Goal: Information Seeking & Learning: Learn about a topic

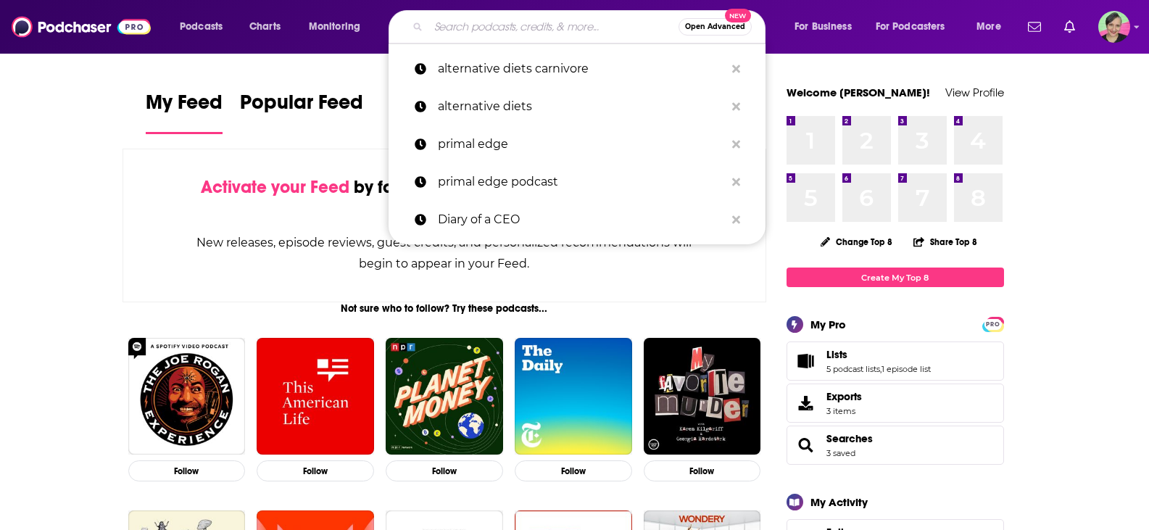
click at [468, 25] on input "Search podcasts, credits, & more..." at bounding box center [553, 26] width 250 height 23
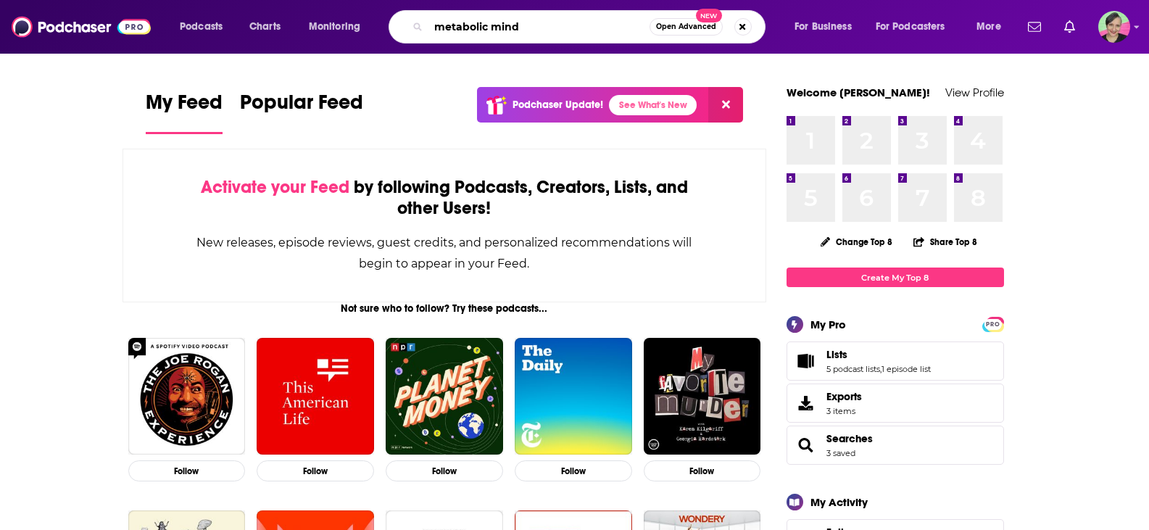
type input "metabolic mind"
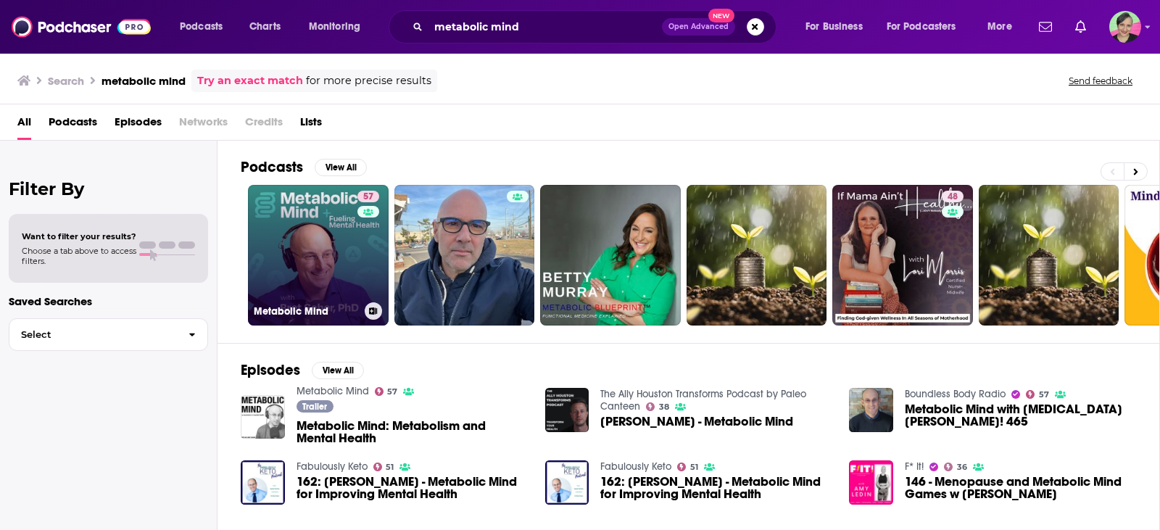
click at [325, 202] on link "57 Metabolic Mind" at bounding box center [318, 255] width 141 height 141
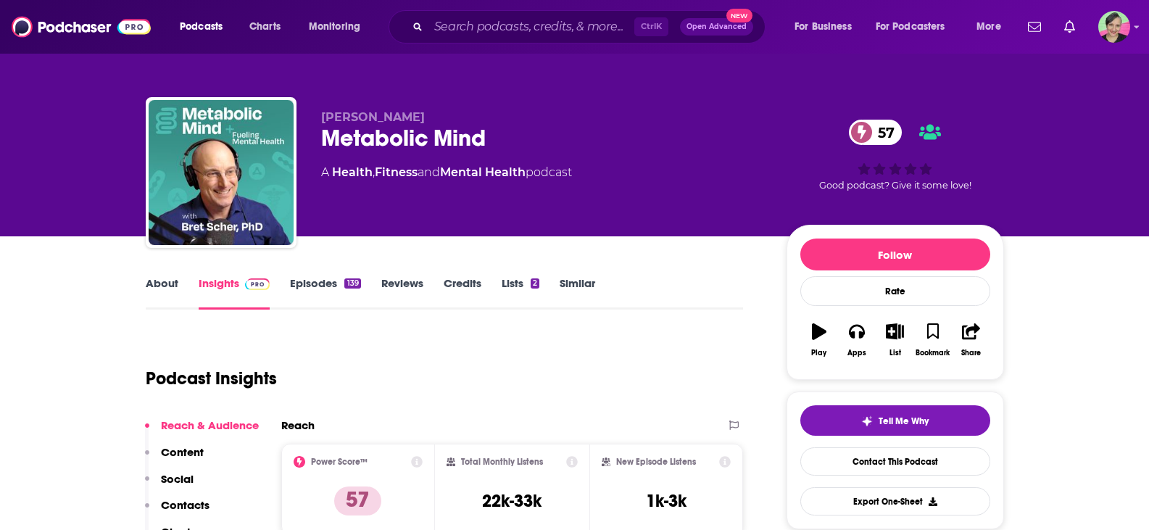
click at [160, 284] on link "About" at bounding box center [162, 292] width 33 height 33
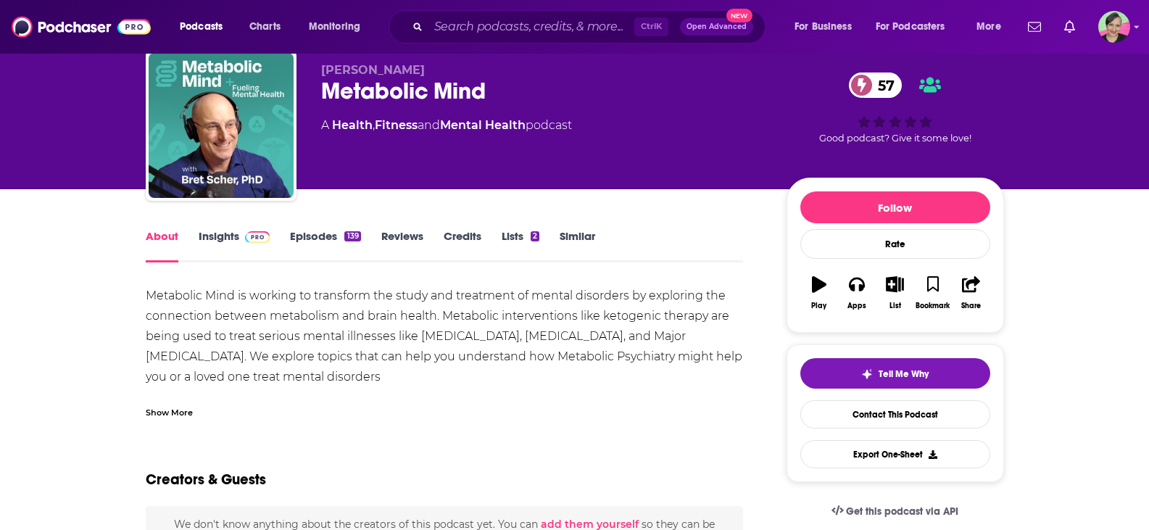
scroll to position [72, 0]
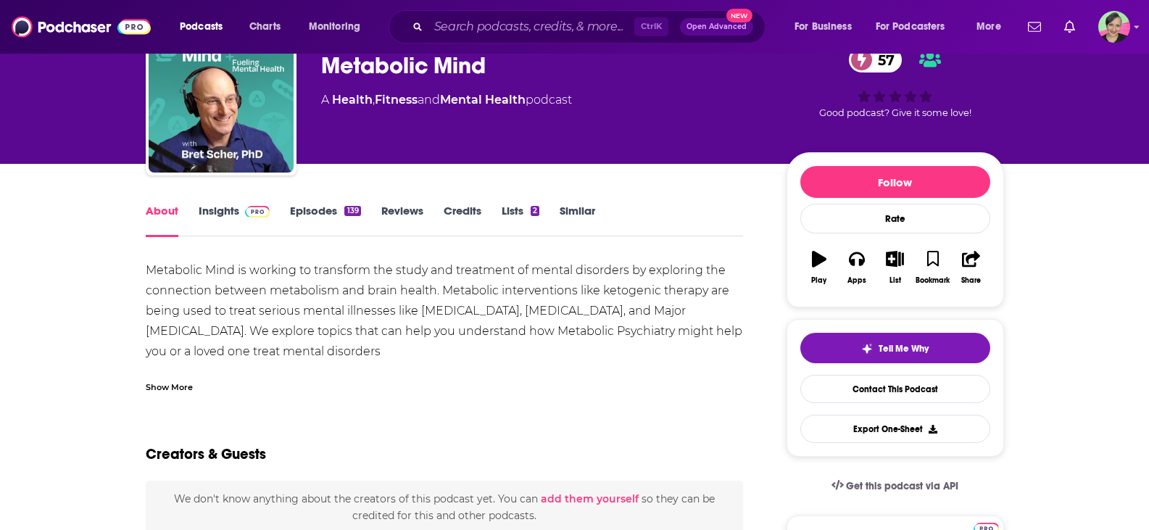
click at [315, 207] on link "Episodes 139" at bounding box center [325, 220] width 70 height 33
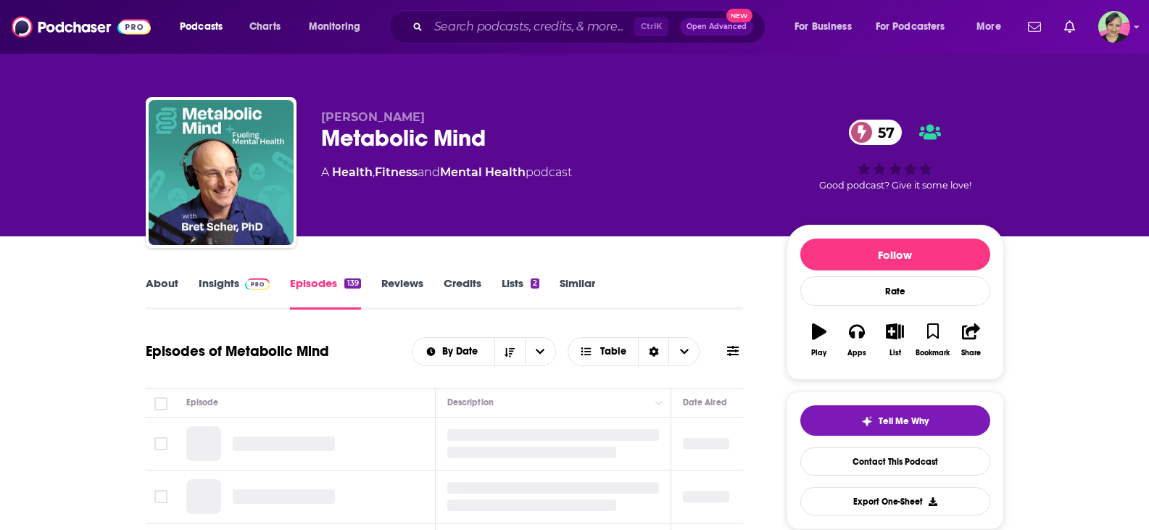
click at [738, 349] on icon at bounding box center [733, 351] width 12 height 12
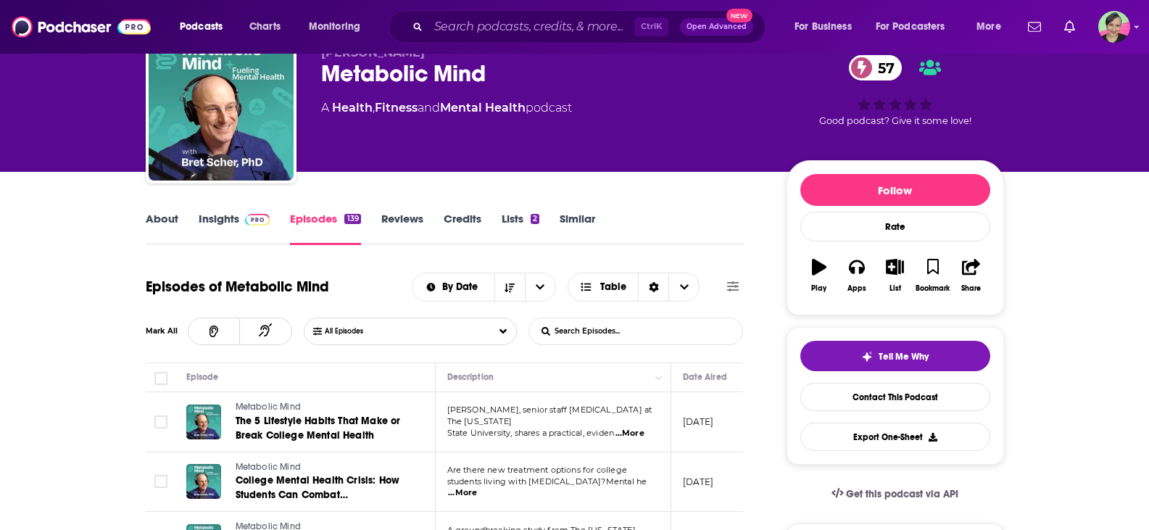
scroll to position [145, 0]
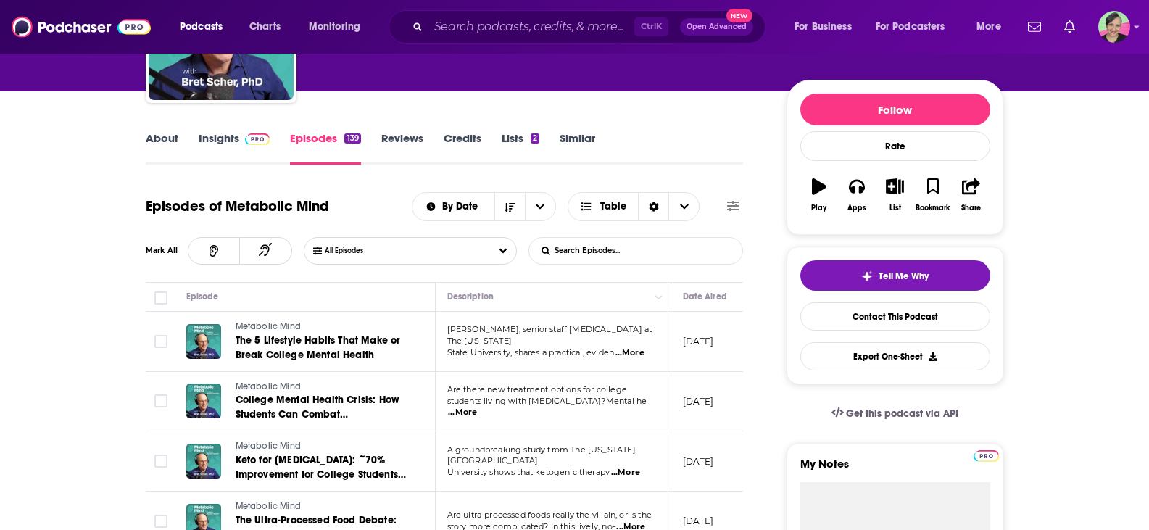
click at [608, 241] on input "List Search Input" at bounding box center [604, 251] width 151 height 26
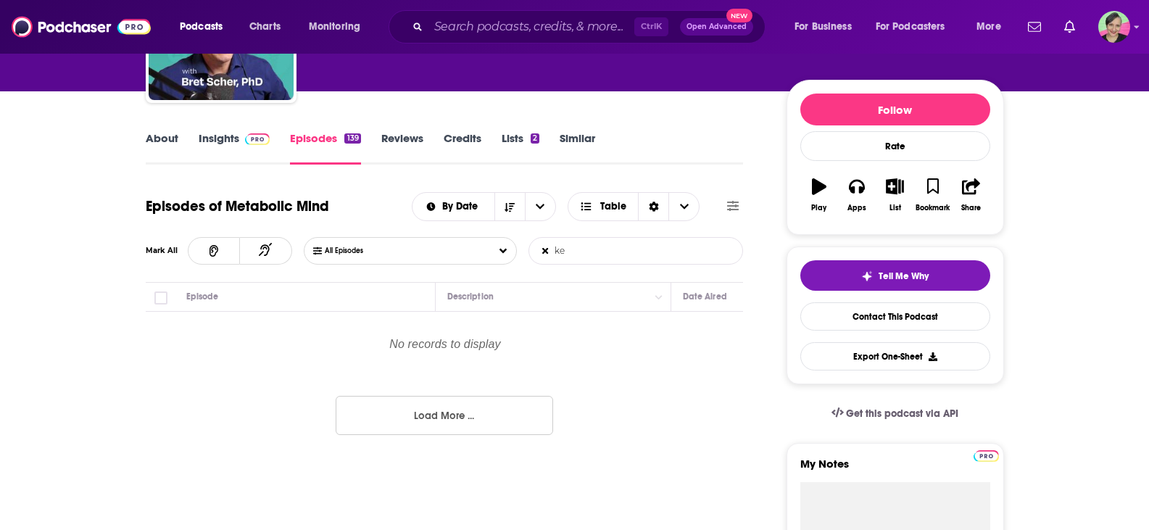
type input "k"
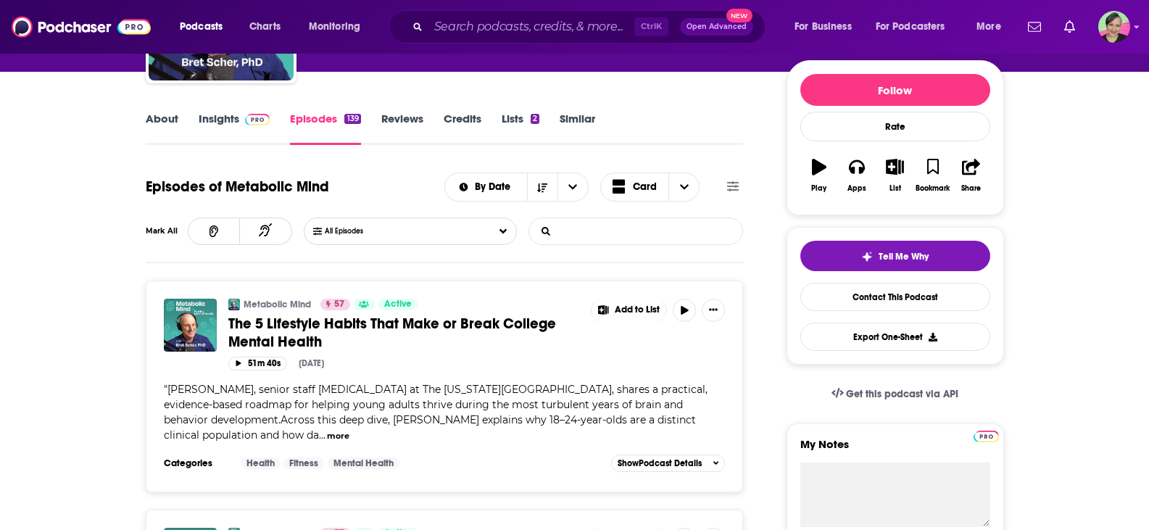
scroll to position [0, 0]
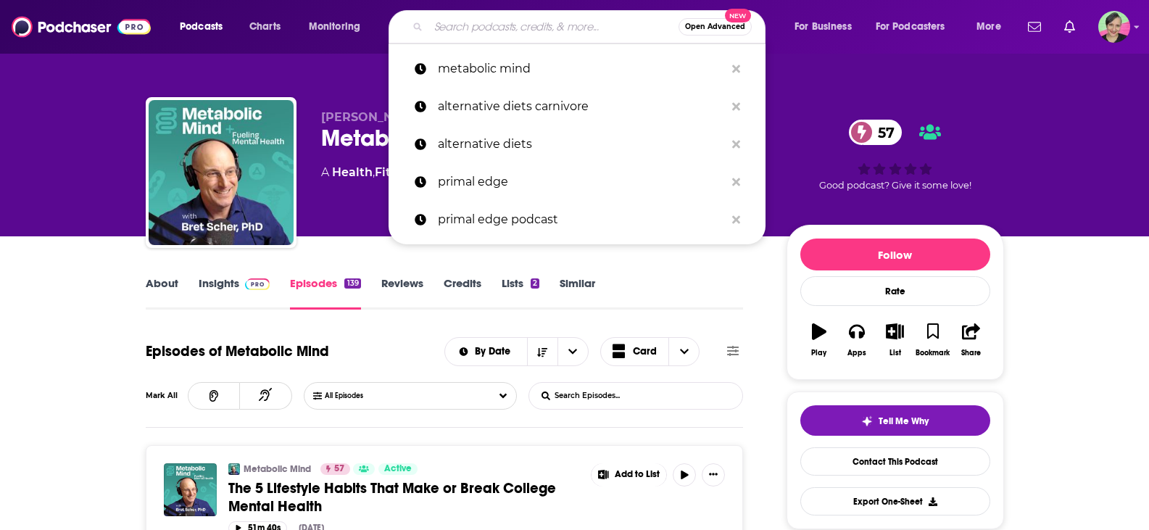
click at [493, 24] on input "Search podcasts, credits, & more..." at bounding box center [553, 26] width 250 height 23
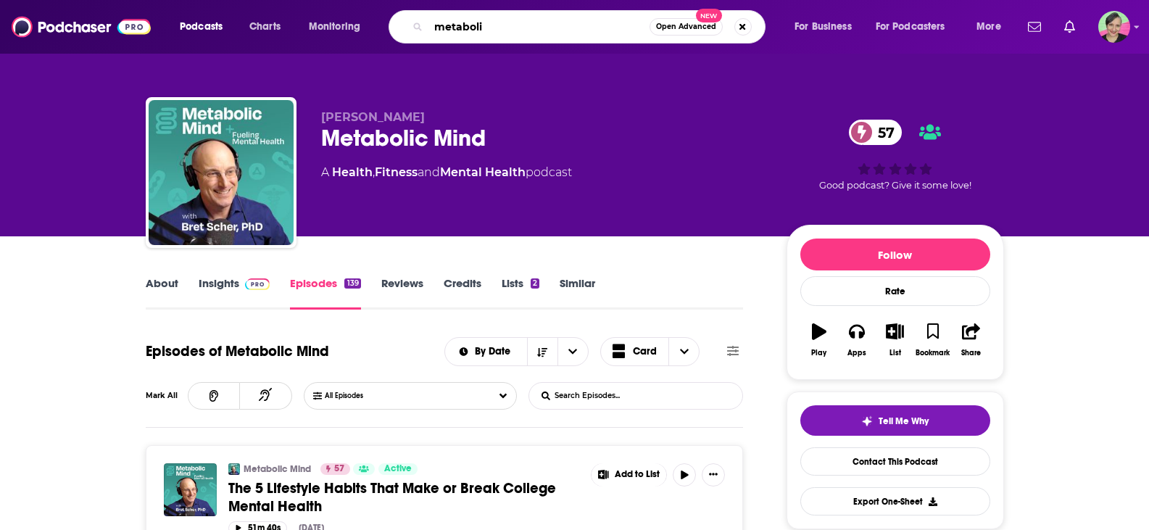
type input "metabolic"
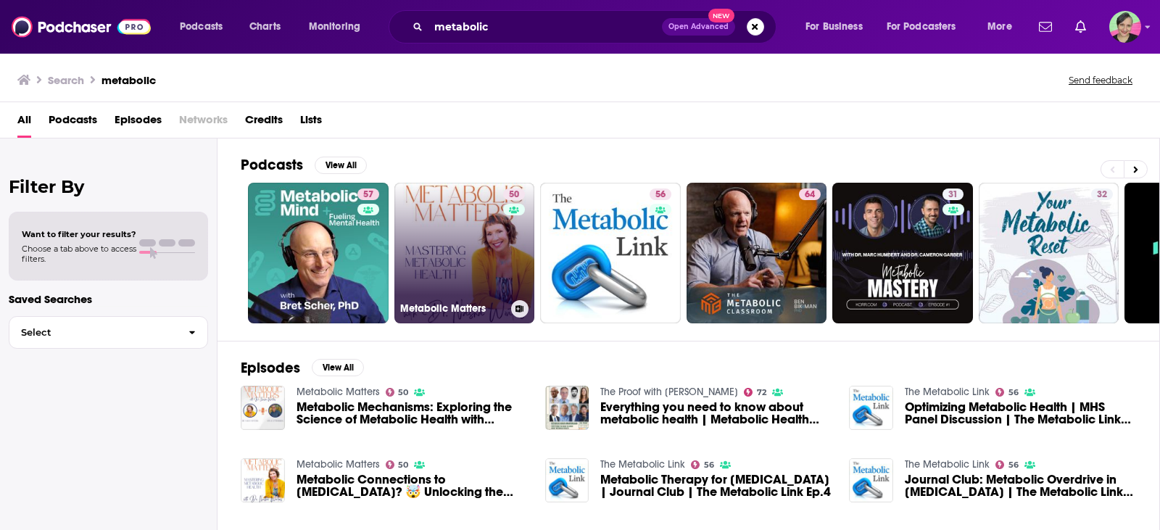
click at [460, 213] on link "50 Metabolic Matters" at bounding box center [464, 253] width 141 height 141
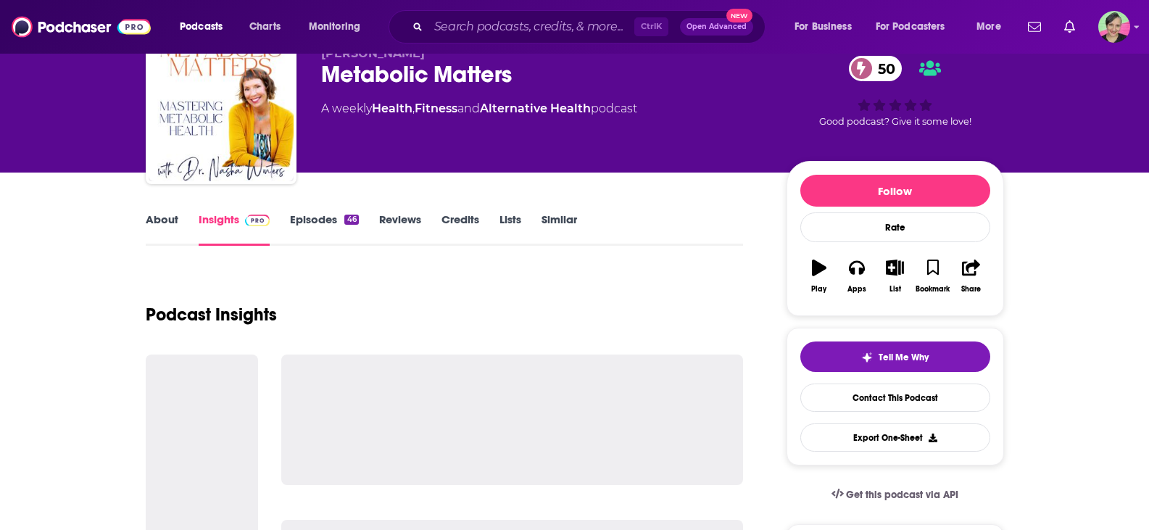
scroll to position [145, 0]
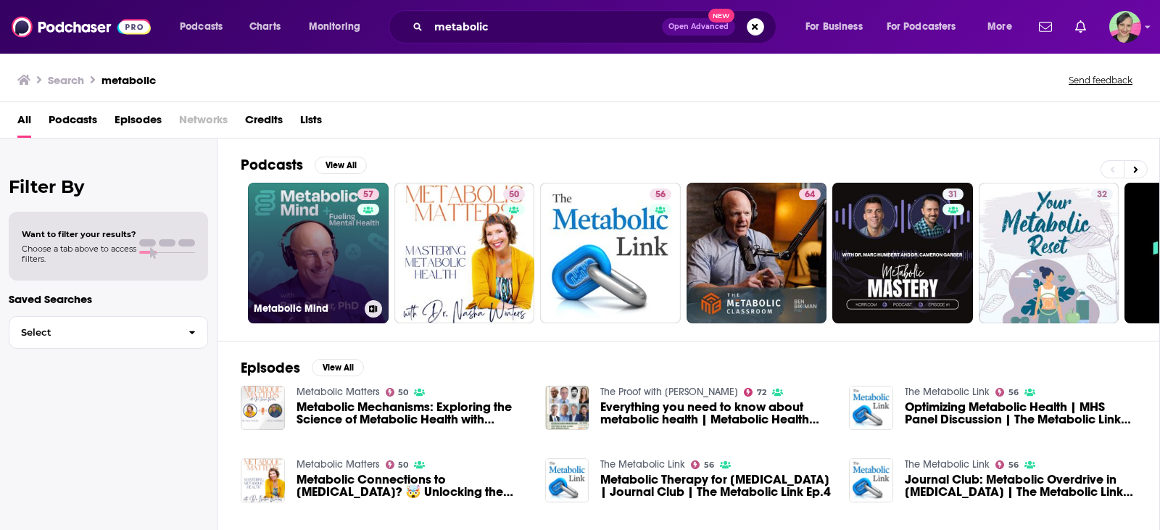
click at [301, 220] on link "57 Metabolic Mind" at bounding box center [318, 253] width 141 height 141
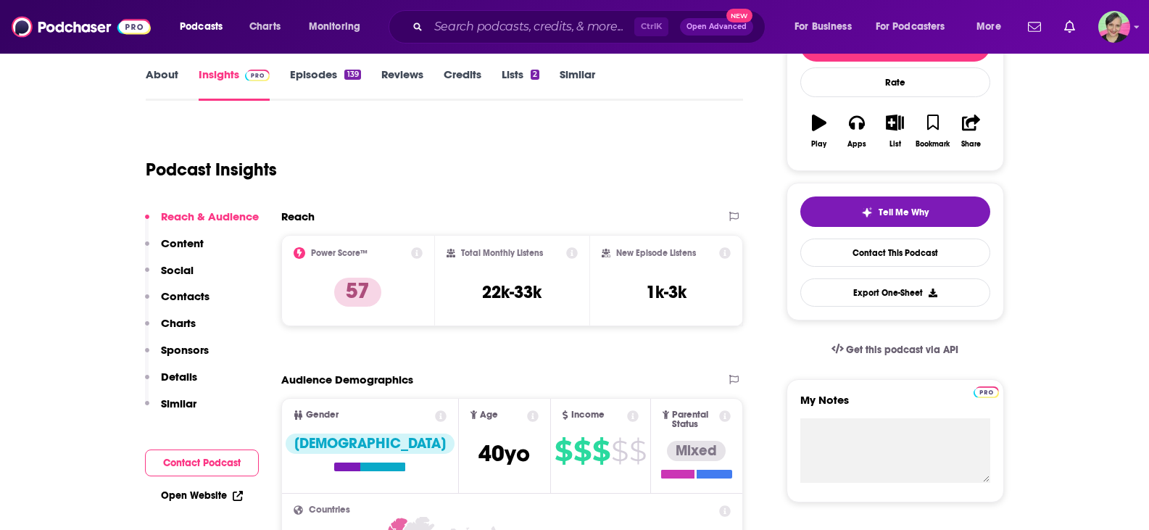
scroll to position [217, 0]
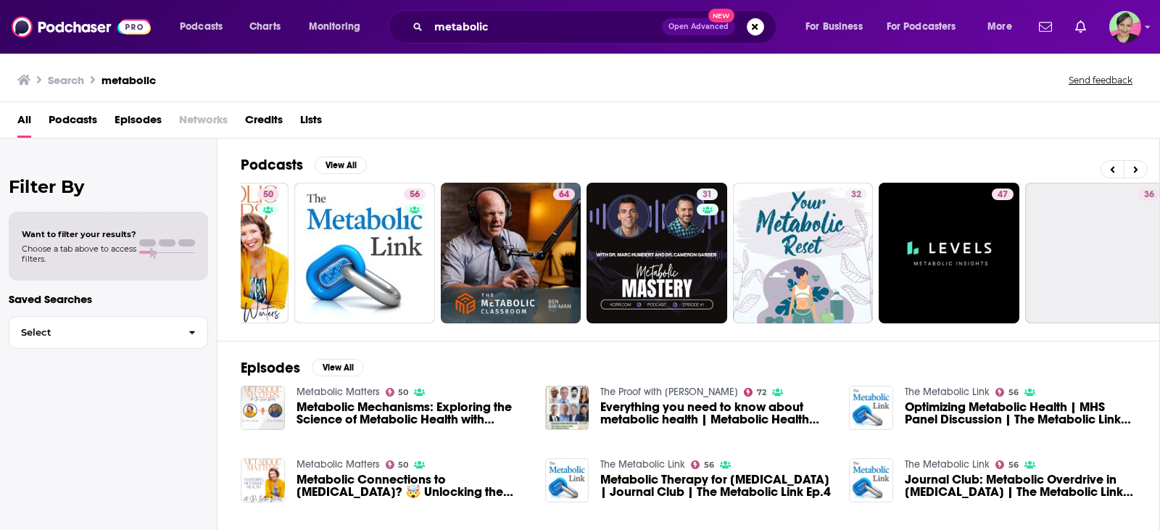
scroll to position [0, 412]
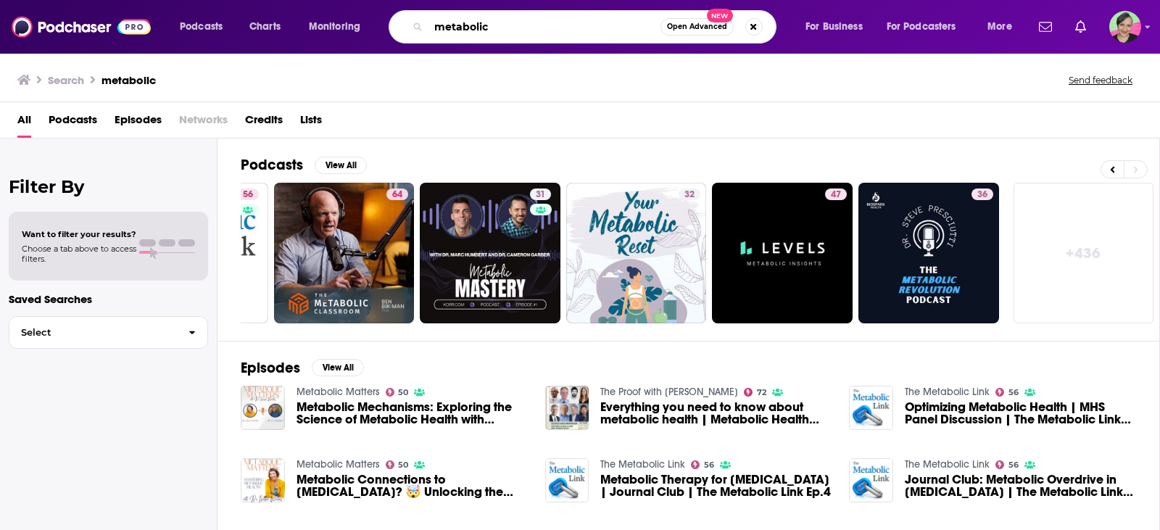
drag, startPoint x: 492, startPoint y: 25, endPoint x: 486, endPoint y: 29, distance: 7.8
click at [486, 29] on input "metabolic" at bounding box center [544, 26] width 232 height 23
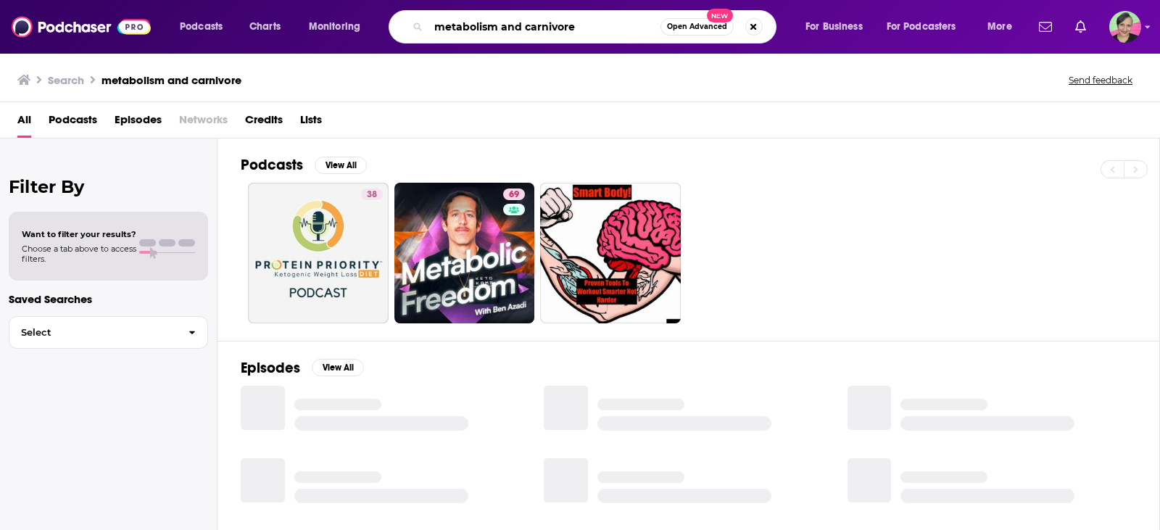
drag, startPoint x: 526, startPoint y: 27, endPoint x: 661, endPoint y: 28, distance: 134.8
click at [661, 28] on div "metabolism and carnivore Open Advanced New" at bounding box center [583, 26] width 388 height 33
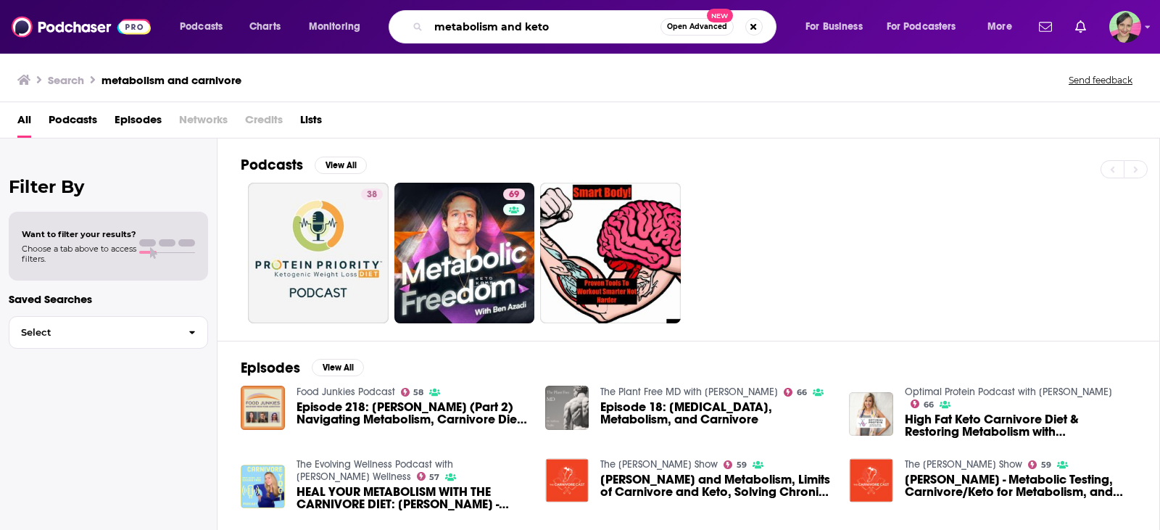
type input "metabolism and keto"
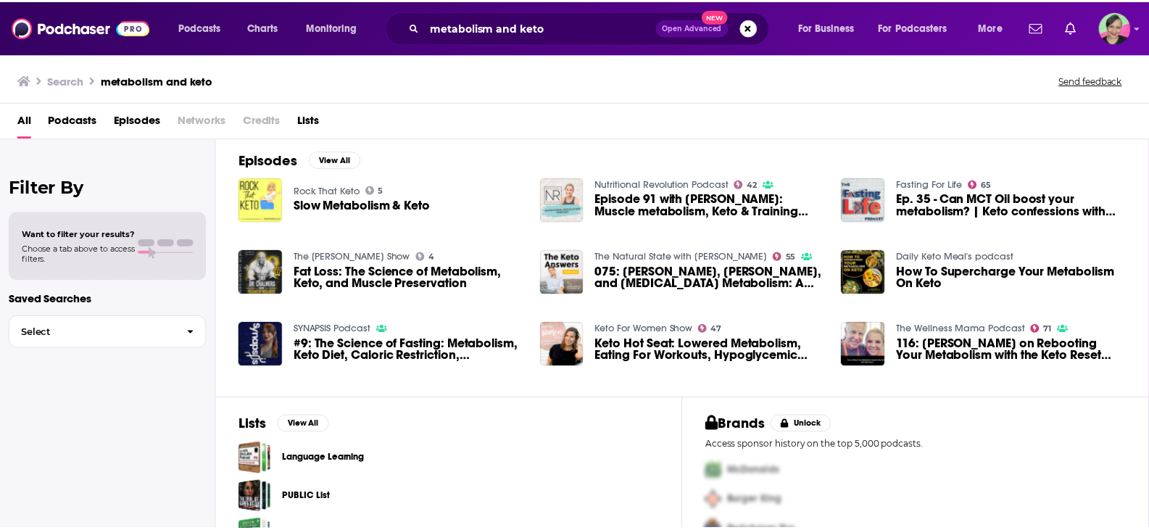
scroll to position [217, 0]
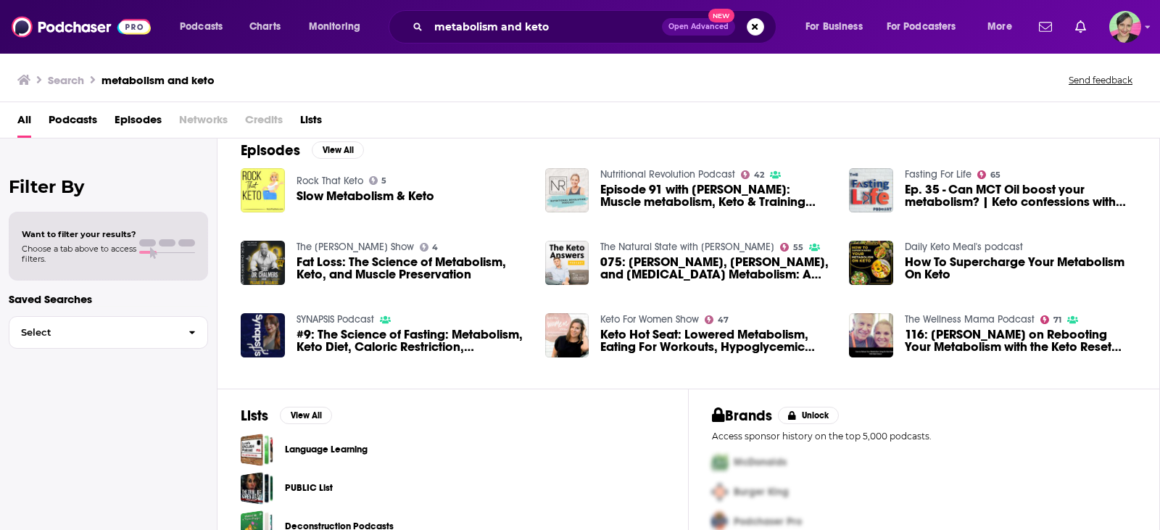
click at [0, 439] on div "Filter By Want to filter your results? Choose a tab above to access filters. Sa…" at bounding box center [108, 403] width 217 height 530
click at [3, 420] on div "Filter By Want to filter your results? Choose a tab above to access filters. Sa…" at bounding box center [108, 403] width 217 height 530
click at [984, 320] on div "Podcasts Charts Monitoring metabolism and keto Open Advanced New For Business F…" at bounding box center [580, 265] width 1160 height 530
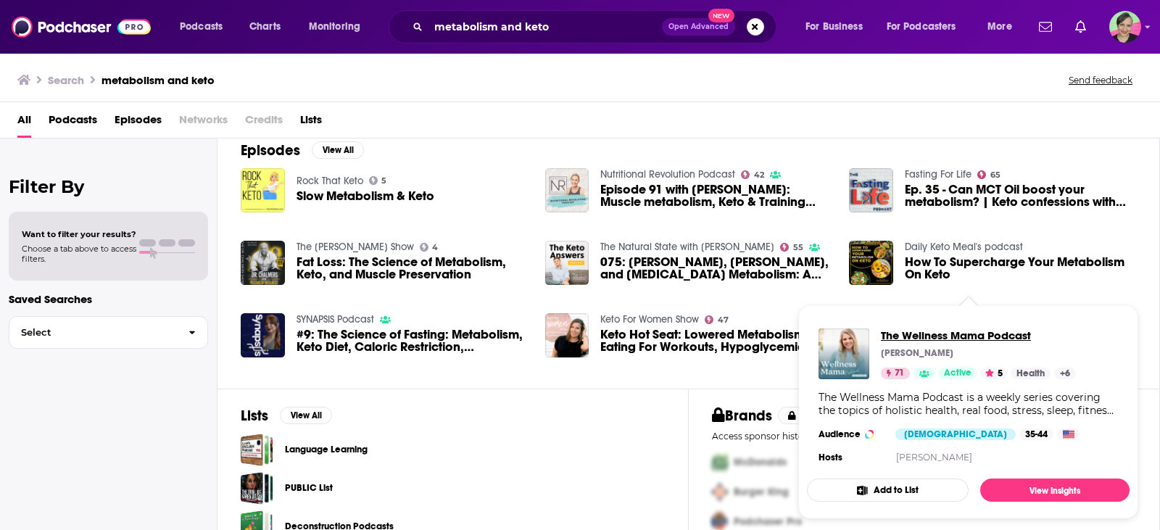
click at [960, 331] on span "The Wellness Mama Podcast" at bounding box center [978, 335] width 195 height 14
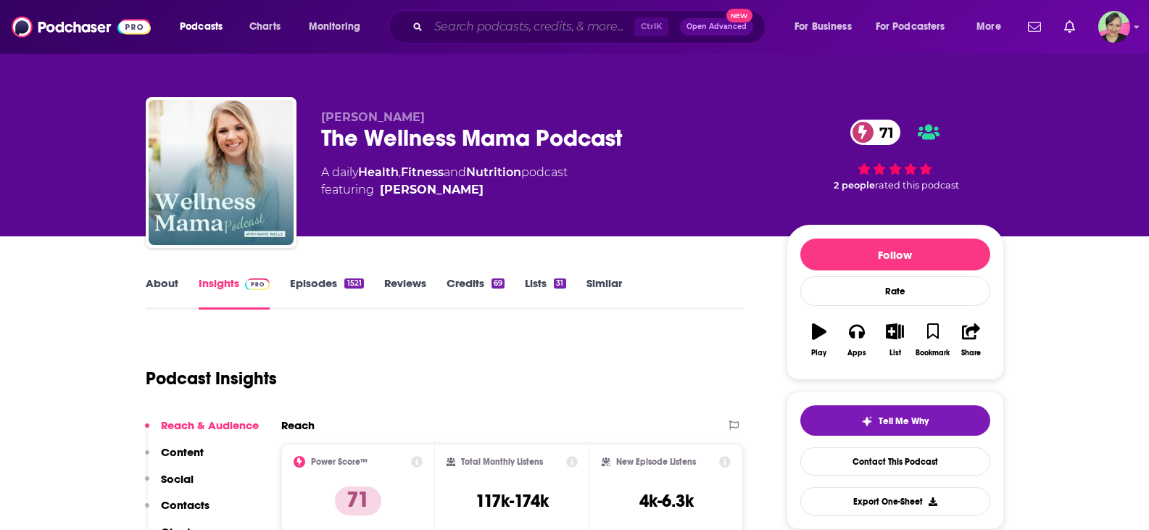
click at [581, 22] on input "Search podcasts, credits, & more..." at bounding box center [531, 26] width 206 height 23
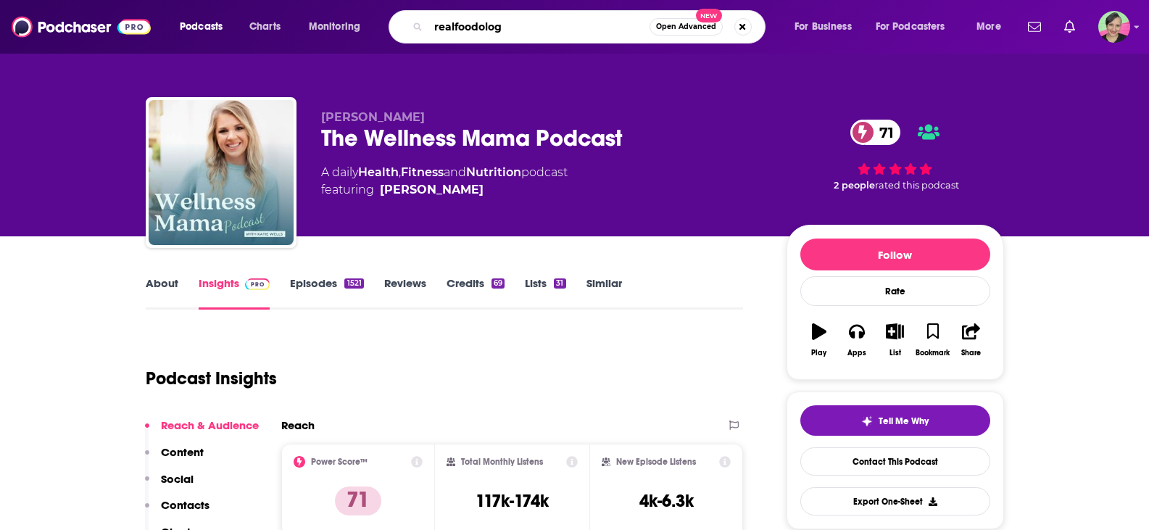
type input "realfoodology"
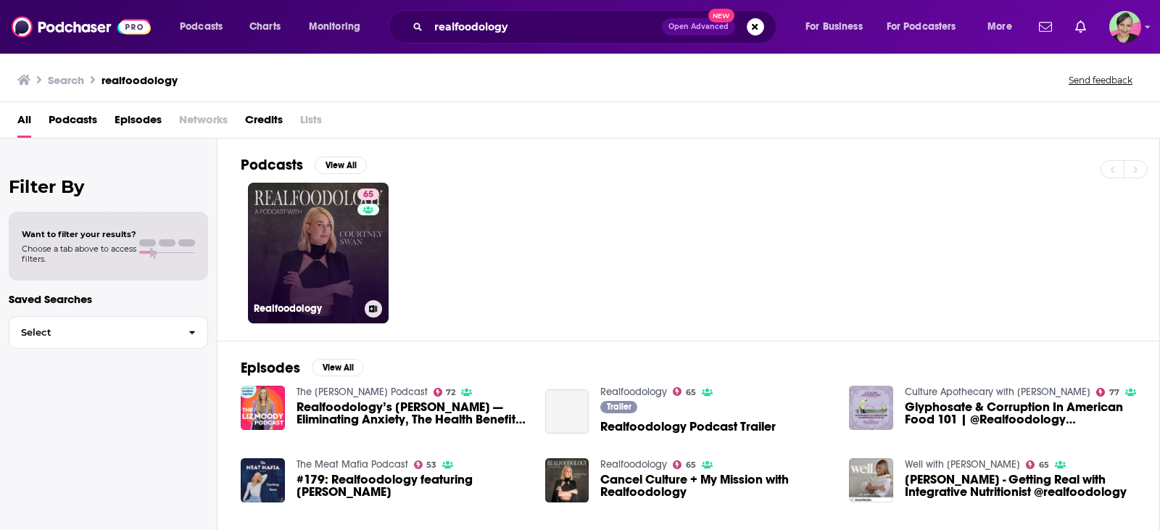
click at [307, 217] on link "65 Realfoodology" at bounding box center [318, 253] width 141 height 141
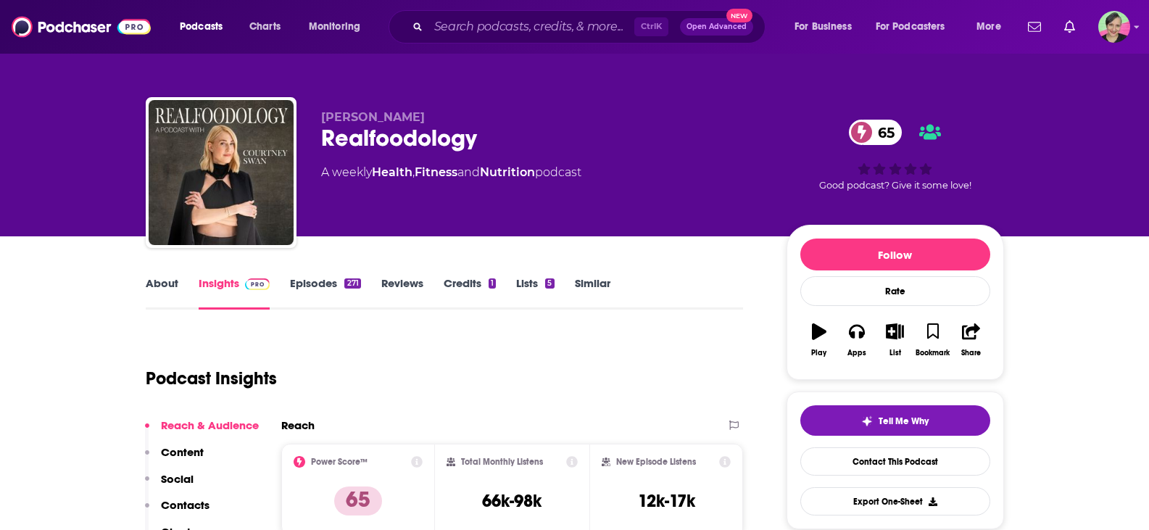
scroll to position [72, 0]
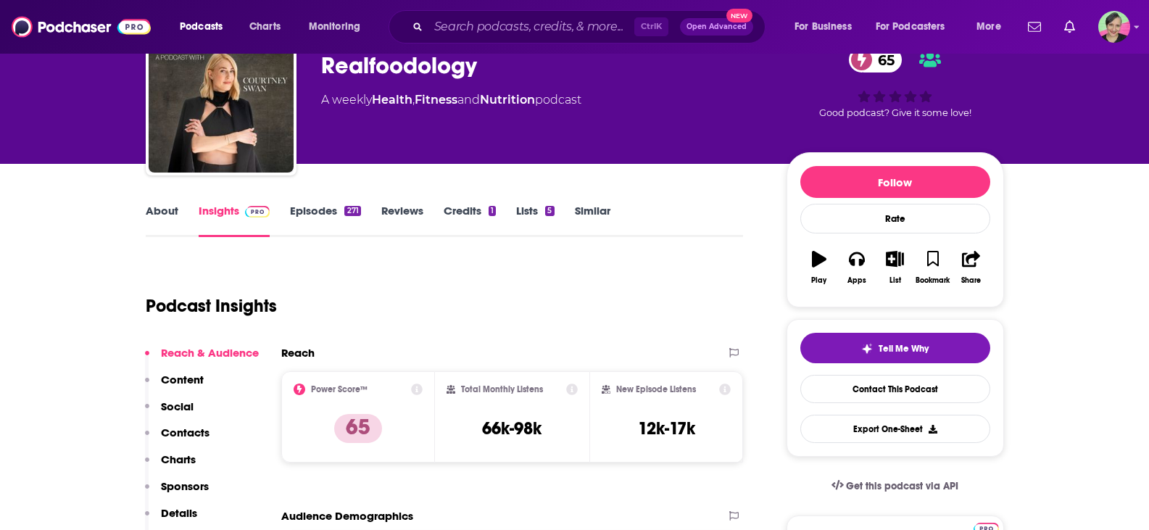
click at [309, 204] on link "Episodes 271" at bounding box center [325, 220] width 70 height 33
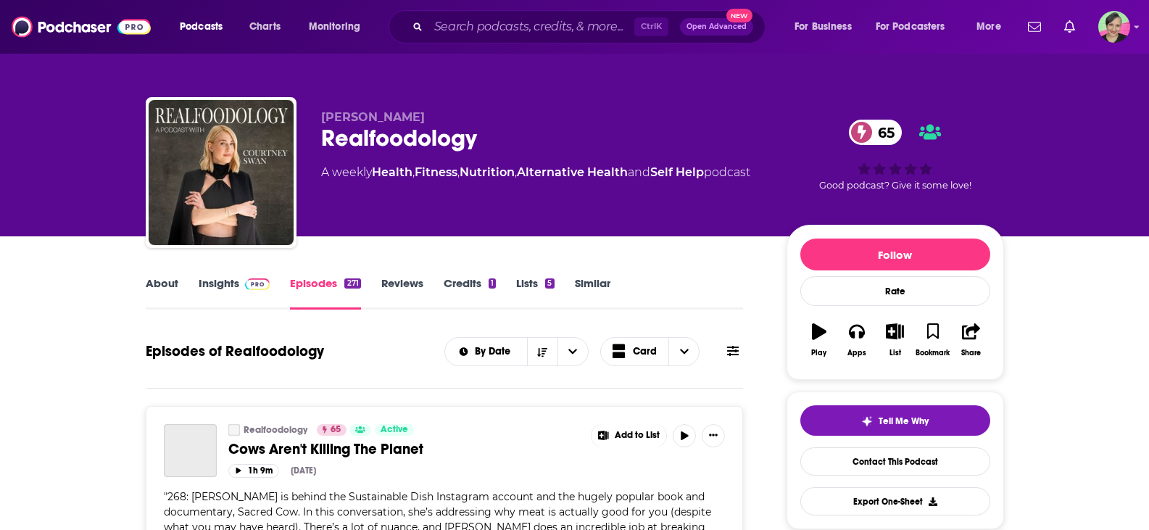
click at [727, 346] on icon at bounding box center [733, 351] width 12 height 12
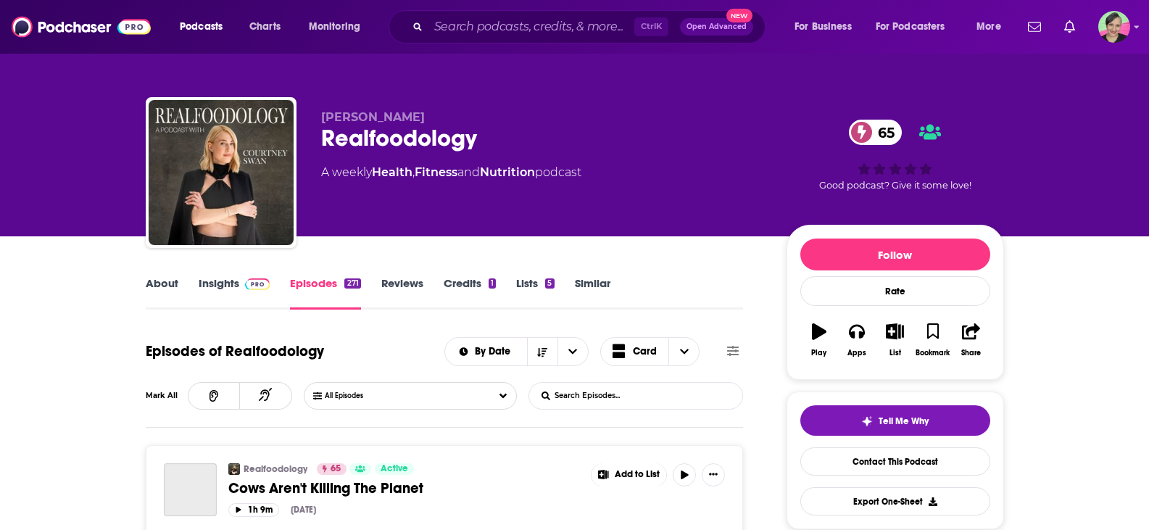
click at [597, 393] on input "List Search Input" at bounding box center [604, 396] width 151 height 26
type input "carnivore"
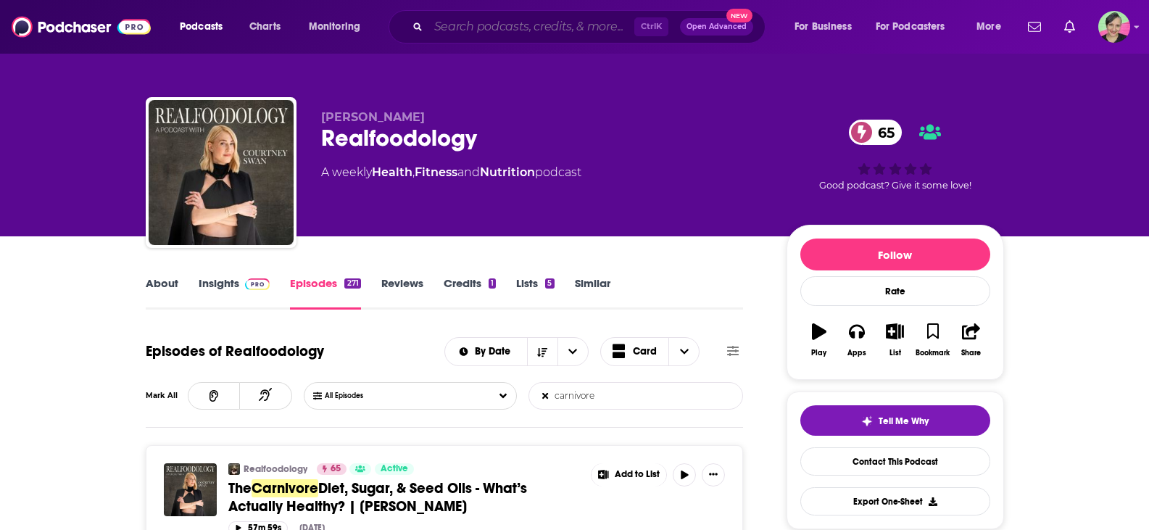
click at [490, 25] on input "Search podcasts, credits, & more..." at bounding box center [531, 26] width 206 height 23
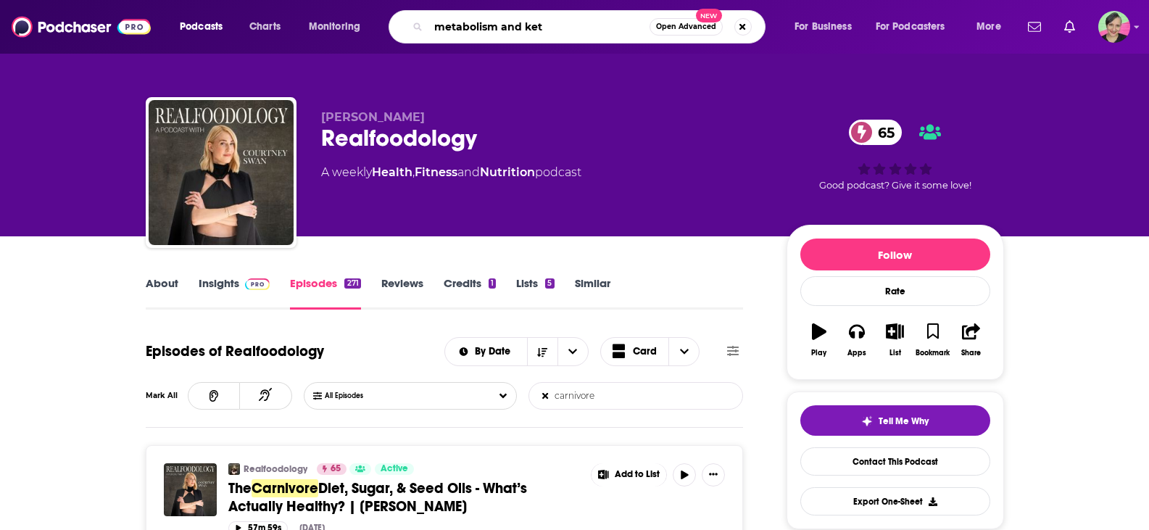
type input "metabolism and keto"
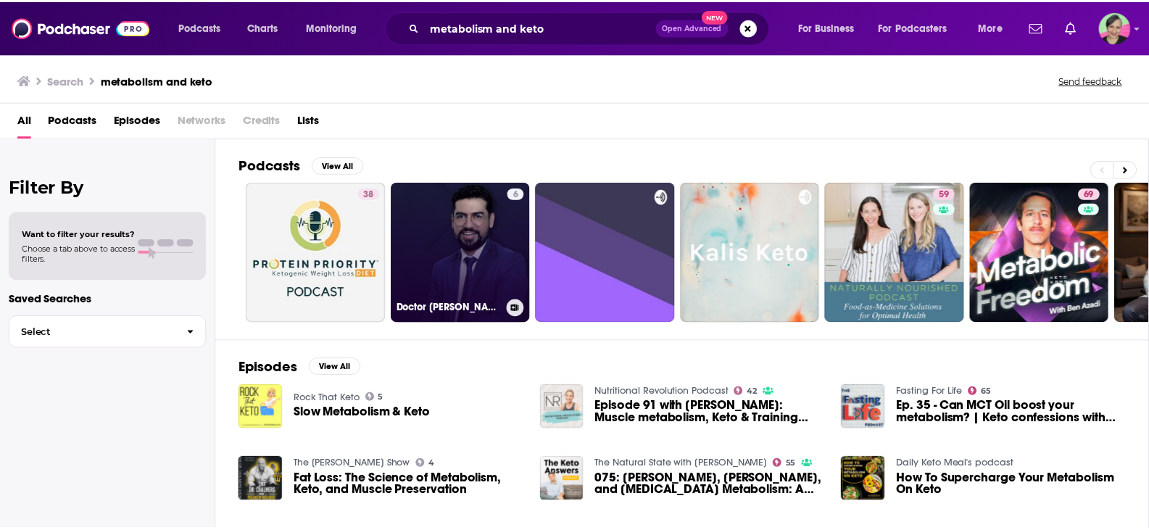
scroll to position [72, 0]
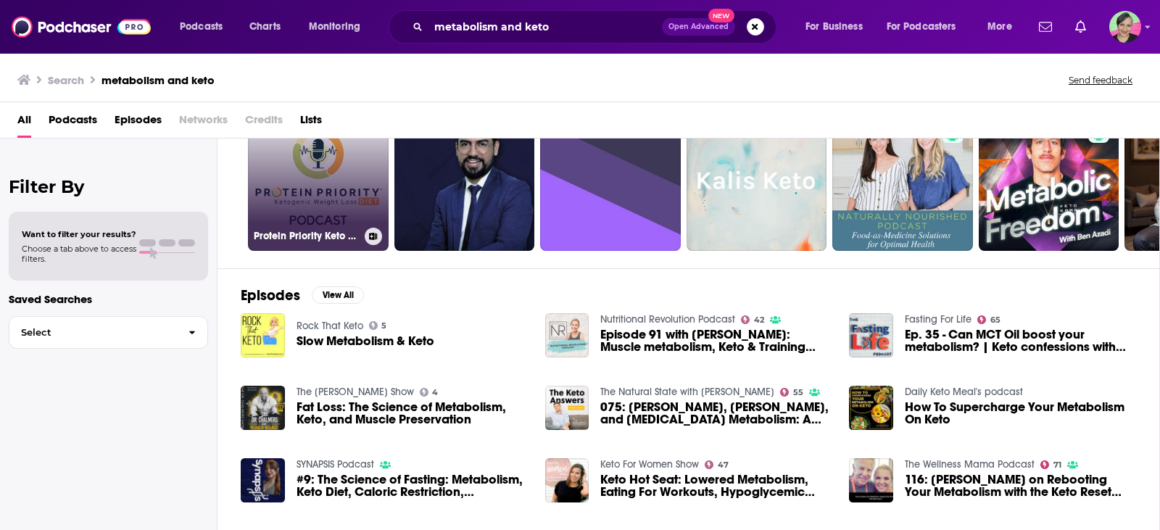
click at [314, 151] on link "38 Protein Priority Keto Podcast" at bounding box center [318, 180] width 141 height 141
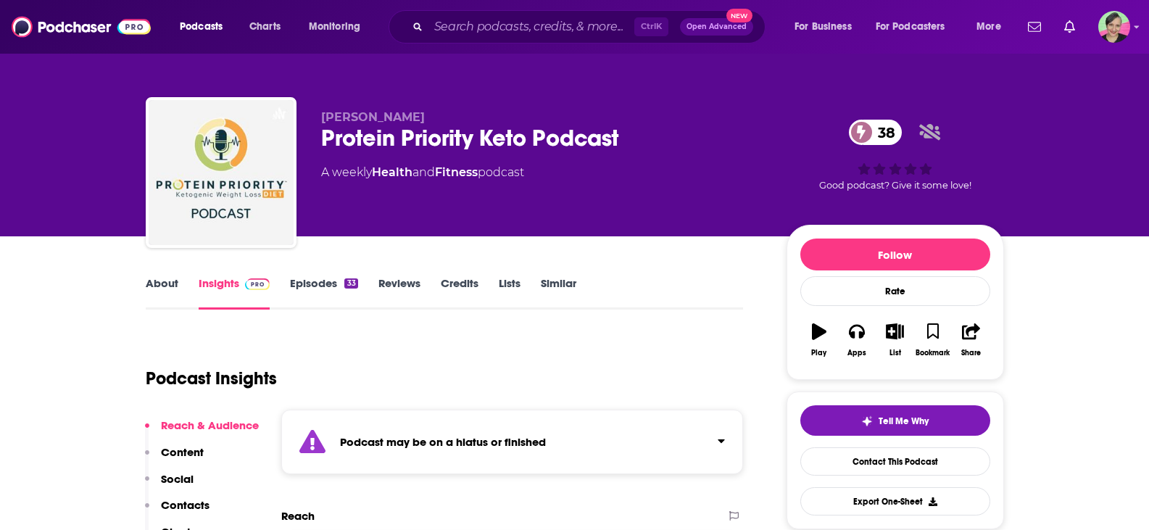
scroll to position [145, 0]
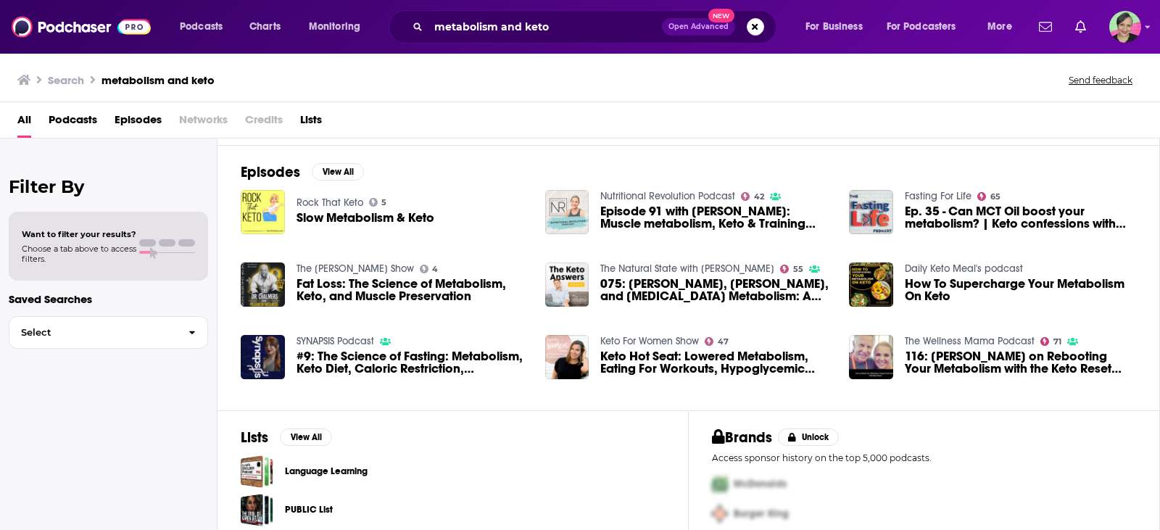
scroll to position [217, 0]
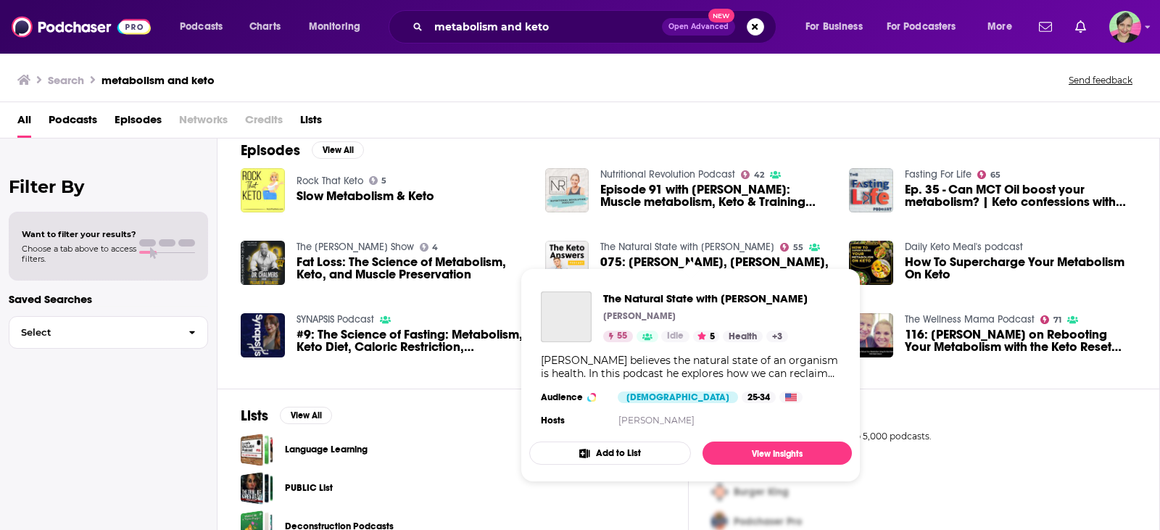
click at [659, 244] on link "The Natural State with [PERSON_NAME]" at bounding box center [687, 247] width 174 height 12
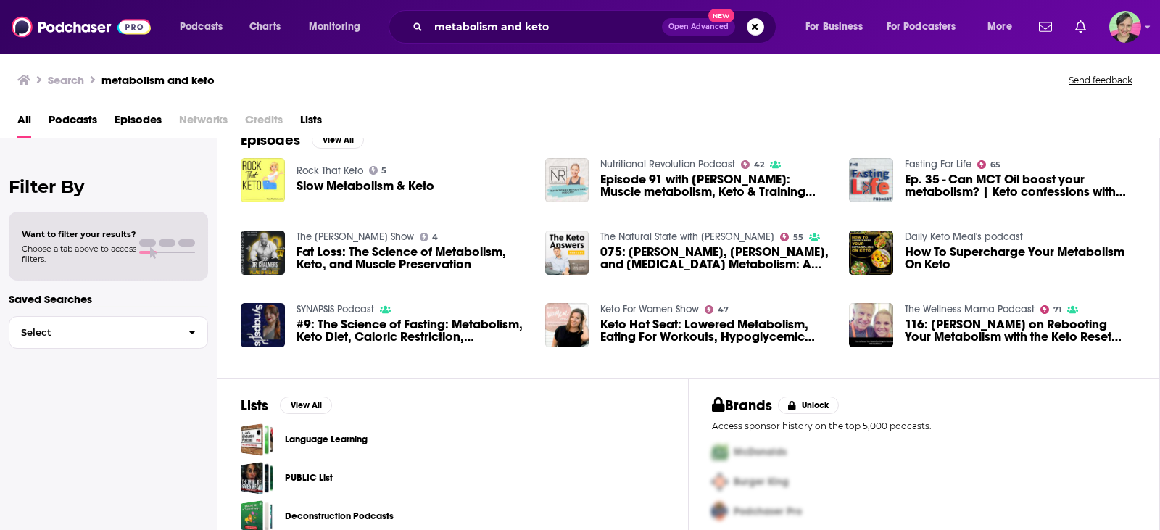
scroll to position [248, 0]
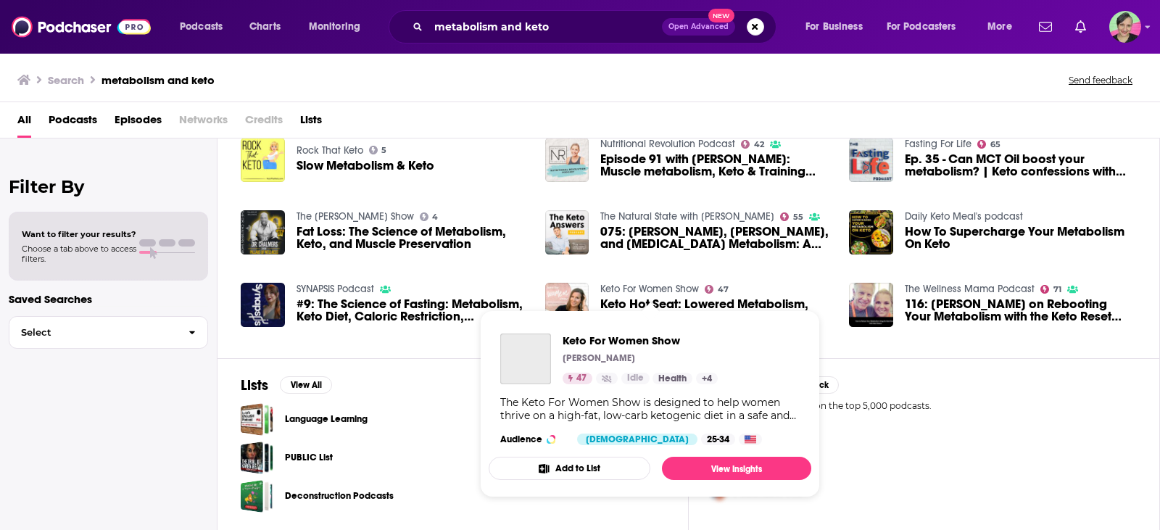
click at [655, 285] on link "Keto For Women Show" at bounding box center [649, 289] width 99 height 12
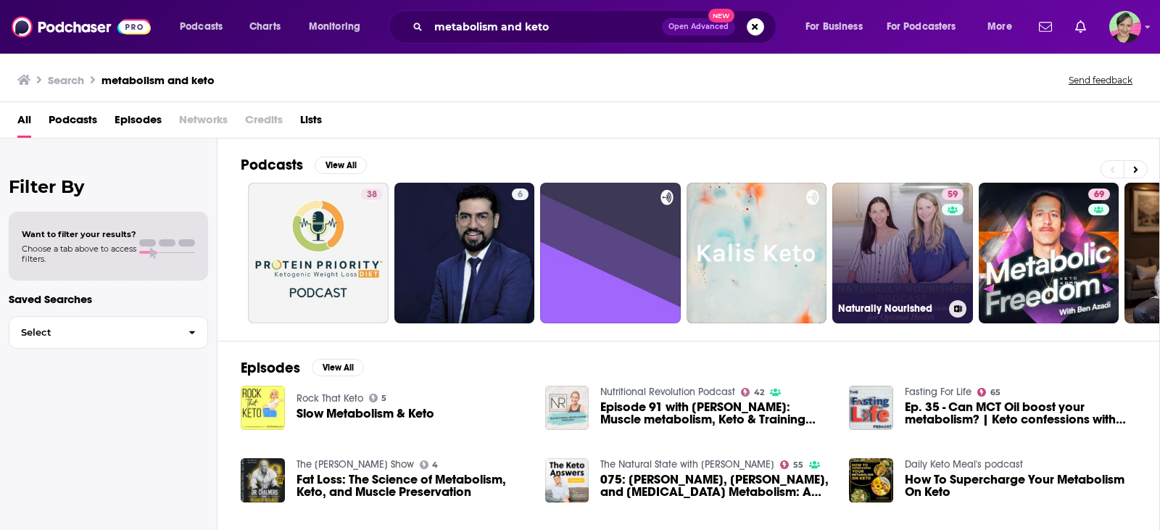
click at [929, 229] on link "59 Naturally Nourished" at bounding box center [902, 253] width 141 height 141
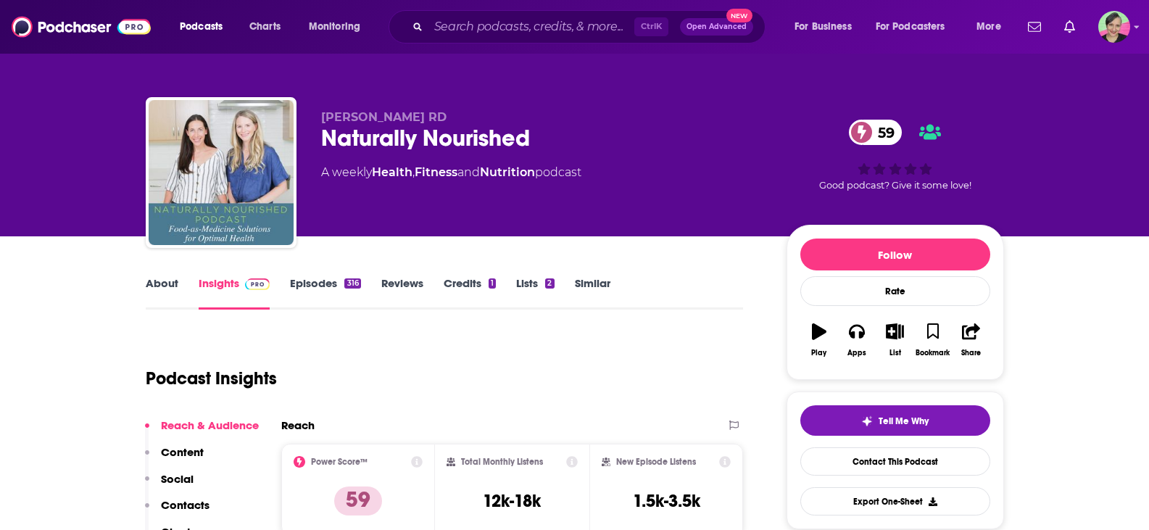
click at [555, 149] on div "Naturally Nourished 59" at bounding box center [542, 138] width 442 height 28
click at [320, 278] on link "Episodes 316" at bounding box center [325, 292] width 70 height 33
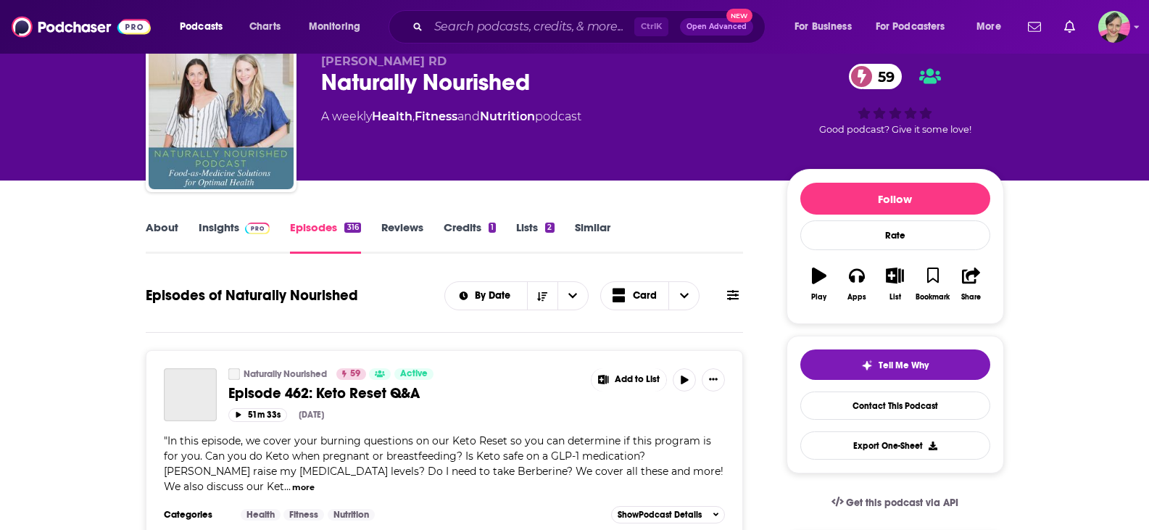
scroll to position [72, 0]
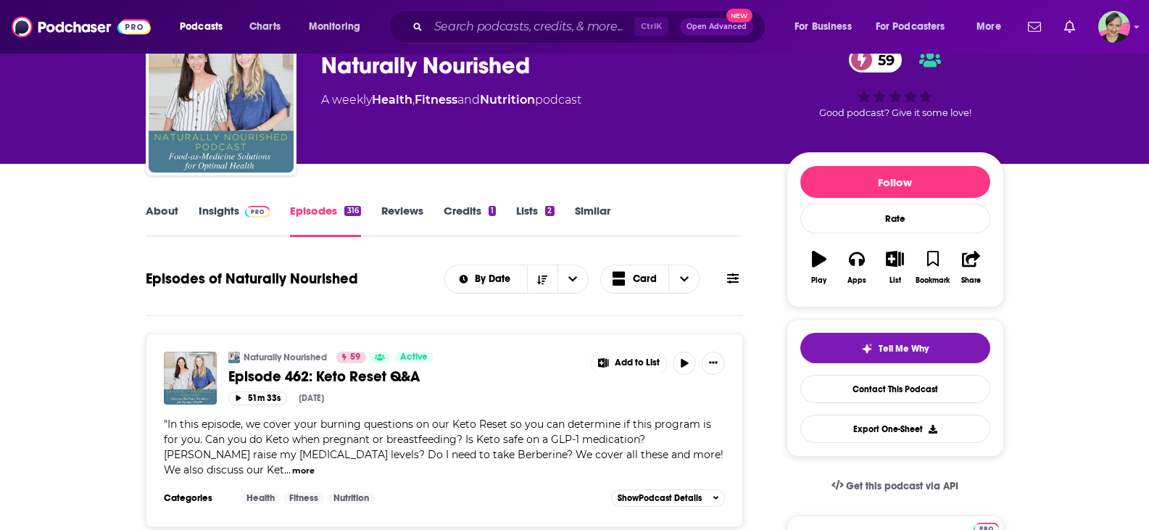
click at [734, 277] on icon at bounding box center [733, 279] width 12 height 12
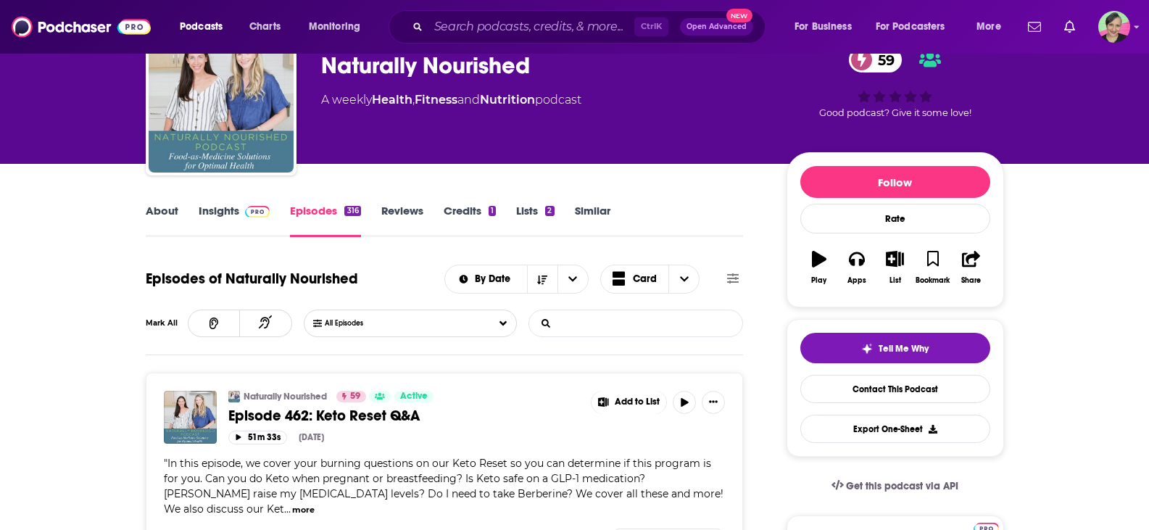
click at [604, 322] on input "List Search Input" at bounding box center [604, 323] width 151 height 26
type input "carnivore"
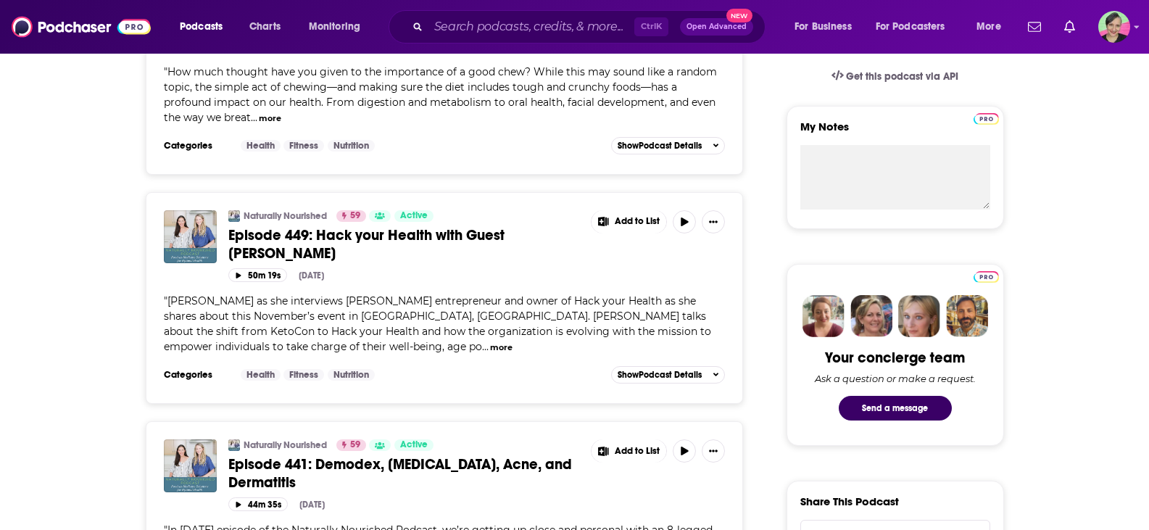
scroll to position [507, 0]
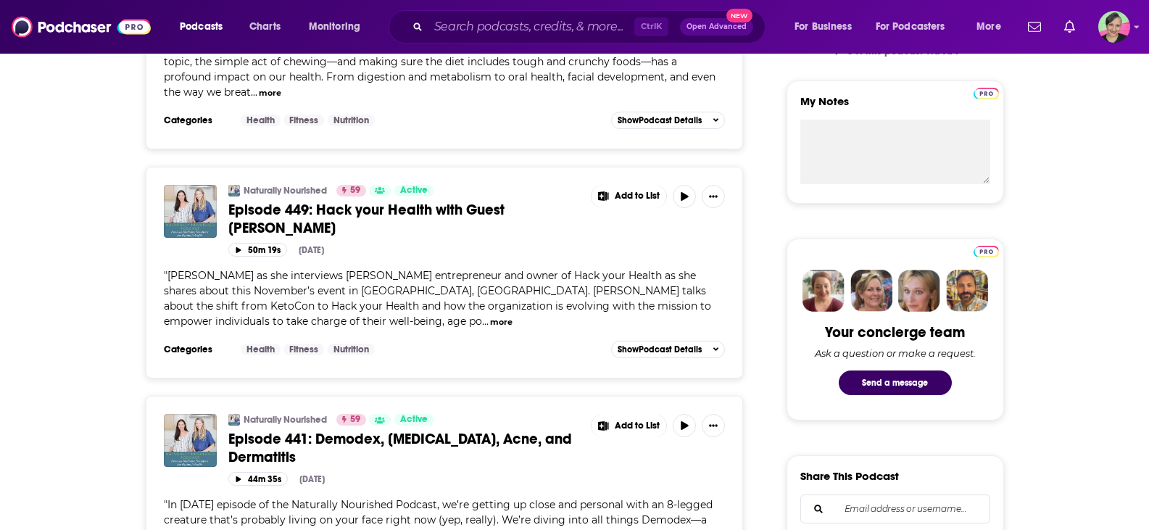
click at [490, 318] on button "more" at bounding box center [501, 322] width 22 height 12
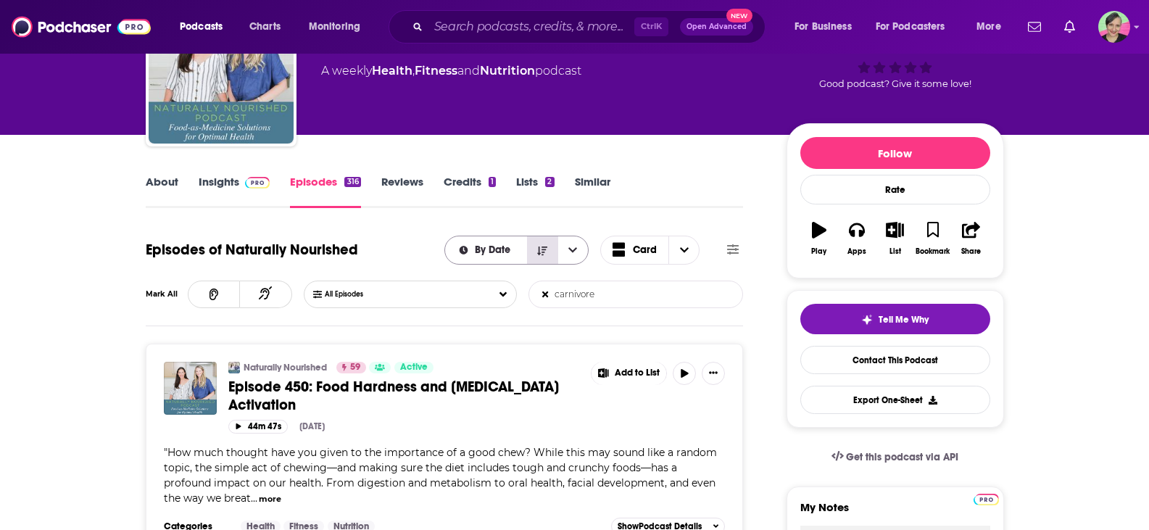
scroll to position [0, 0]
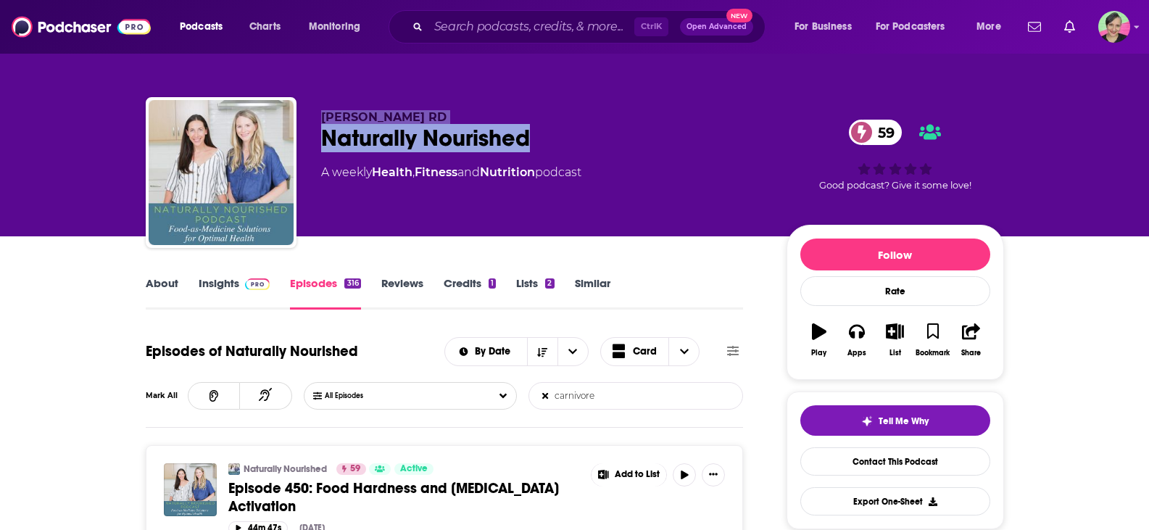
drag, startPoint x: 538, startPoint y: 132, endPoint x: 313, endPoint y: 115, distance: 225.3
click at [310, 112] on div "[PERSON_NAME] RD Naturally Nourished 59 A weekly Health , Fitness and Nutrition…" at bounding box center [575, 175] width 858 height 157
click at [165, 281] on link "About" at bounding box center [162, 292] width 33 height 33
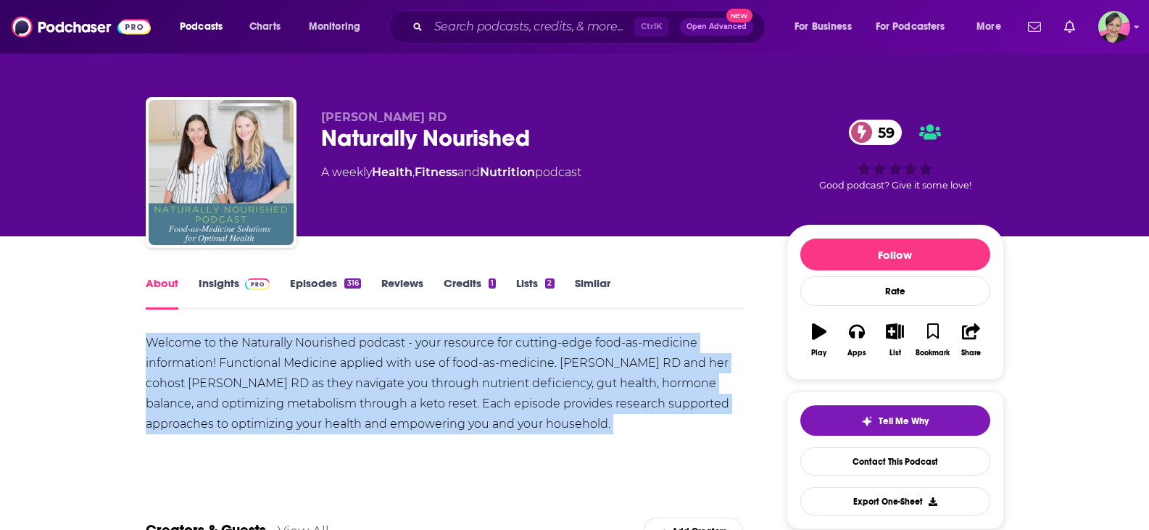
drag, startPoint x: 141, startPoint y: 346, endPoint x: 628, endPoint y: 434, distance: 494.9
copy div "Welcome to the Naturally Nourished podcast - your resource for cutting-edge foo…"
click at [925, 453] on link "Contact This Podcast" at bounding box center [895, 461] width 190 height 28
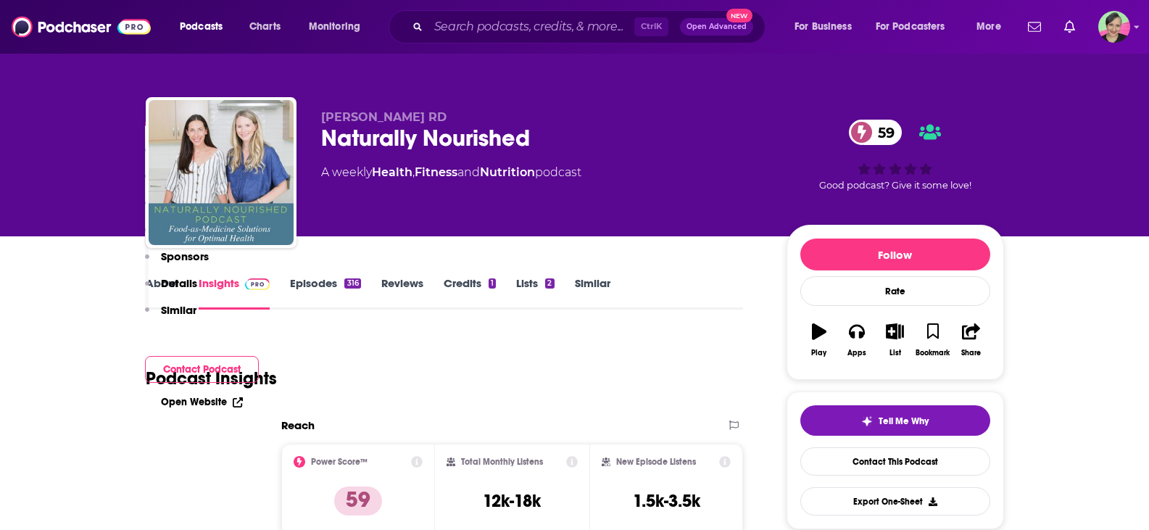
scroll to position [1379, 0]
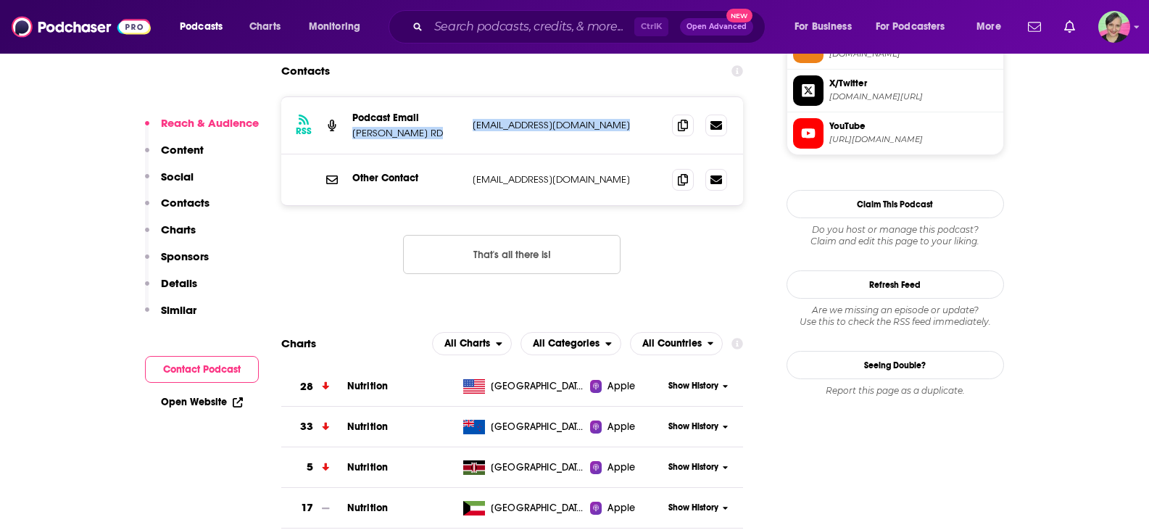
drag, startPoint x: 624, startPoint y: 73, endPoint x: 355, endPoint y: 82, distance: 269.1
click at [355, 97] on div "RSS Podcast Email [PERSON_NAME] RD [EMAIL_ADDRESS][DOMAIN_NAME] [PERSON_NAME][E…" at bounding box center [512, 125] width 462 height 57
copy div "[PERSON_NAME] RD [EMAIL_ADDRESS][DOMAIN_NAME]"
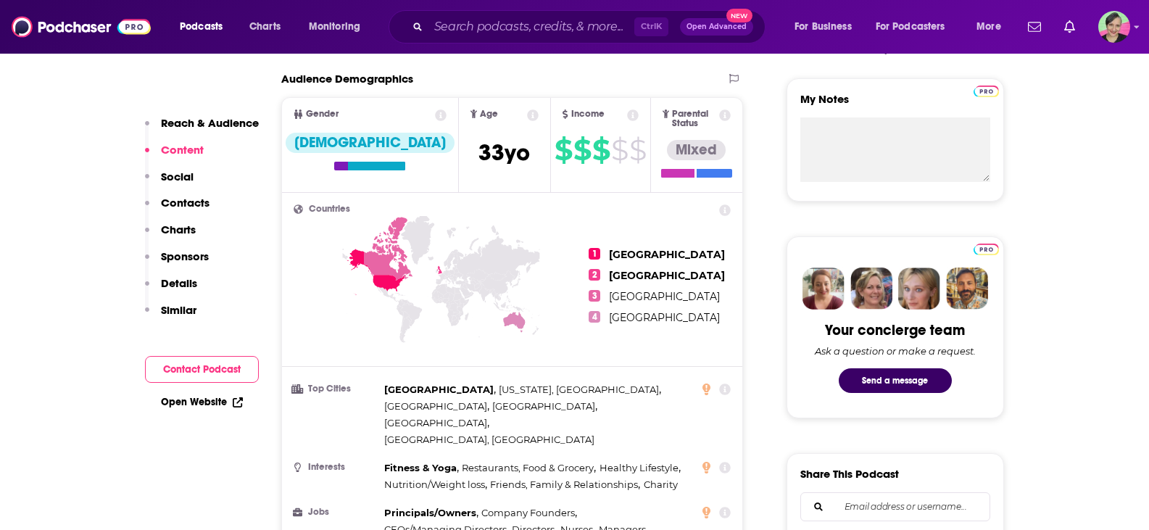
scroll to position [147, 0]
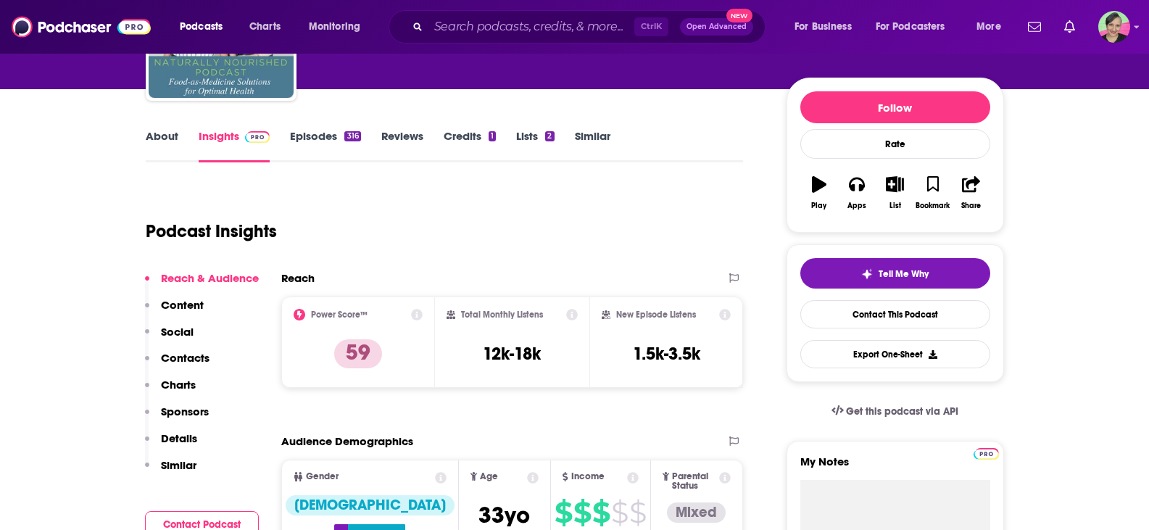
click at [165, 131] on link "About" at bounding box center [162, 145] width 33 height 33
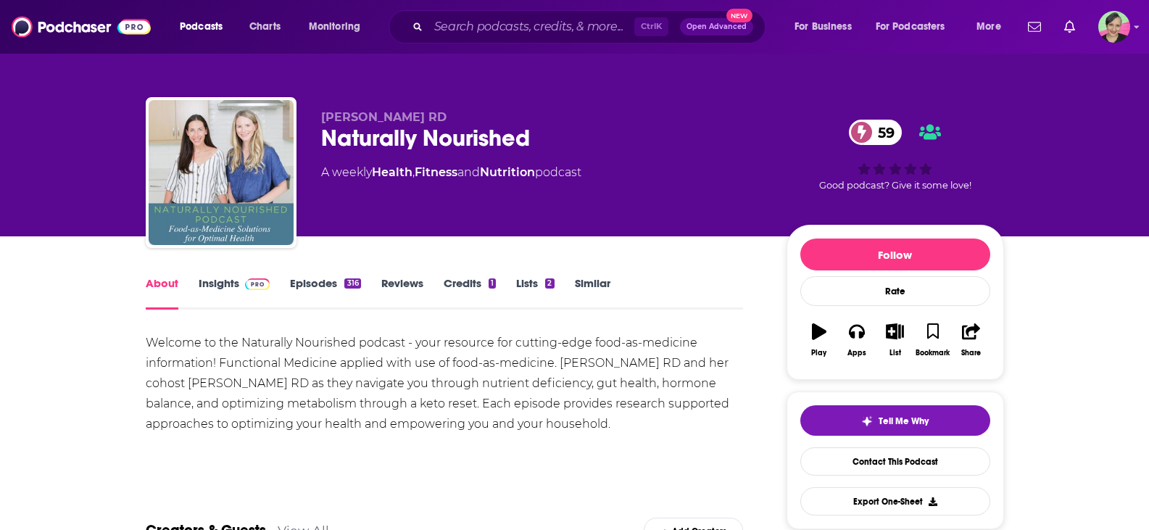
scroll to position [145, 0]
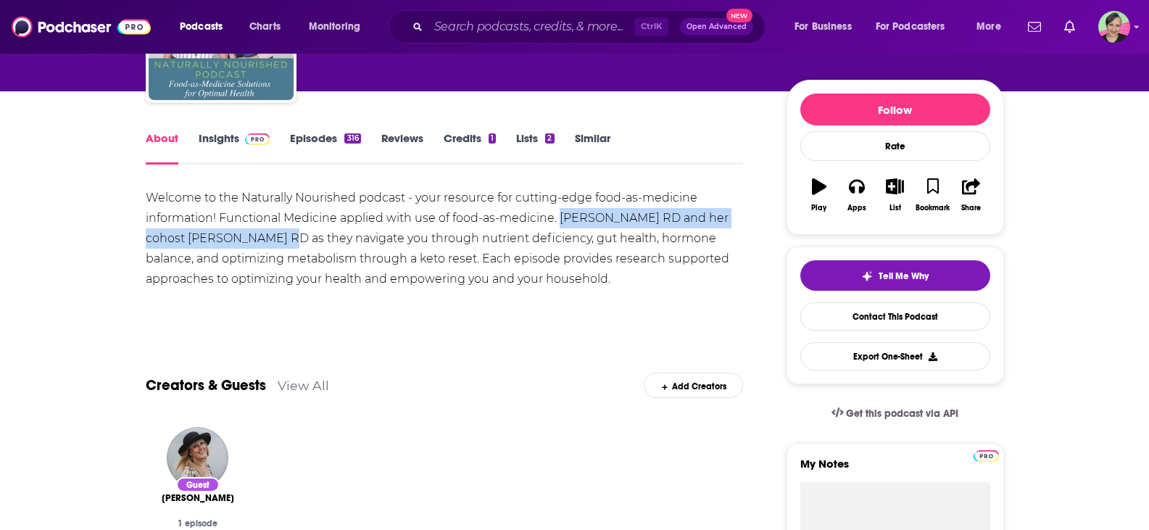
drag, startPoint x: 557, startPoint y: 217, endPoint x: 266, endPoint y: 241, distance: 292.3
click at [266, 241] on div "Welcome to the Naturally Nourished podcast - your resource for cutting-edge foo…" at bounding box center [445, 238] width 598 height 101
copy div "[PERSON_NAME] RD and her cohost [PERSON_NAME]"
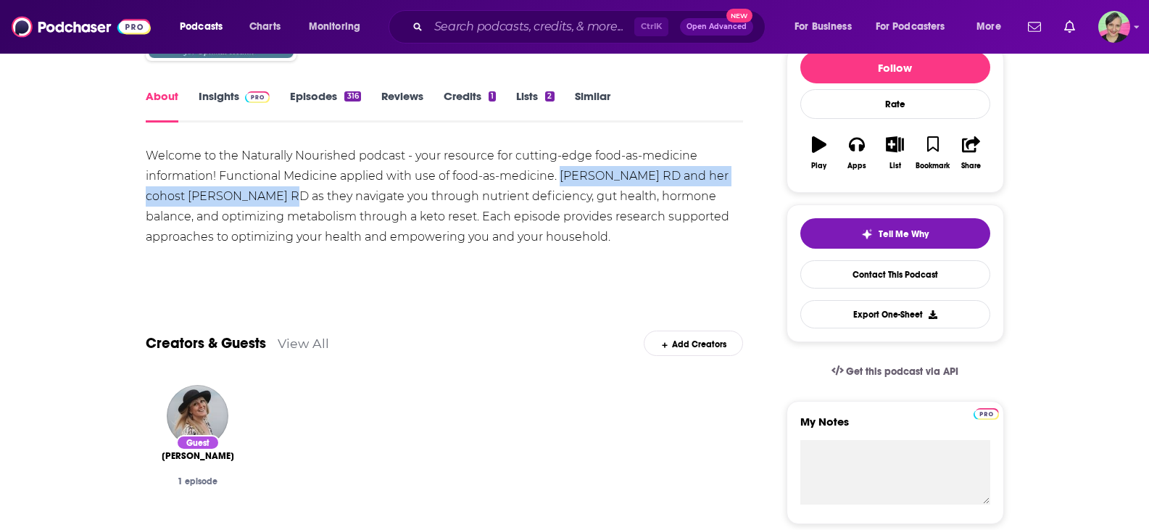
scroll to position [0, 0]
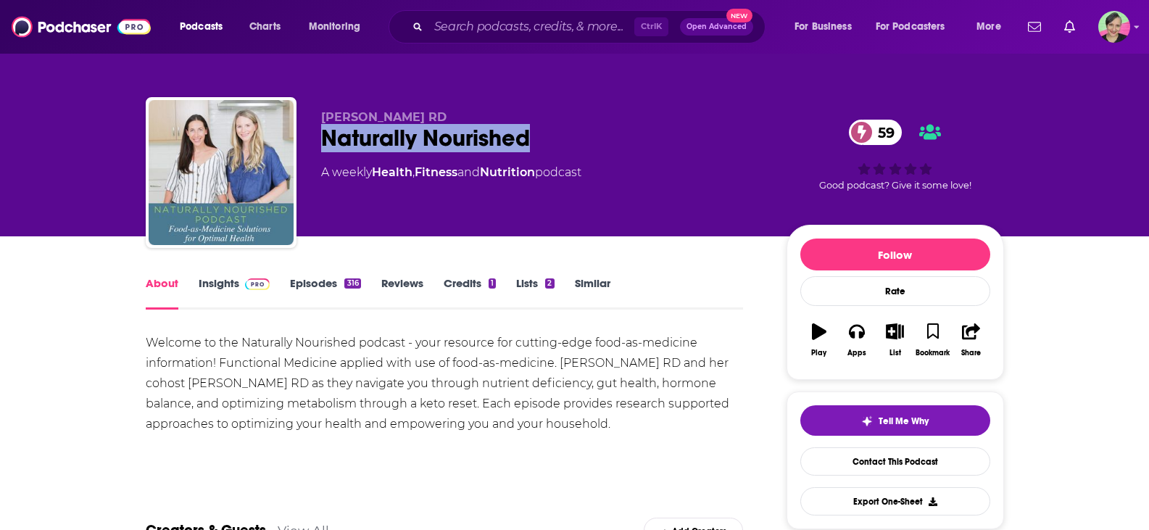
drag, startPoint x: 452, startPoint y: 139, endPoint x: 325, endPoint y: 143, distance: 126.2
click at [325, 143] on div "Naturally Nourished 59" at bounding box center [542, 138] width 442 height 28
copy h1 "Naturally Nourished"
click at [107, 114] on div "[PERSON_NAME] RD Naturally Nourished 59 A weekly Health , Fitness and Nutrition…" at bounding box center [574, 118] width 1149 height 236
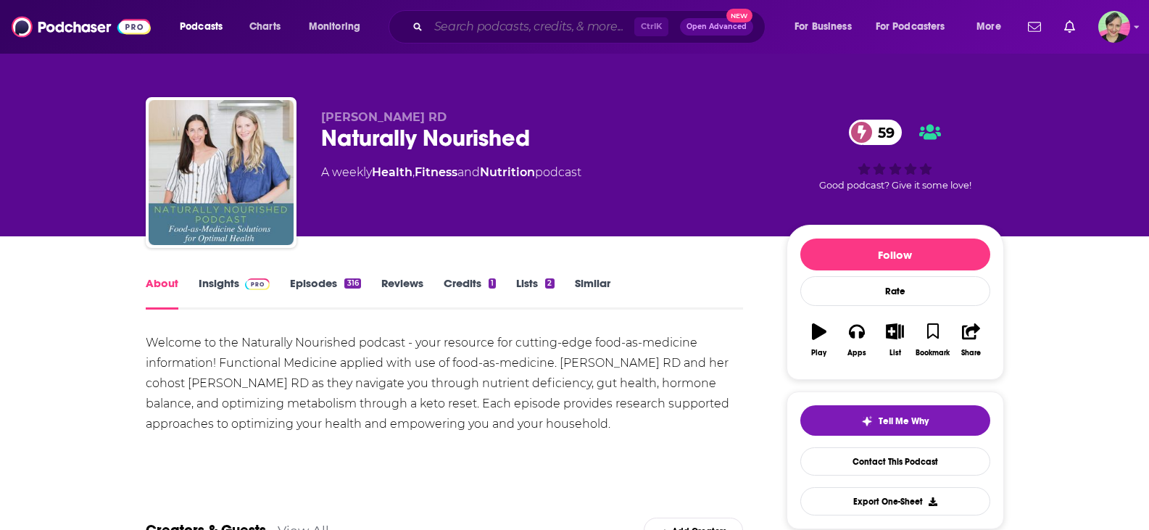
click at [512, 23] on input "Search podcasts, credits, & more..." at bounding box center [531, 26] width 206 height 23
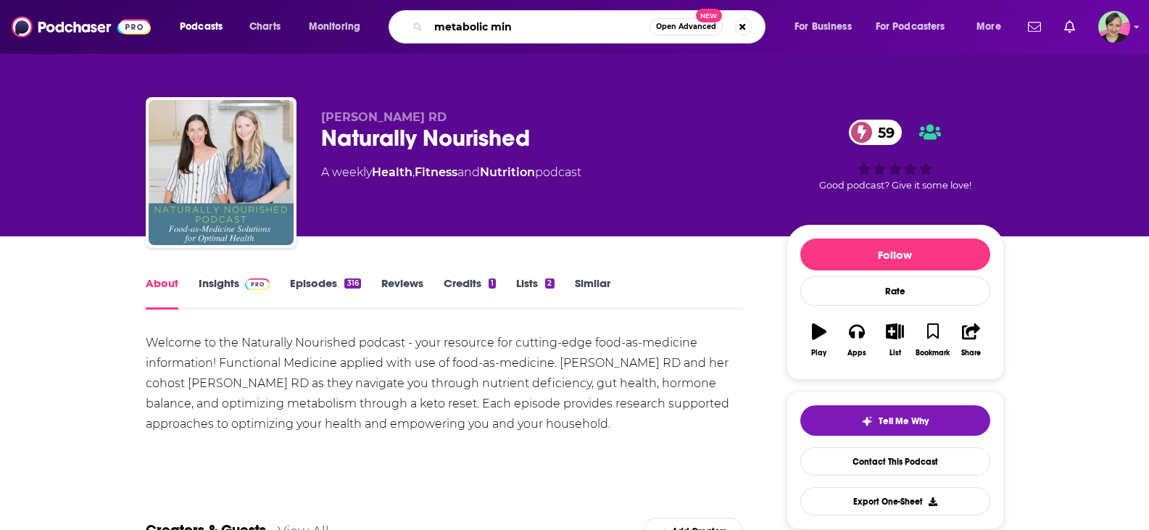
type input "metabolic mind"
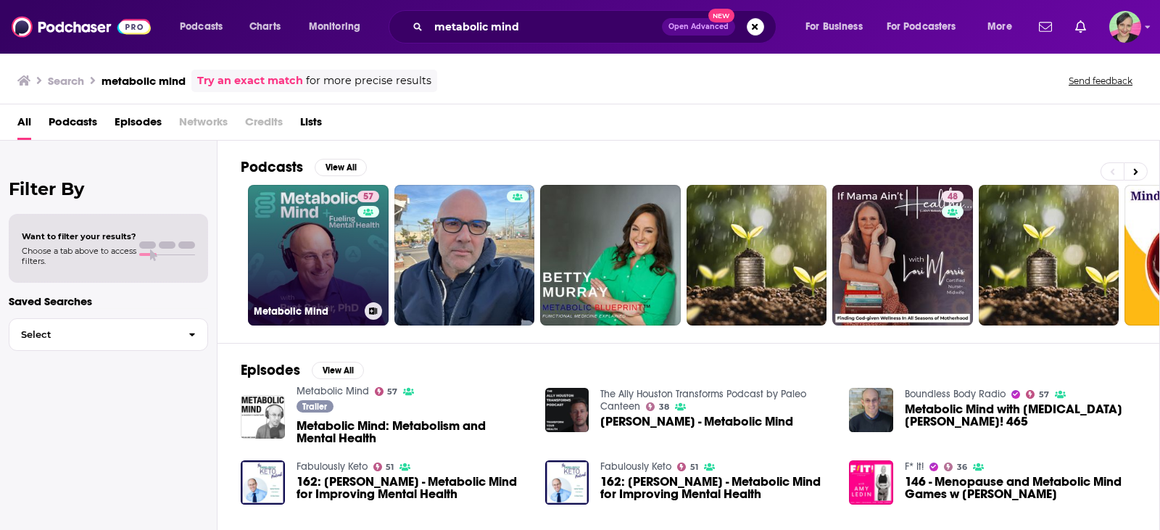
click at [302, 223] on link "57 Metabolic Mind" at bounding box center [318, 255] width 141 height 141
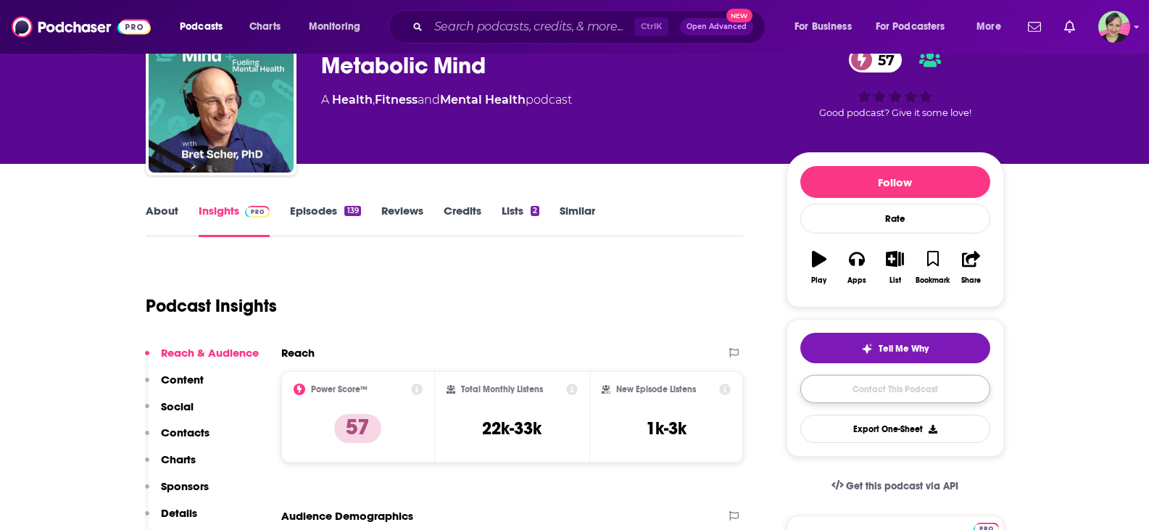
click at [921, 391] on link "Contact This Podcast" at bounding box center [895, 389] width 190 height 28
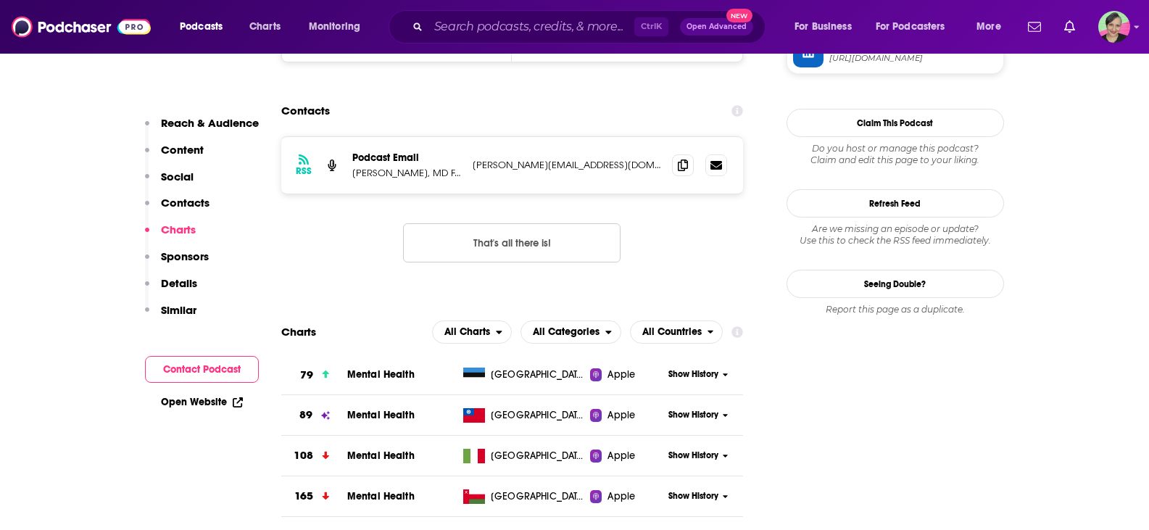
scroll to position [1355, 0]
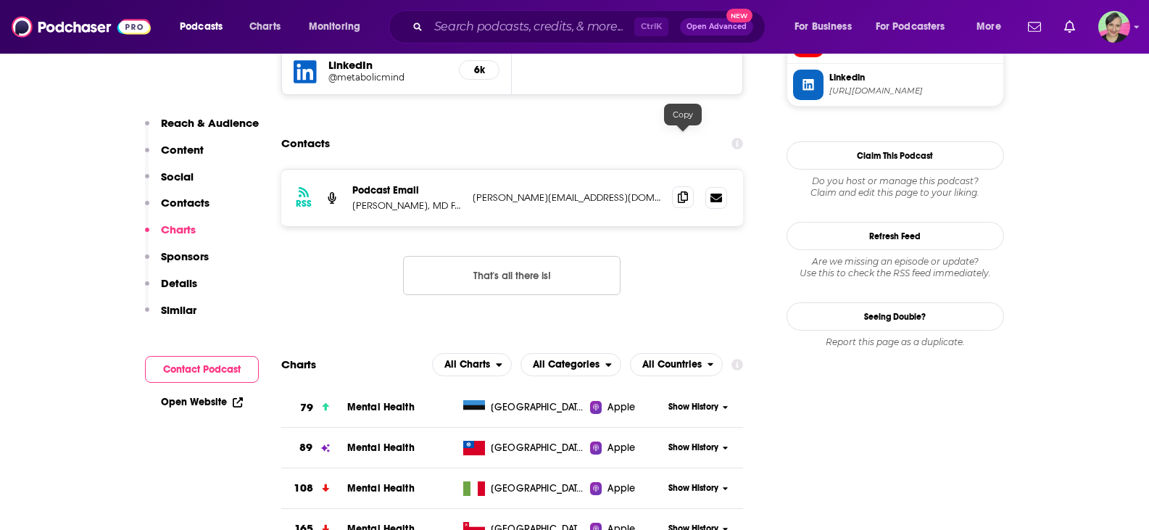
click at [684, 191] on icon at bounding box center [683, 197] width 10 height 12
drag, startPoint x: 448, startPoint y: 149, endPoint x: 354, endPoint y: 151, distance: 94.2
click at [354, 199] on p "[PERSON_NAME], MD FACC" at bounding box center [406, 205] width 109 height 12
copy p "[PERSON_NAME], MD FACC"
click at [524, 27] on input "Search podcasts, credits, & more..." at bounding box center [531, 26] width 206 height 23
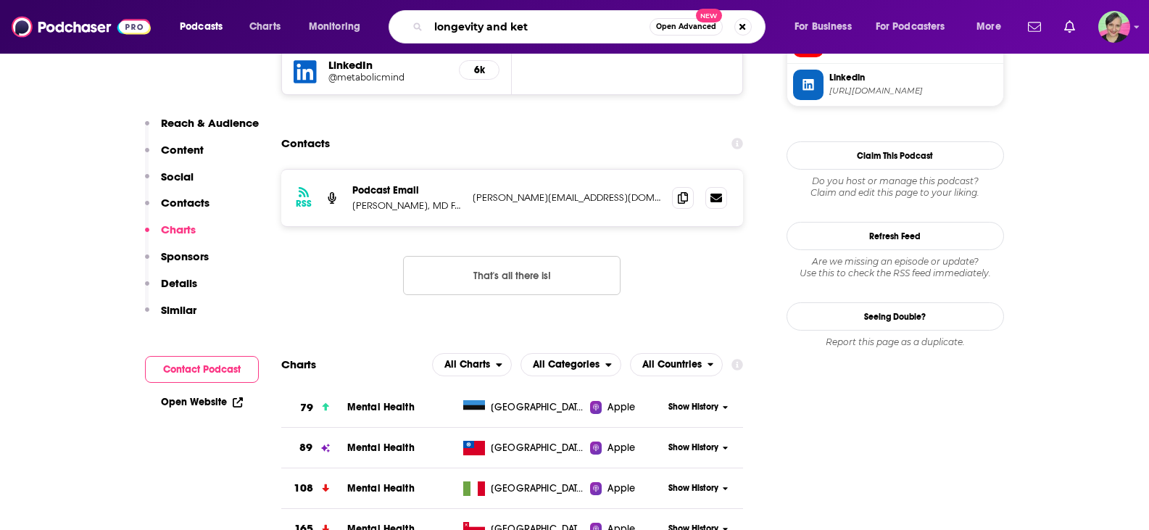
type input "longevity and keto"
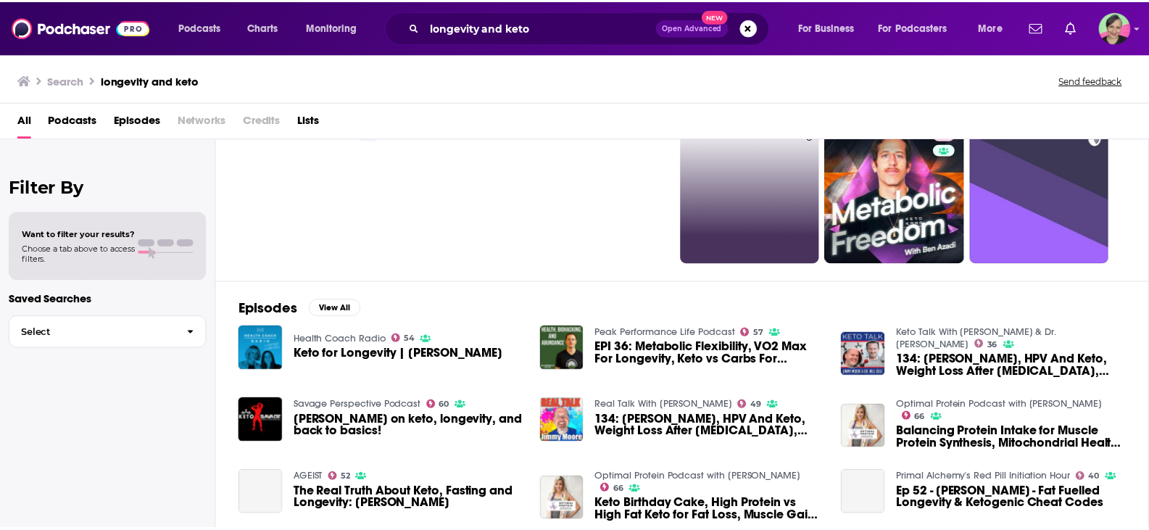
scroll to position [145, 0]
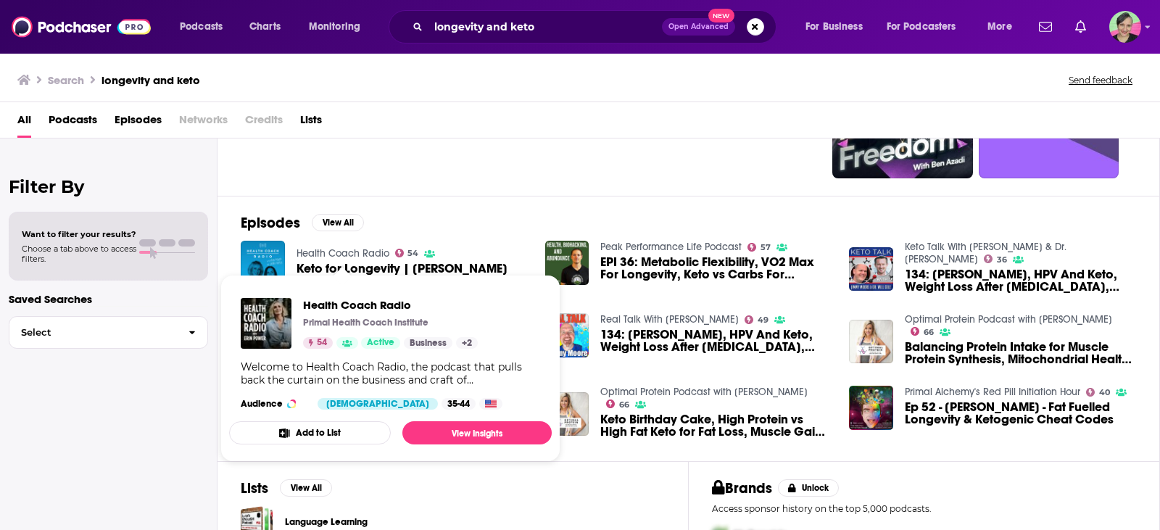
click at [357, 251] on link "Health Coach Radio" at bounding box center [342, 253] width 93 height 12
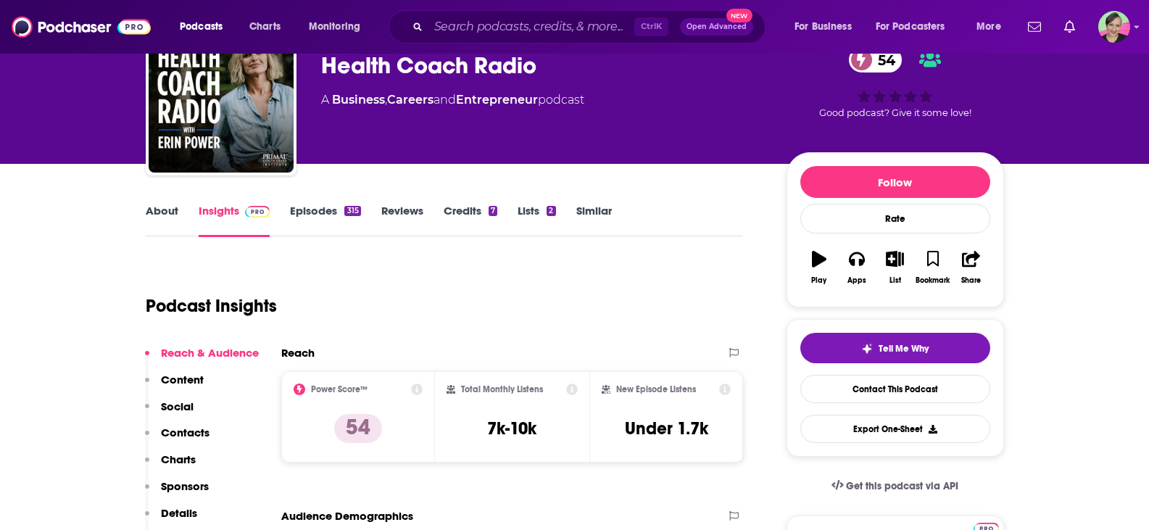
scroll to position [145, 0]
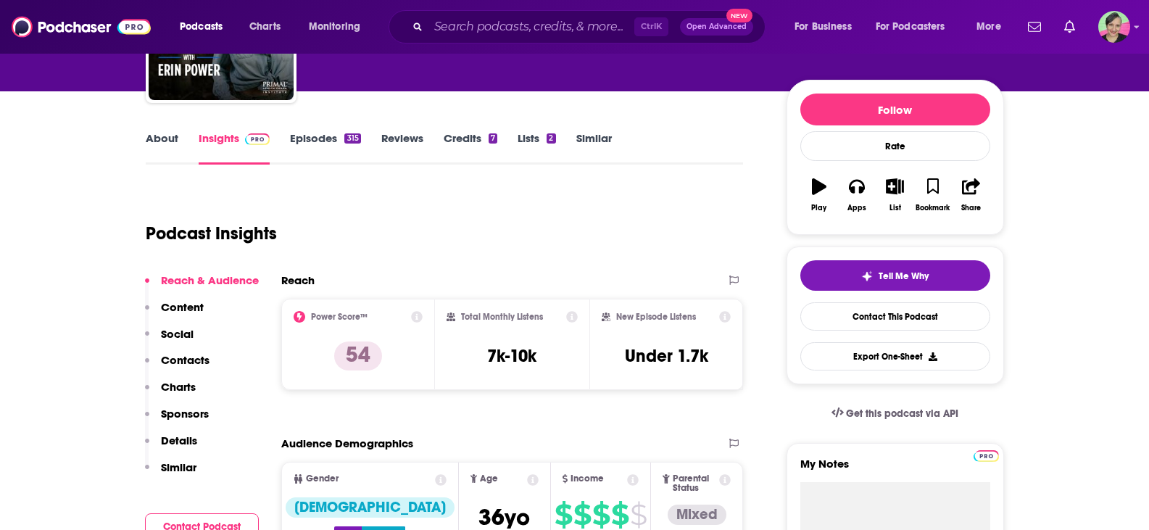
click at [169, 140] on link "About" at bounding box center [162, 147] width 33 height 33
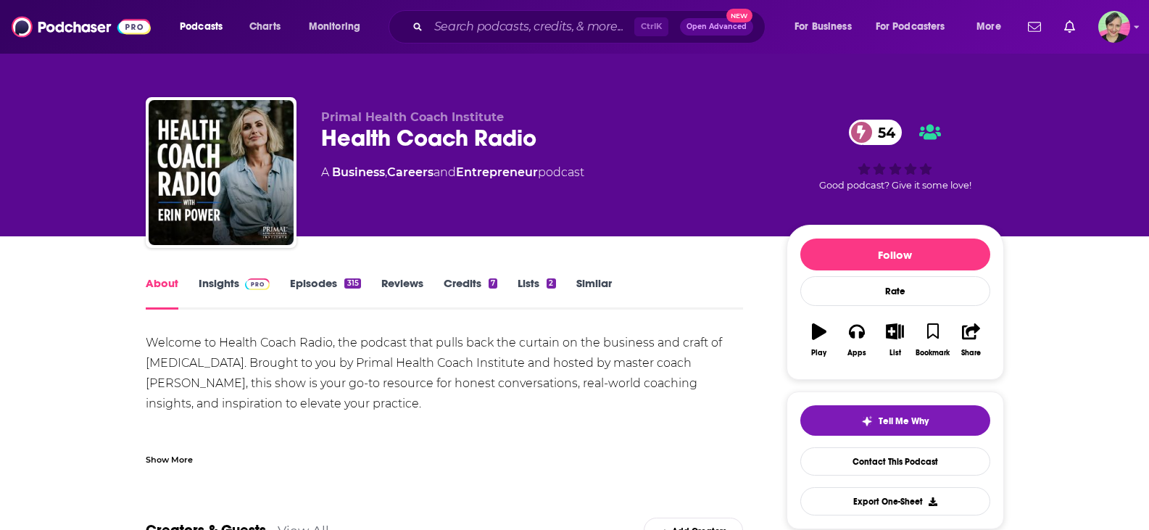
click at [218, 277] on link "Insights" at bounding box center [235, 292] width 72 height 33
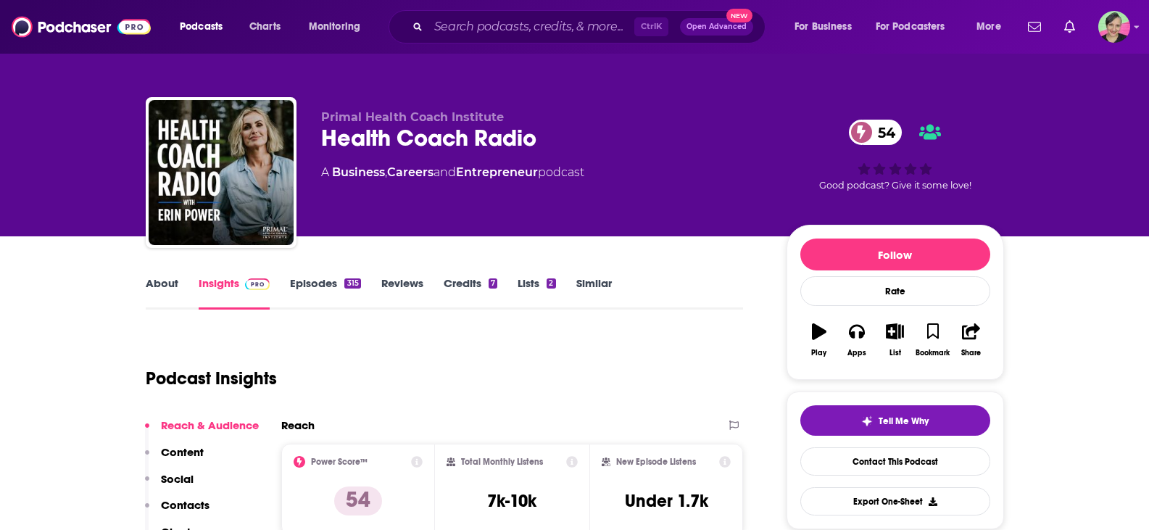
click at [317, 283] on link "Episodes 315" at bounding box center [325, 292] width 70 height 33
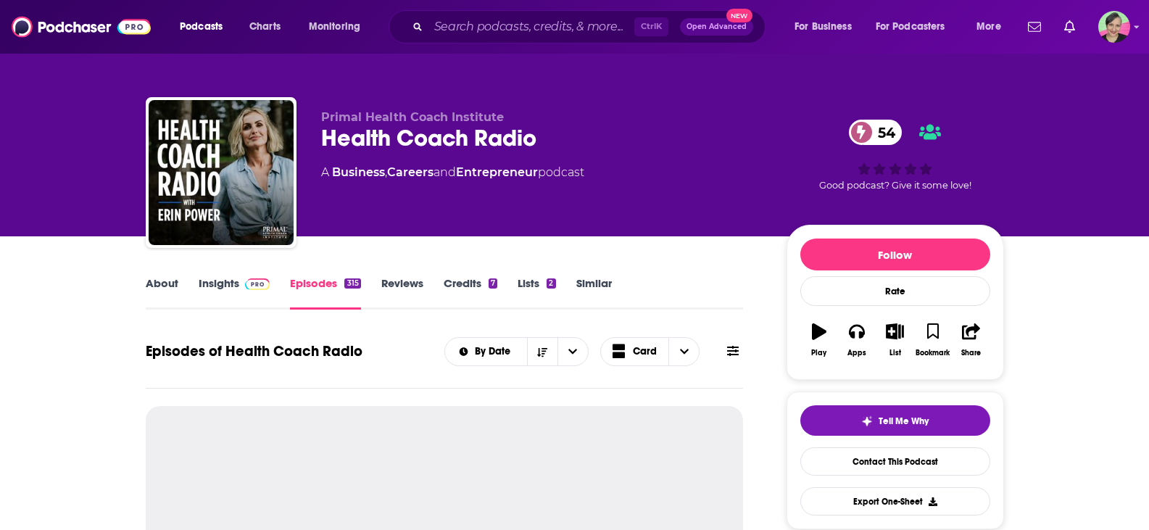
drag, startPoint x: 736, startPoint y: 350, endPoint x: 715, endPoint y: 351, distance: 20.3
click at [736, 351] on icon at bounding box center [733, 351] width 12 height 10
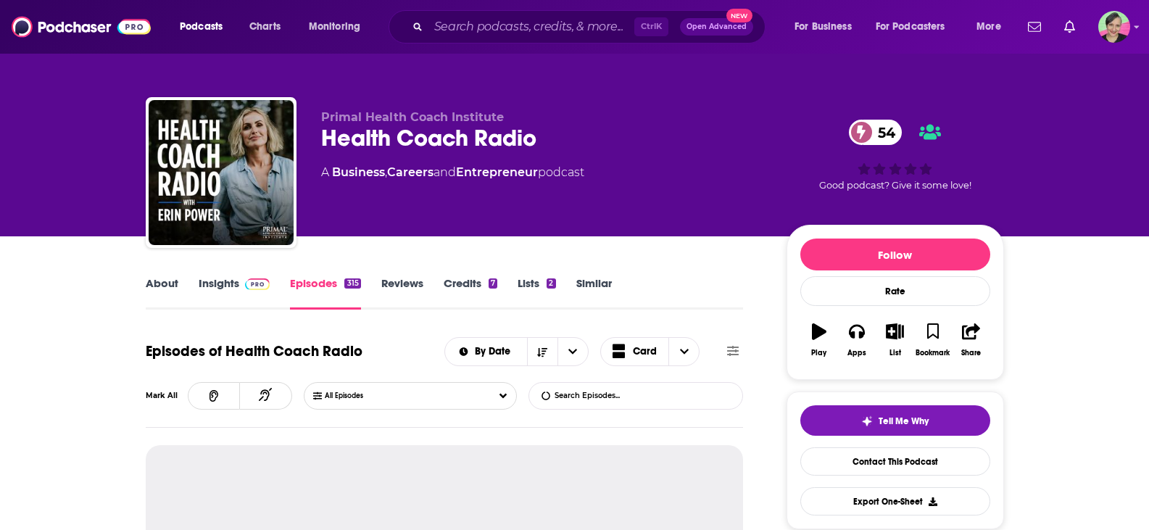
click at [736, 350] on icon at bounding box center [733, 351] width 12 height 10
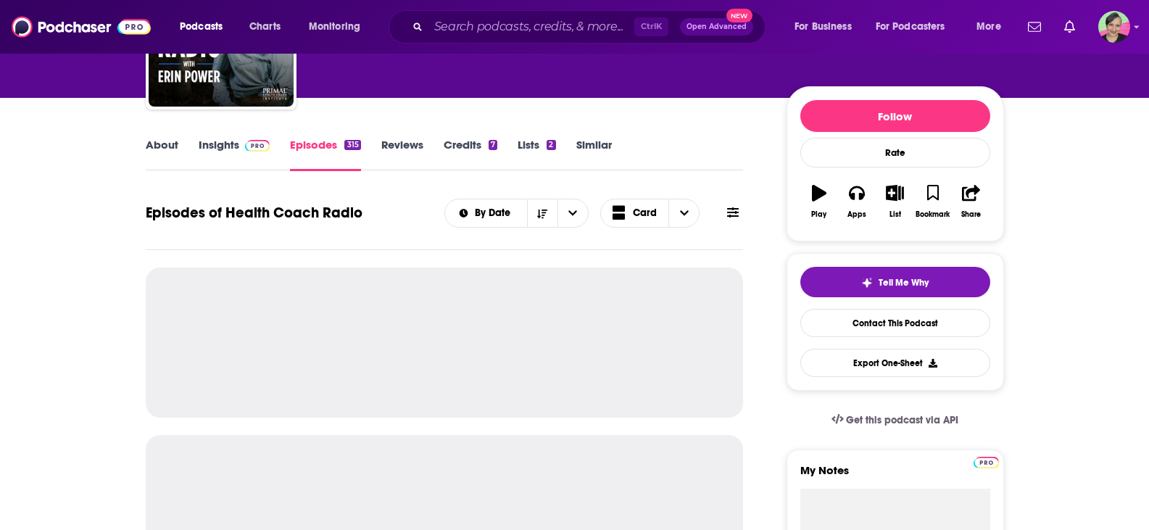
scroll to position [145, 0]
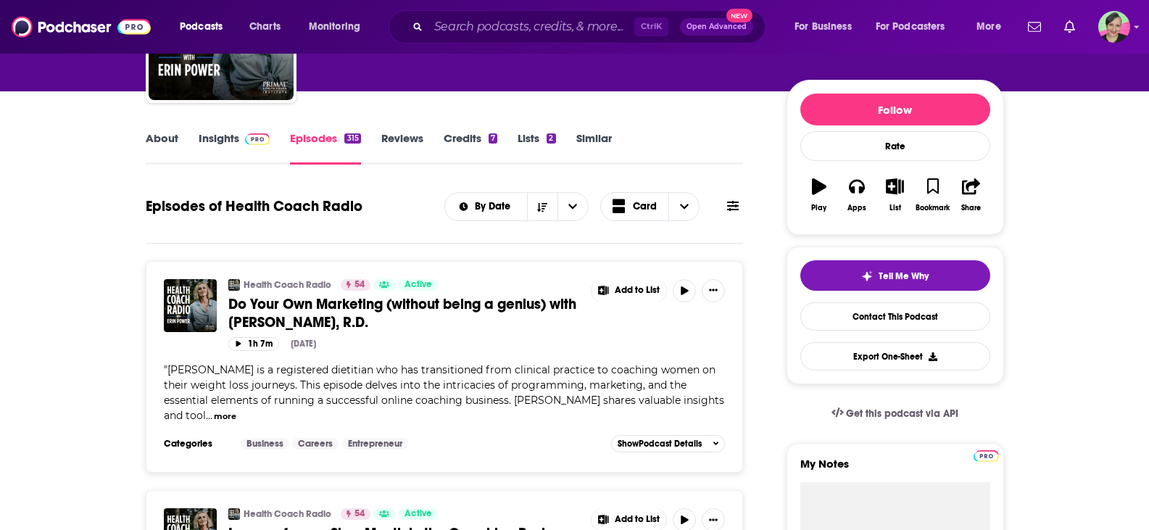
click at [735, 198] on div "By Date Card" at bounding box center [593, 206] width 299 height 29
click at [732, 204] on icon at bounding box center [733, 206] width 12 height 12
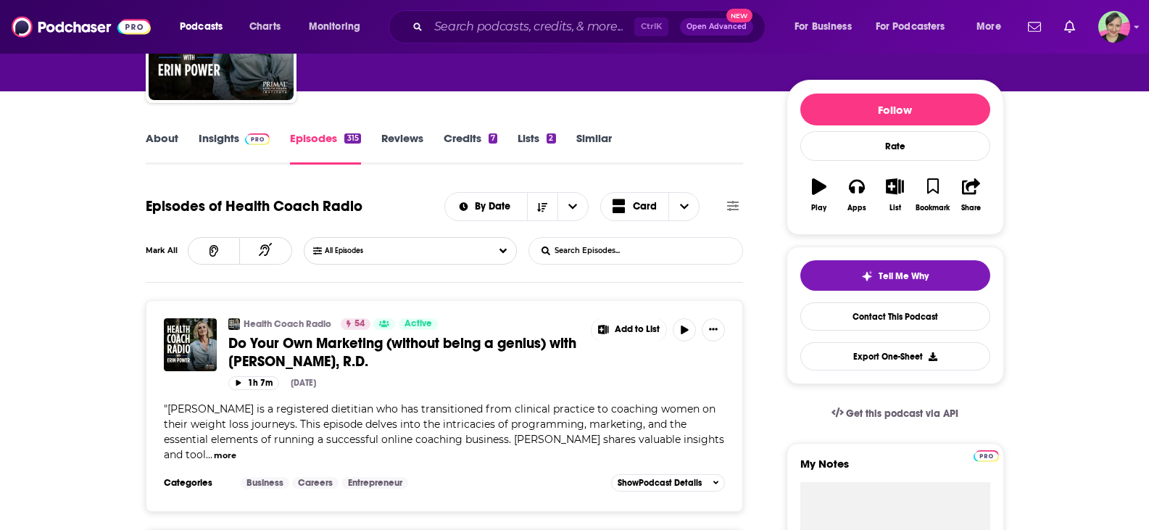
click at [594, 252] on input "List Search Input" at bounding box center [604, 251] width 151 height 26
type input "carnivore"
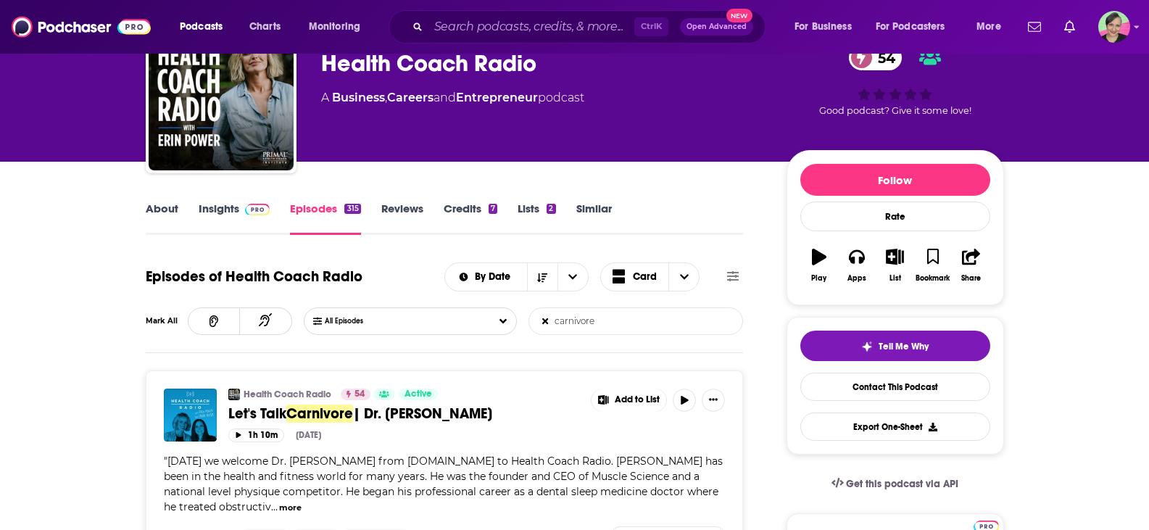
scroll to position [72, 0]
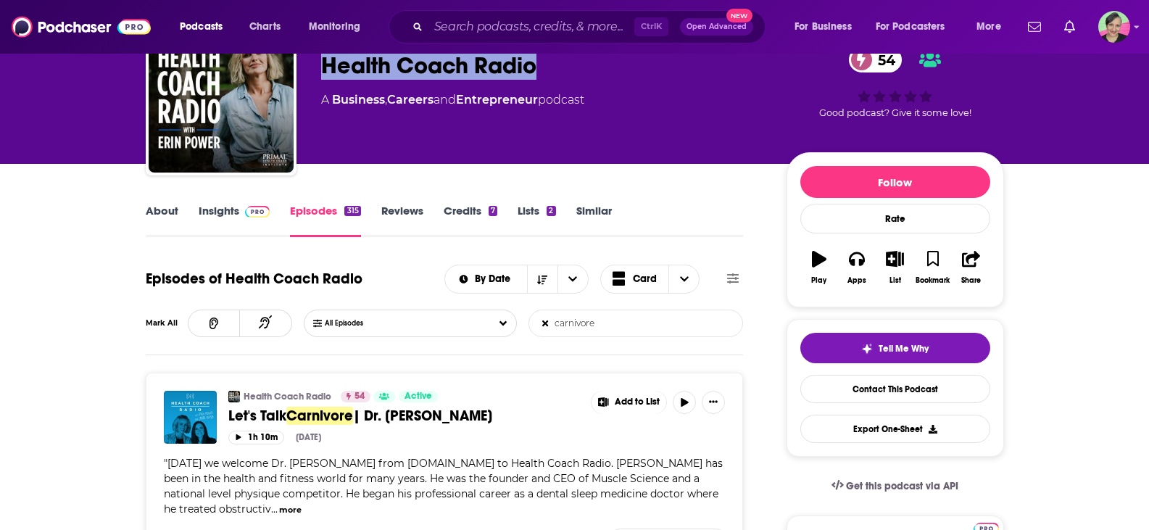
drag, startPoint x: 496, startPoint y: 61, endPoint x: 322, endPoint y: 62, distance: 174.0
click at [322, 62] on div "Health Coach Radio 54" at bounding box center [542, 65] width 442 height 28
copy h2 "Health Coach Radio"
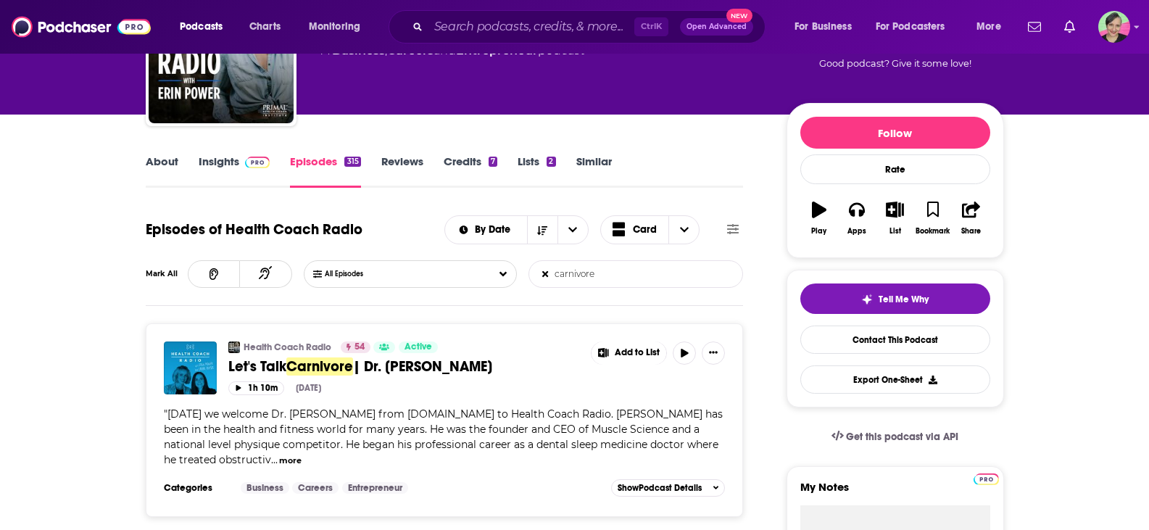
scroll to position [0, 0]
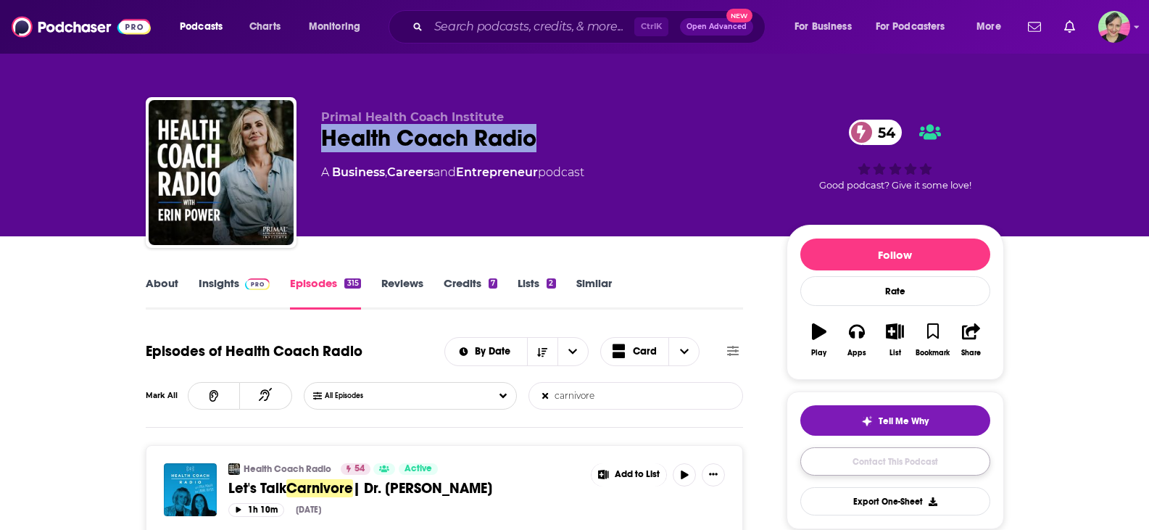
click at [890, 460] on link "Contact This Podcast" at bounding box center [895, 461] width 190 height 28
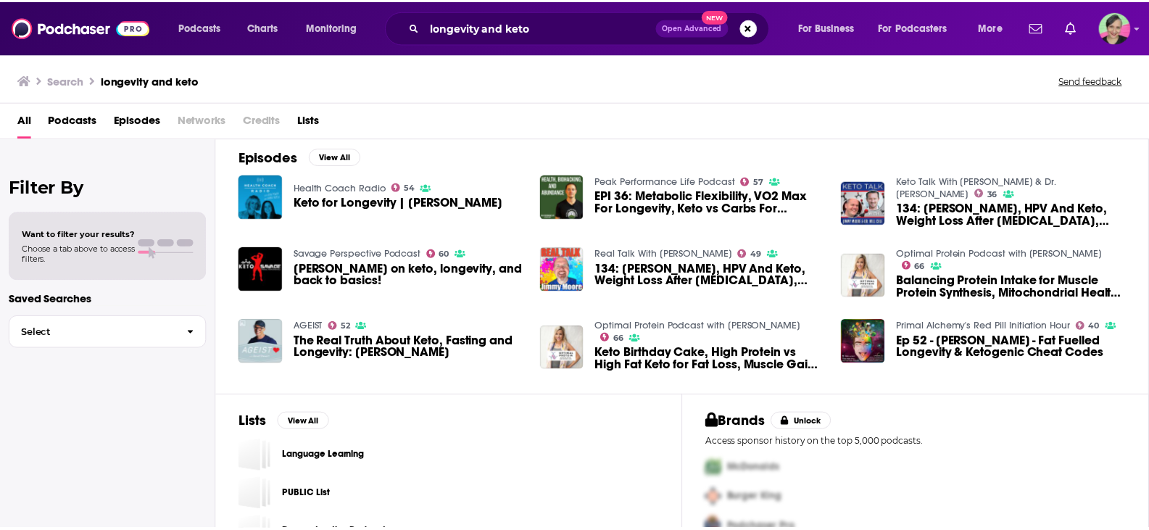
scroll to position [248, 0]
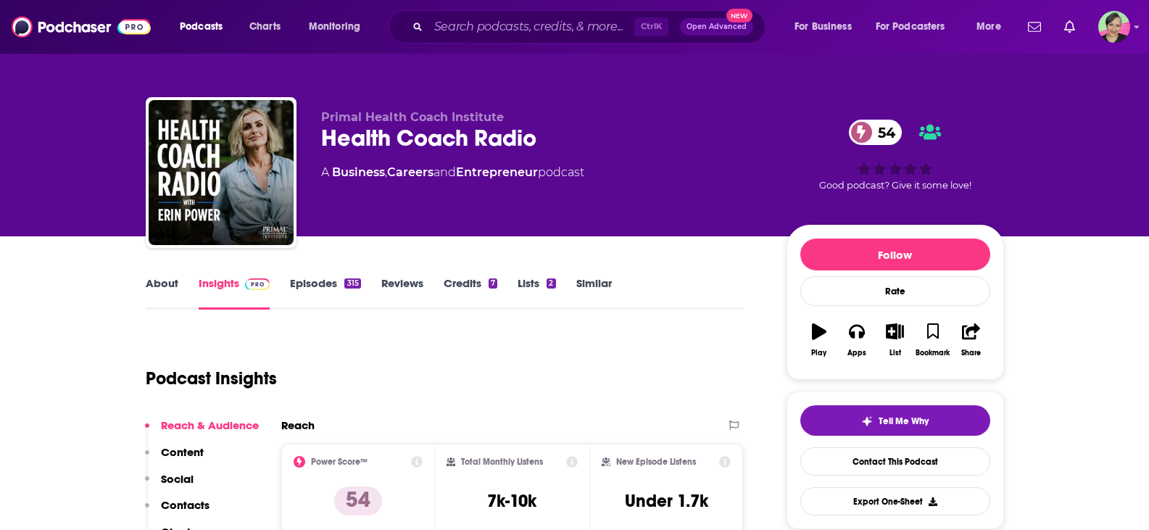
click at [147, 284] on link "About" at bounding box center [162, 292] width 33 height 33
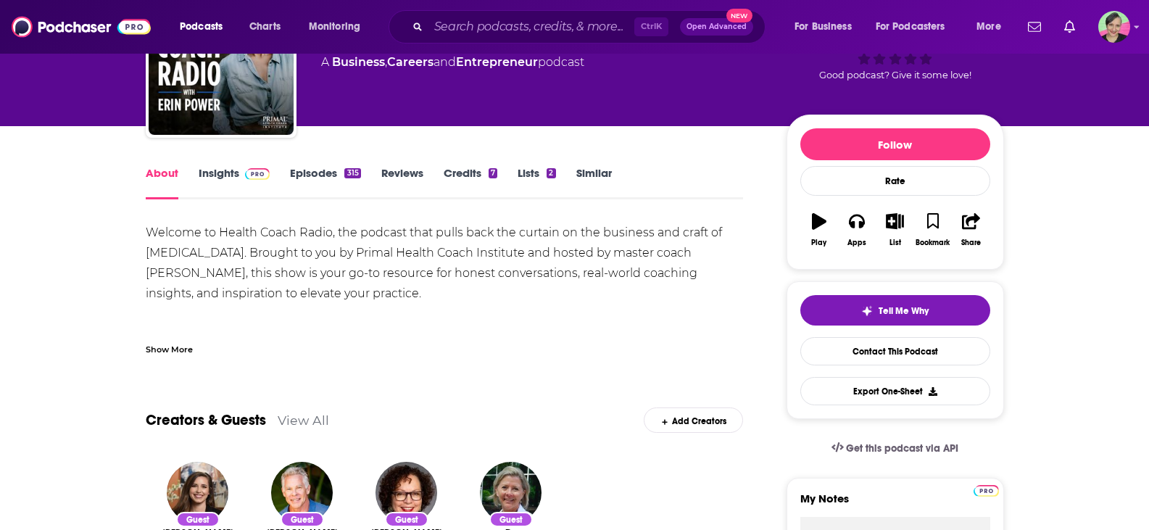
scroll to position [145, 0]
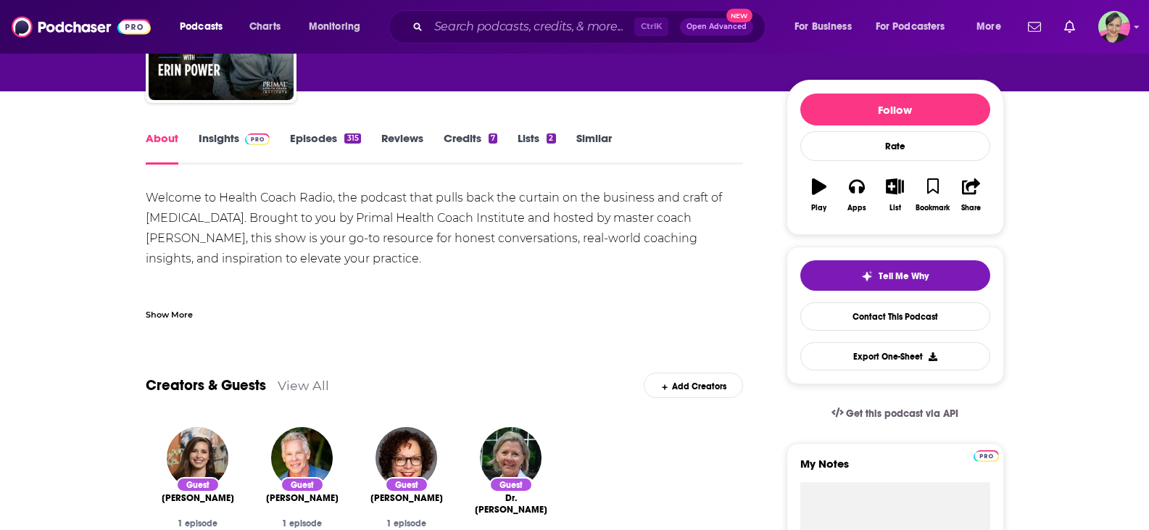
click at [173, 312] on div "Show More" at bounding box center [169, 314] width 47 height 14
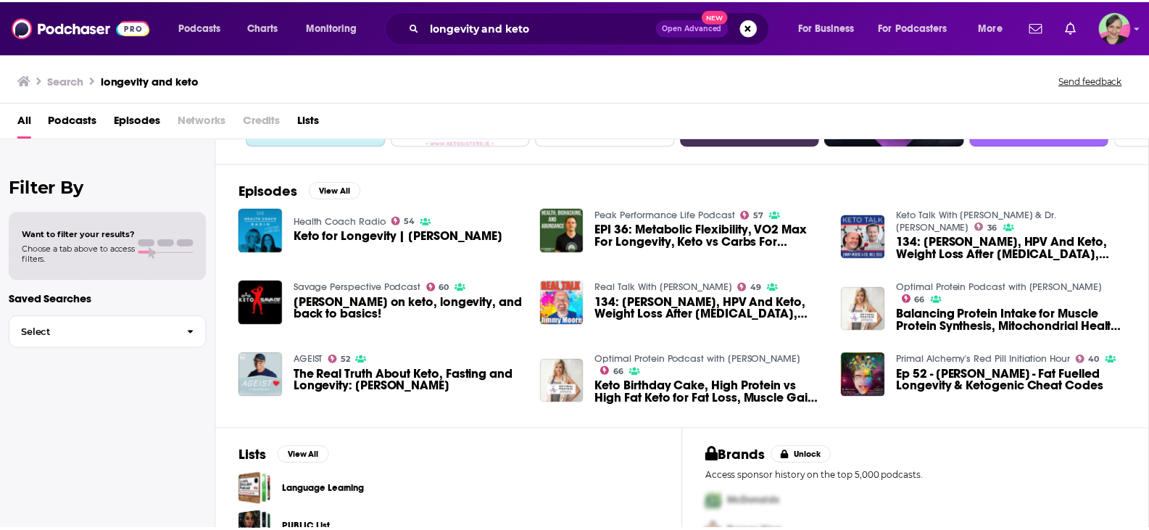
scroll to position [217, 0]
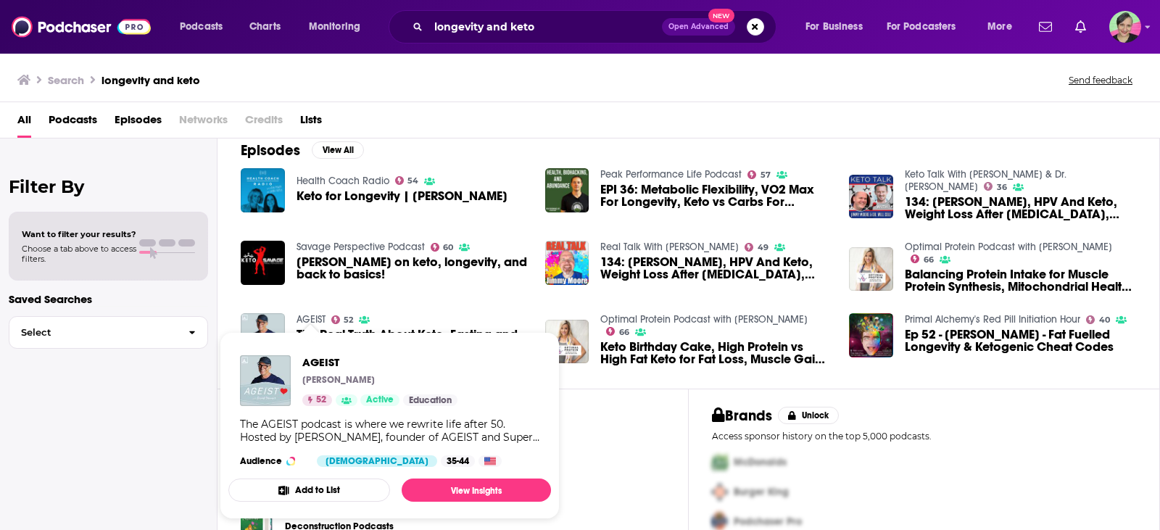
click at [65, 433] on div "Filter By Want to filter your results? Choose a tab above to access filters. Sa…" at bounding box center [108, 403] width 217 height 530
click at [310, 319] on link "AGEIST" at bounding box center [310, 319] width 29 height 12
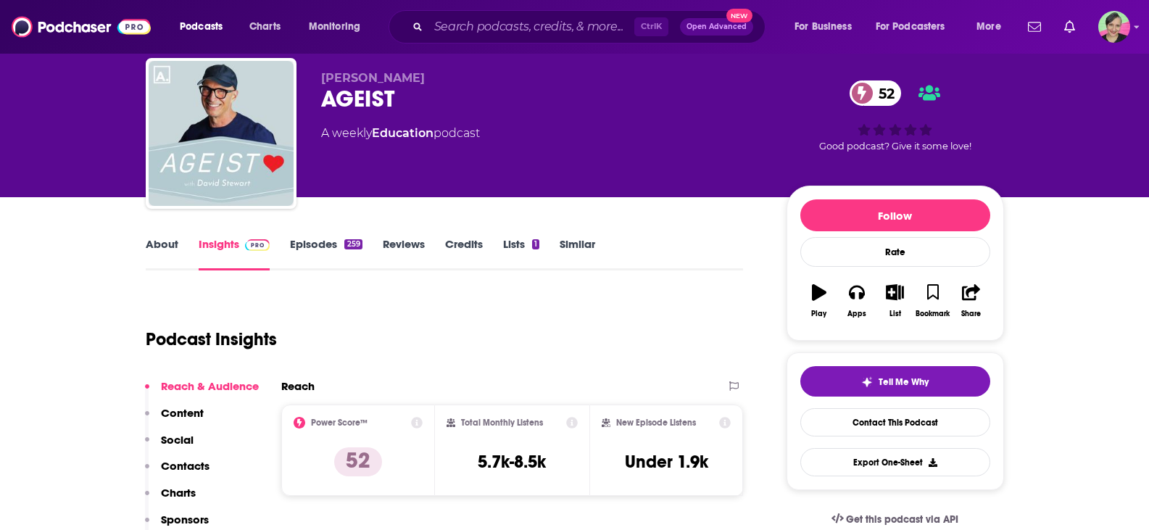
scroll to position [72, 0]
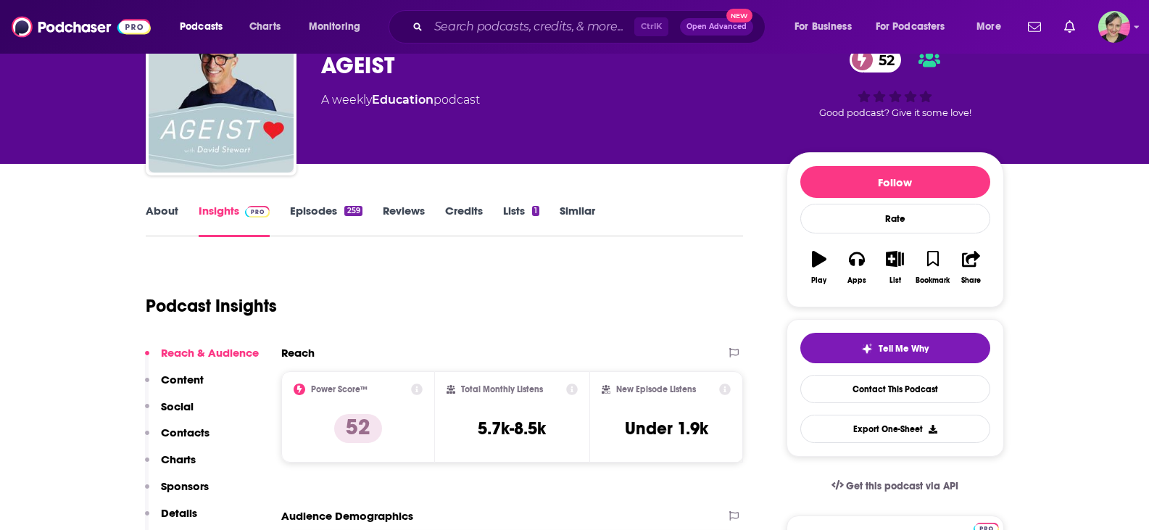
click at [162, 212] on link "About" at bounding box center [162, 220] width 33 height 33
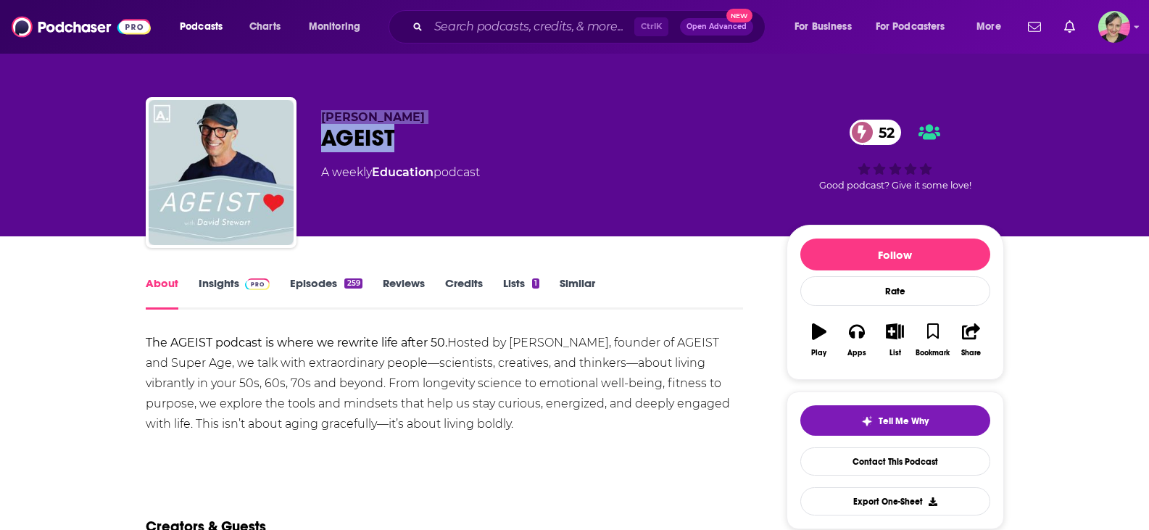
drag, startPoint x: 433, startPoint y: 146, endPoint x: 324, endPoint y: 117, distance: 113.2
click at [324, 117] on div "[PERSON_NAME] AGEIST 52 A weekly Education podcast" at bounding box center [542, 168] width 442 height 116
copy div "[PERSON_NAME] AGEIST"
click at [885, 456] on link "Contact This Podcast" at bounding box center [895, 461] width 190 height 28
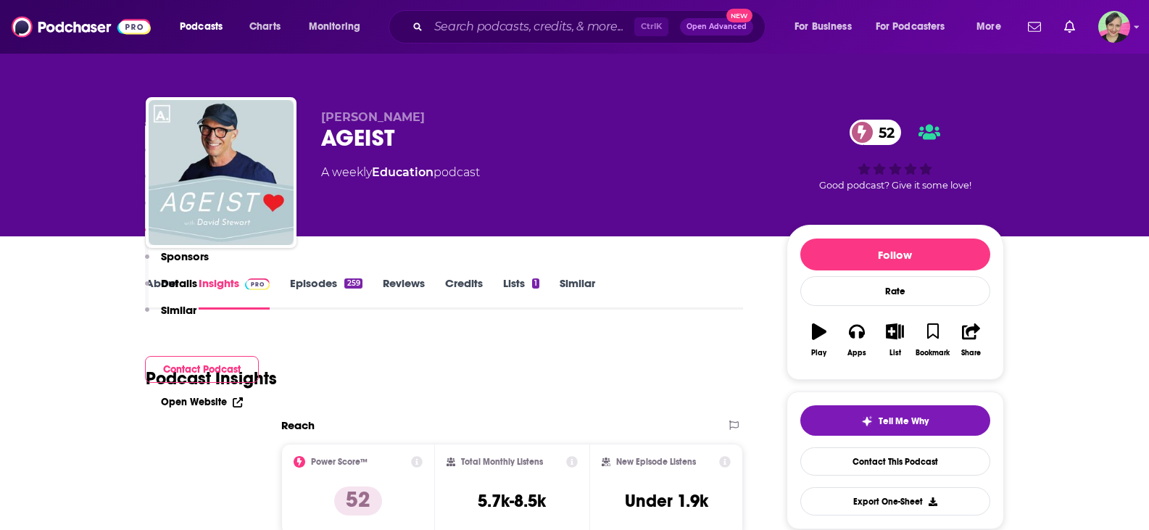
scroll to position [1492, 0]
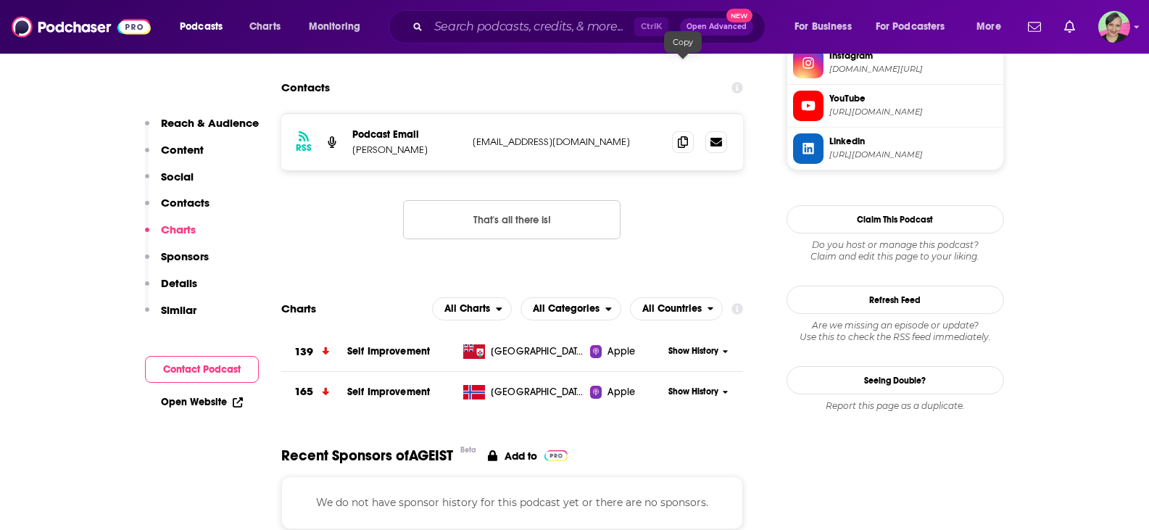
click at [683, 136] on icon at bounding box center [683, 142] width 10 height 12
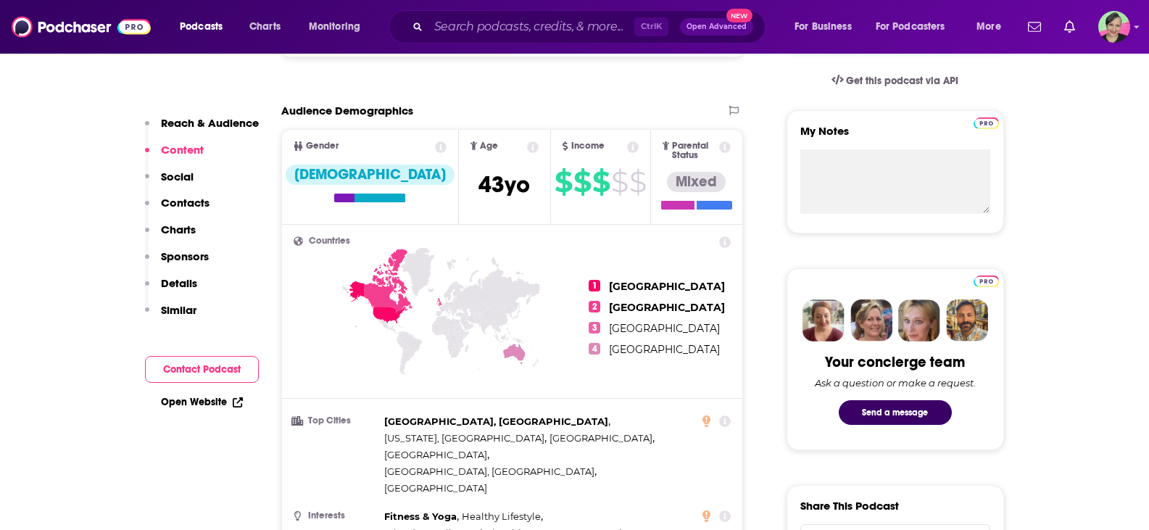
scroll to position [115, 0]
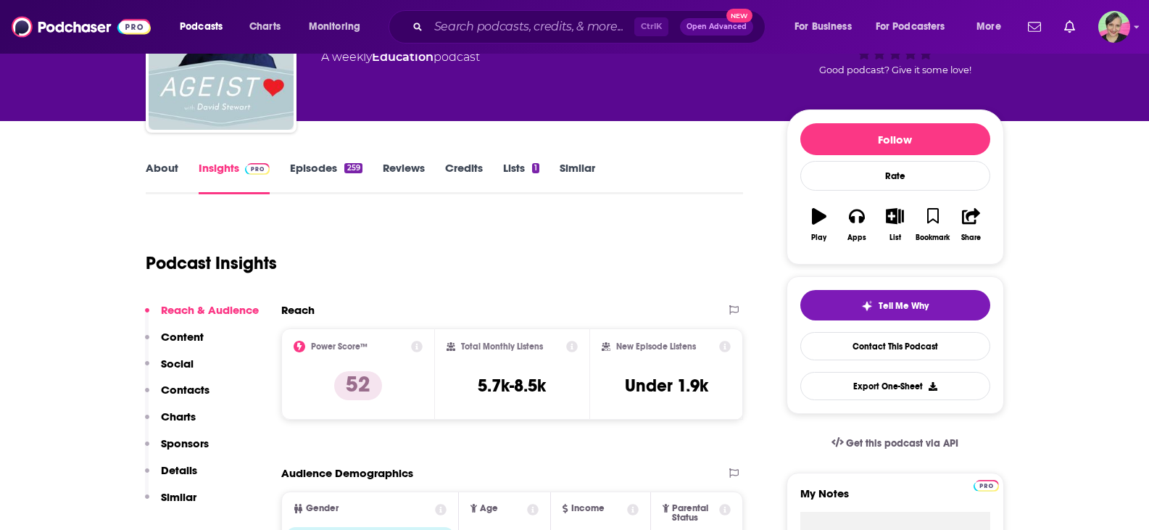
click at [581, 169] on link "Similar" at bounding box center [578, 177] width 36 height 33
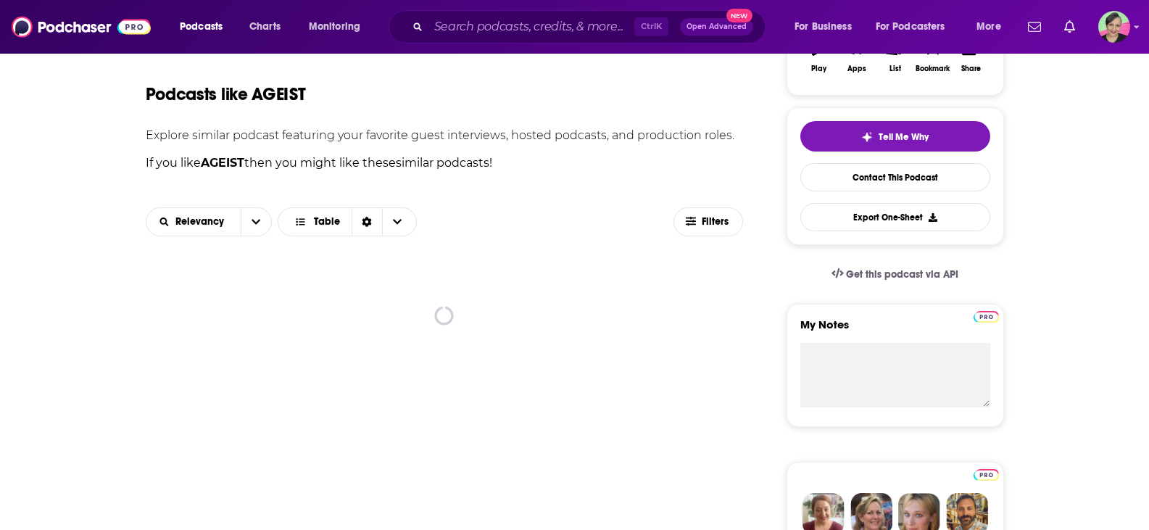
scroll to position [362, 0]
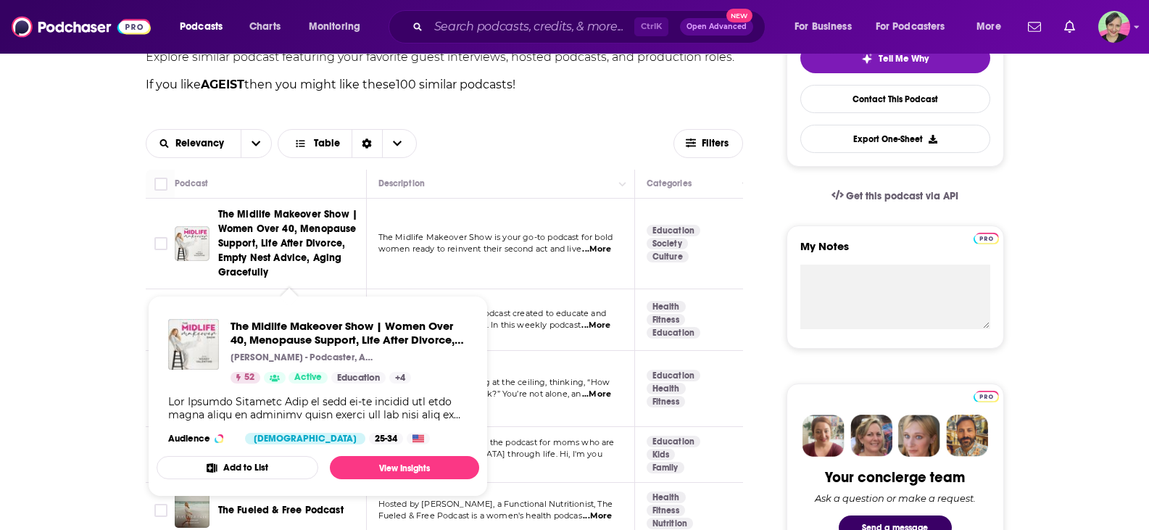
click at [287, 220] on span "The Midlife Makeover Show | Women Over 40, Menopause Support, Life After Divorc…" at bounding box center [288, 243] width 140 height 70
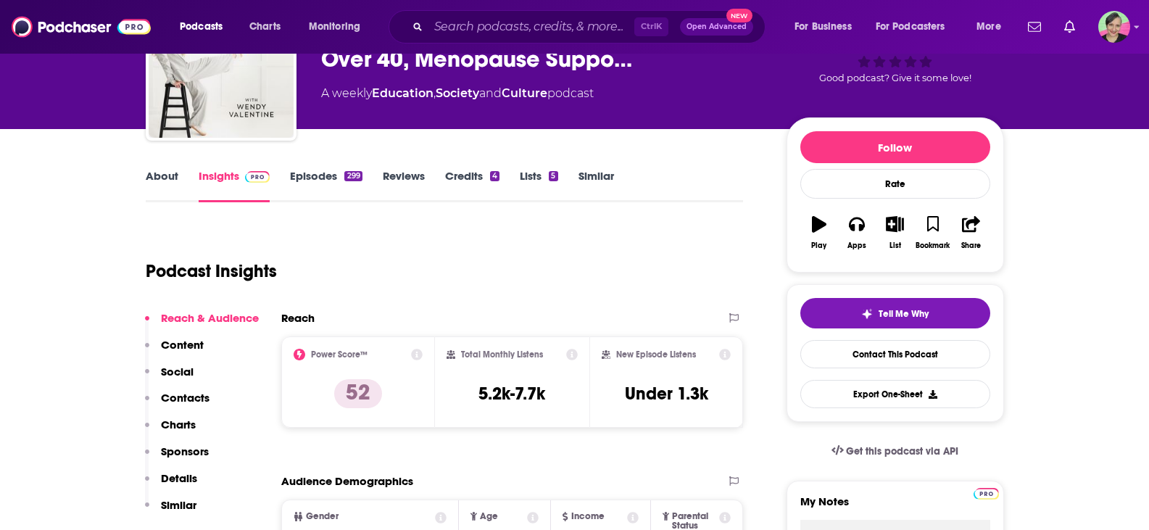
scroll to position [72, 0]
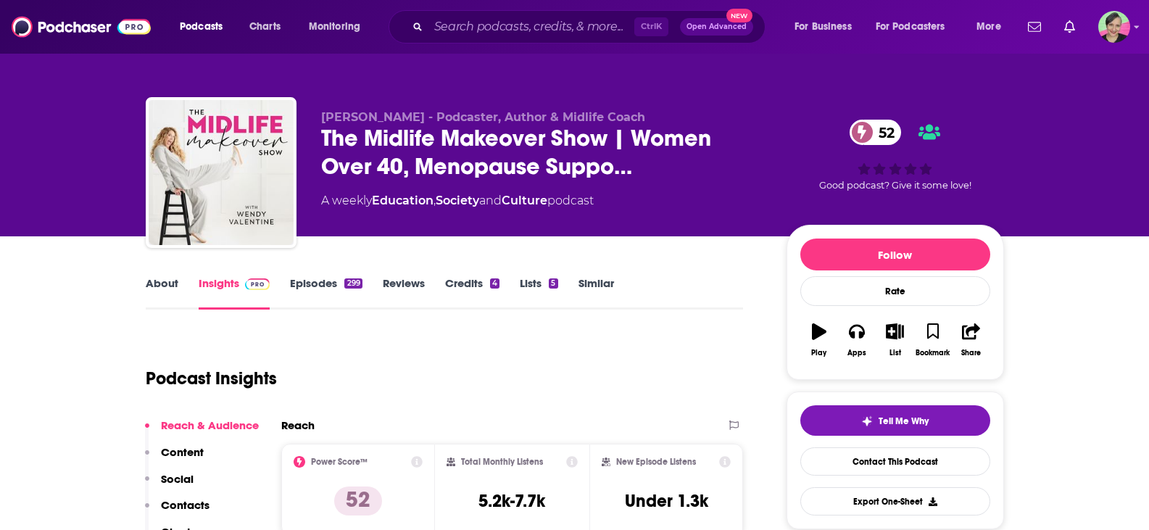
scroll to position [72, 0]
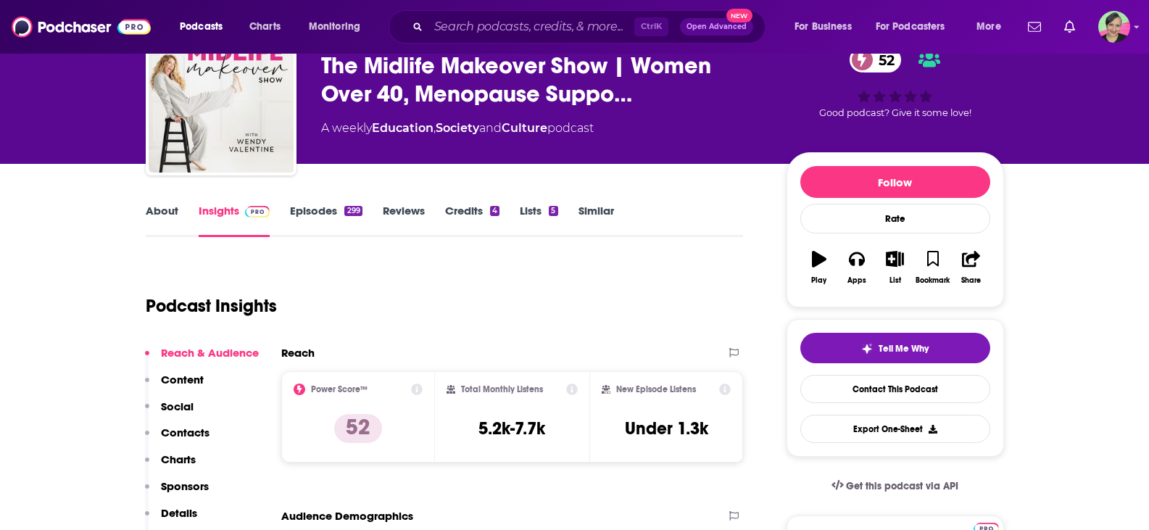
click at [604, 212] on link "Similar" at bounding box center [596, 220] width 36 height 33
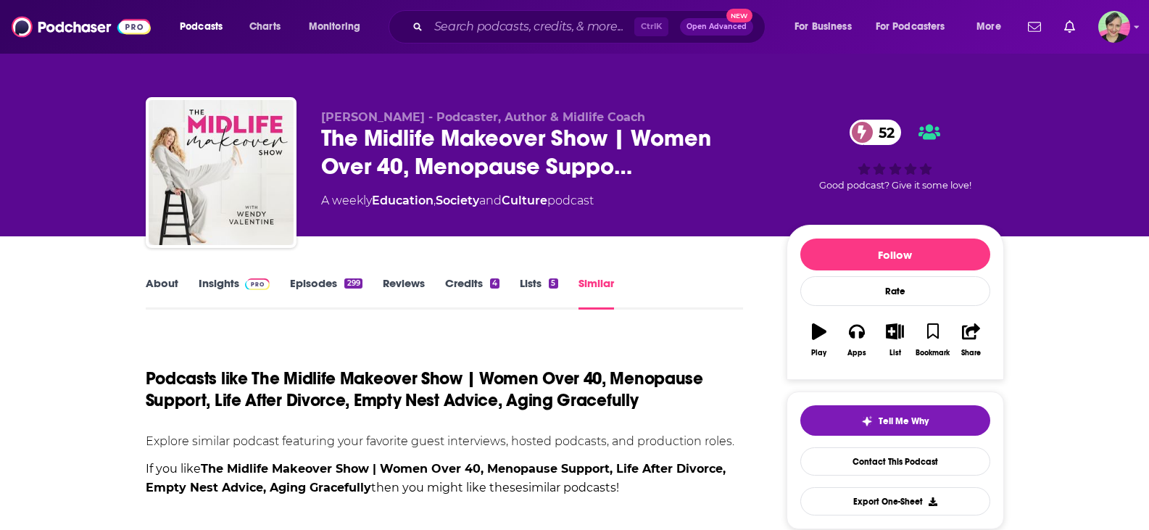
scroll to position [145, 0]
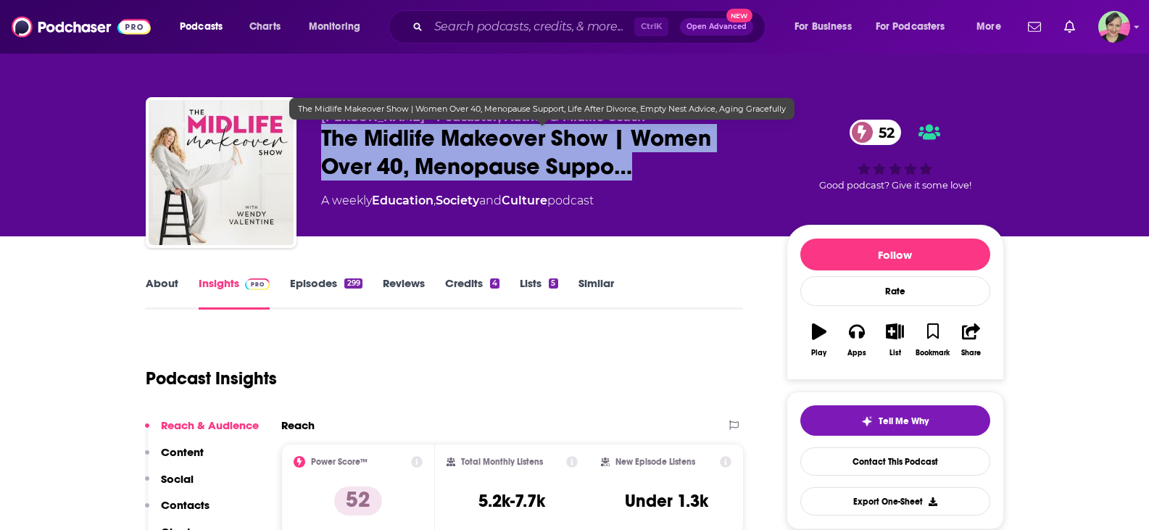
drag, startPoint x: 312, startPoint y: 134, endPoint x: 657, endPoint y: 174, distance: 348.0
click at [657, 174] on div "Wendy Valentine - Podcaster, Author & Midlife Coach The Midlife Makeover Show |…" at bounding box center [575, 175] width 858 height 157
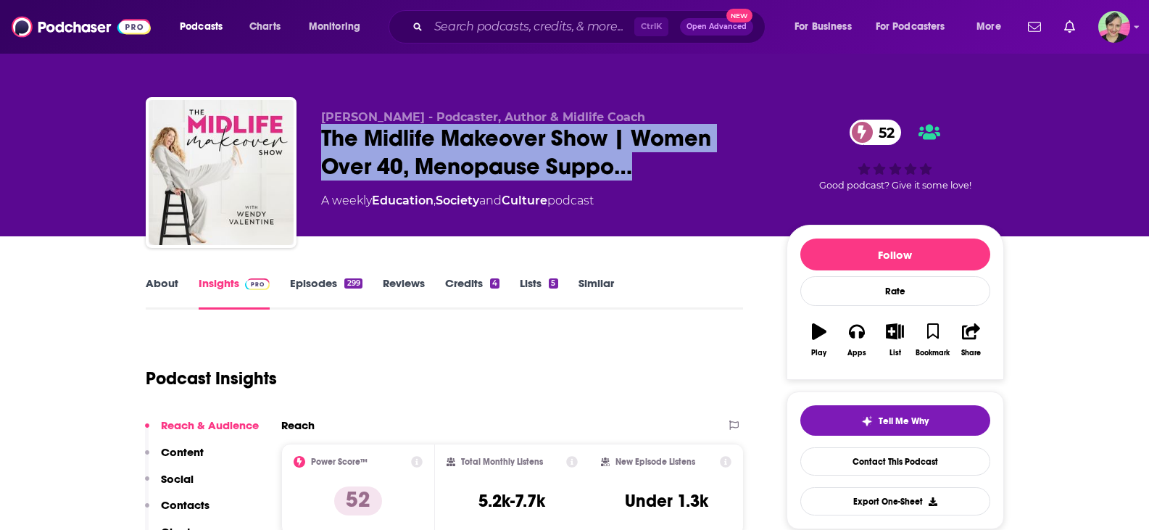
click at [163, 278] on link "About" at bounding box center [162, 292] width 33 height 33
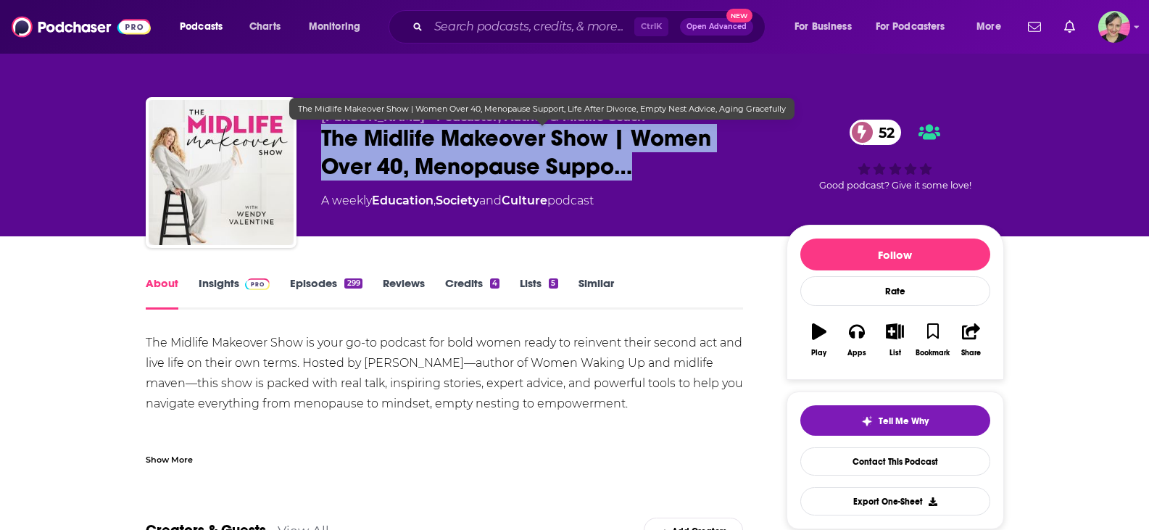
drag, startPoint x: 315, startPoint y: 131, endPoint x: 626, endPoint y: 176, distance: 314.9
click at [626, 176] on div "Wendy Valentine - Podcaster, Author & Midlife Coach The Midlife Makeover Show |…" at bounding box center [575, 175] width 858 height 157
copy h1 "The Midlife Makeover Show | Women Over 40, Menopause Suppo…"
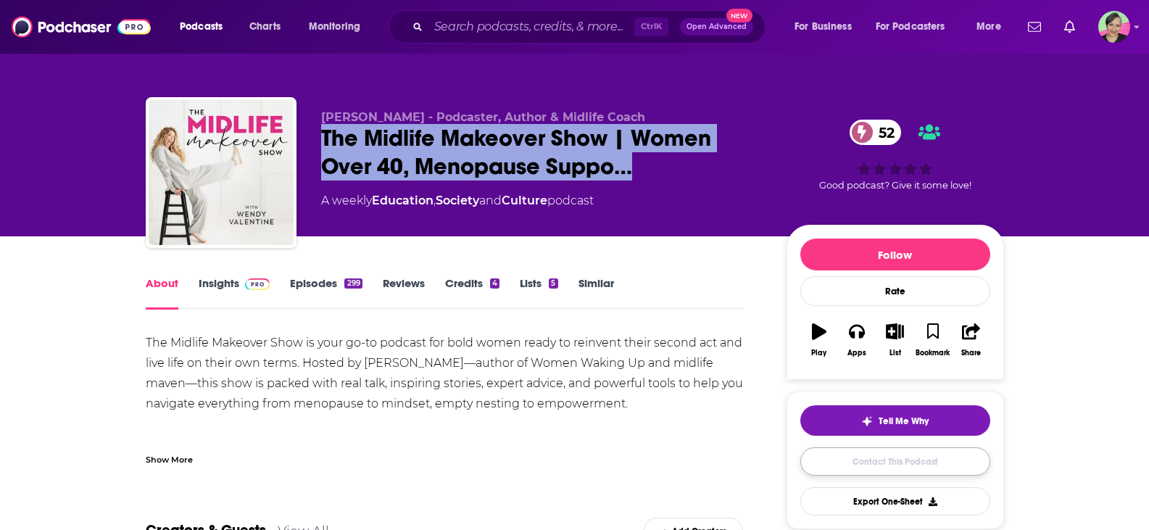
click at [877, 462] on link "Contact This Podcast" at bounding box center [895, 461] width 190 height 28
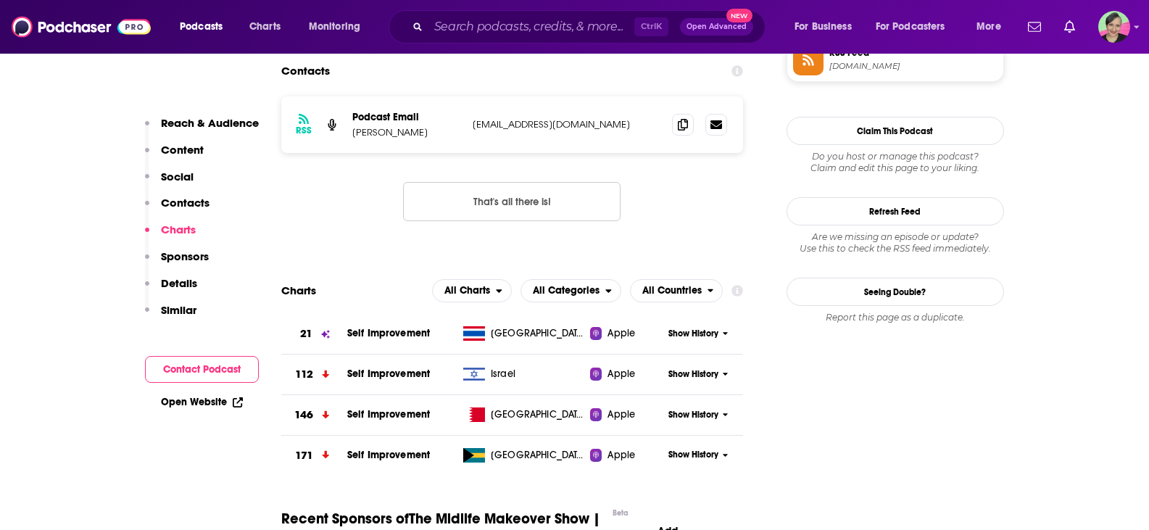
scroll to position [1222, 0]
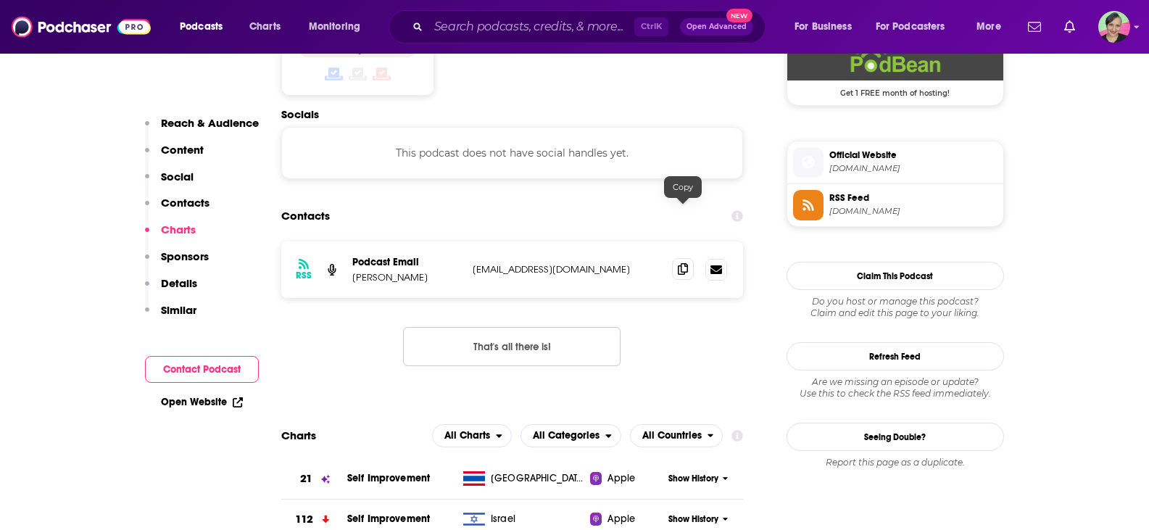
click at [691, 258] on span at bounding box center [683, 269] width 22 height 22
click at [682, 263] on icon at bounding box center [683, 269] width 10 height 12
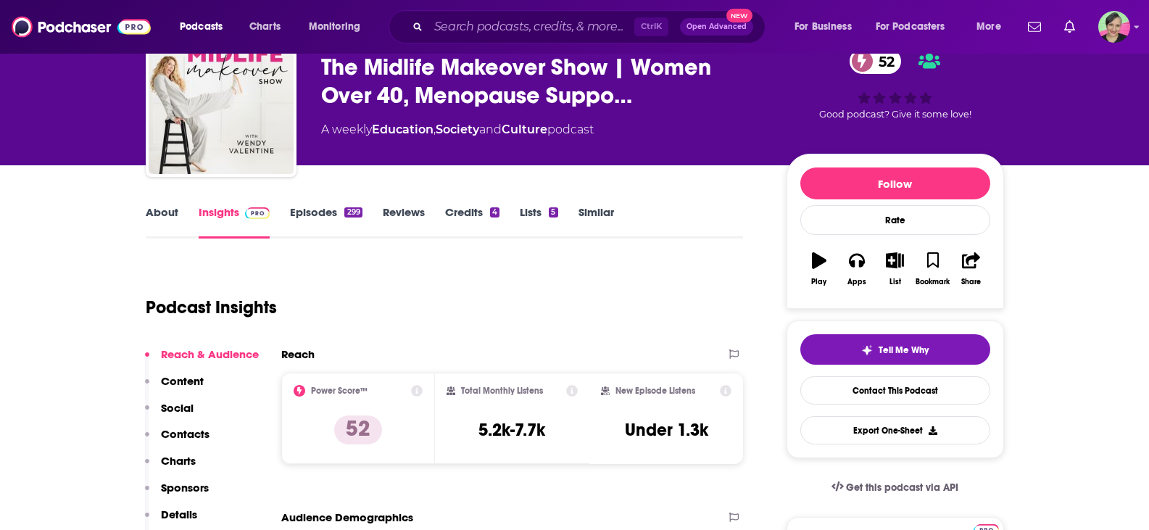
scroll to position [62, 0]
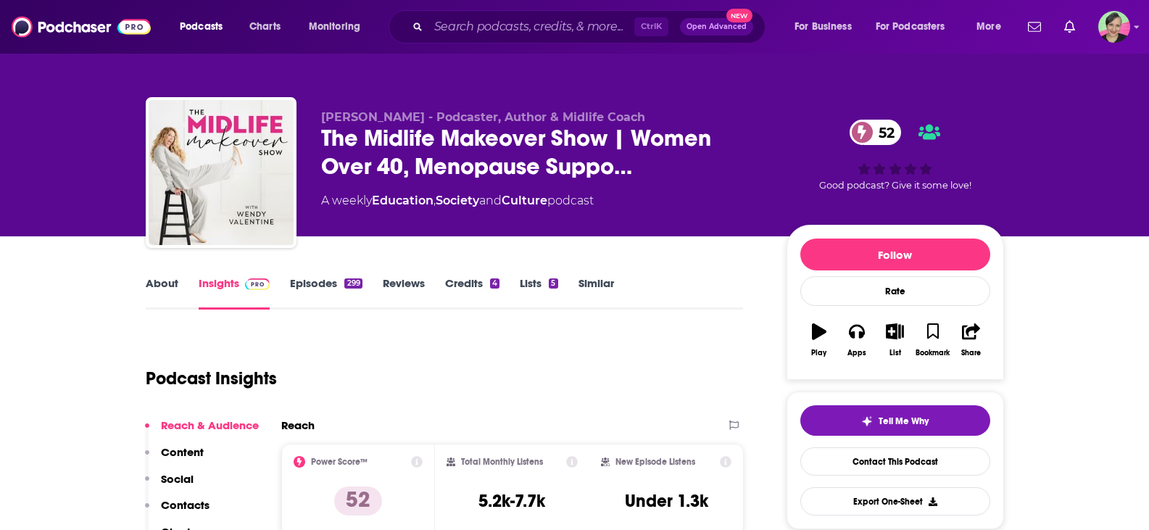
scroll to position [217, 0]
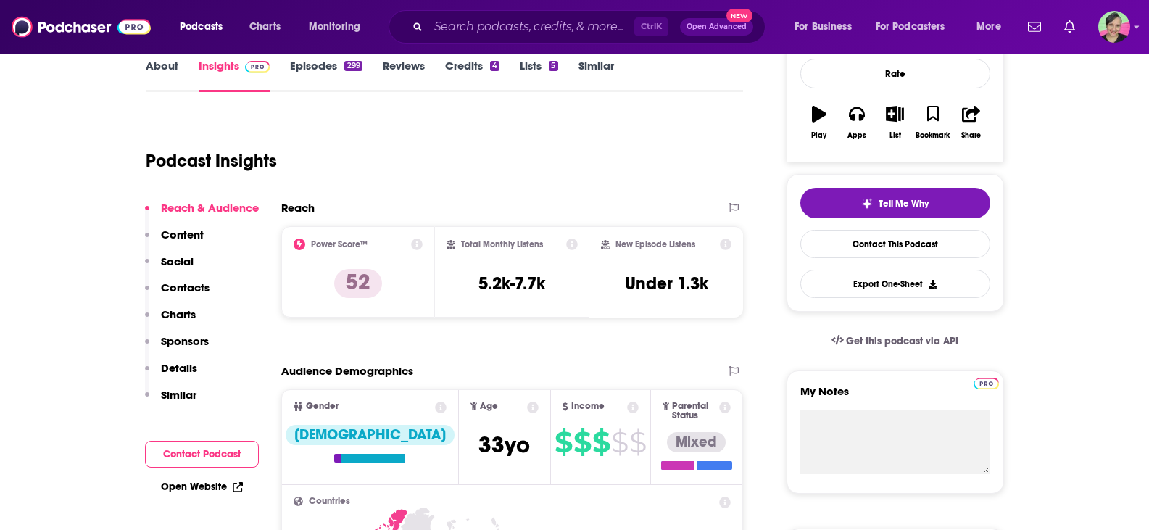
click at [596, 68] on link "Similar" at bounding box center [596, 75] width 36 height 33
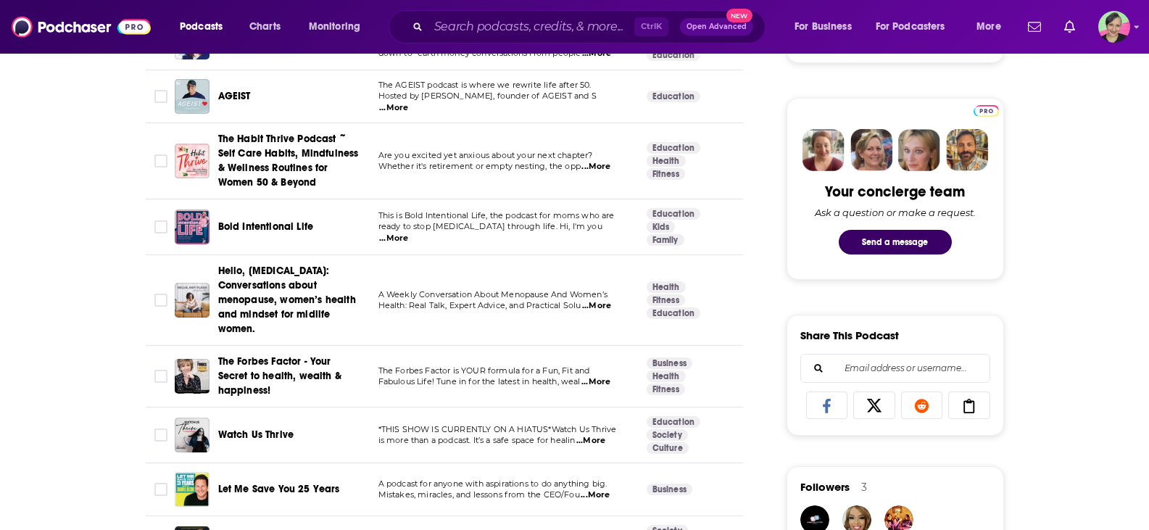
scroll to position [652, 0]
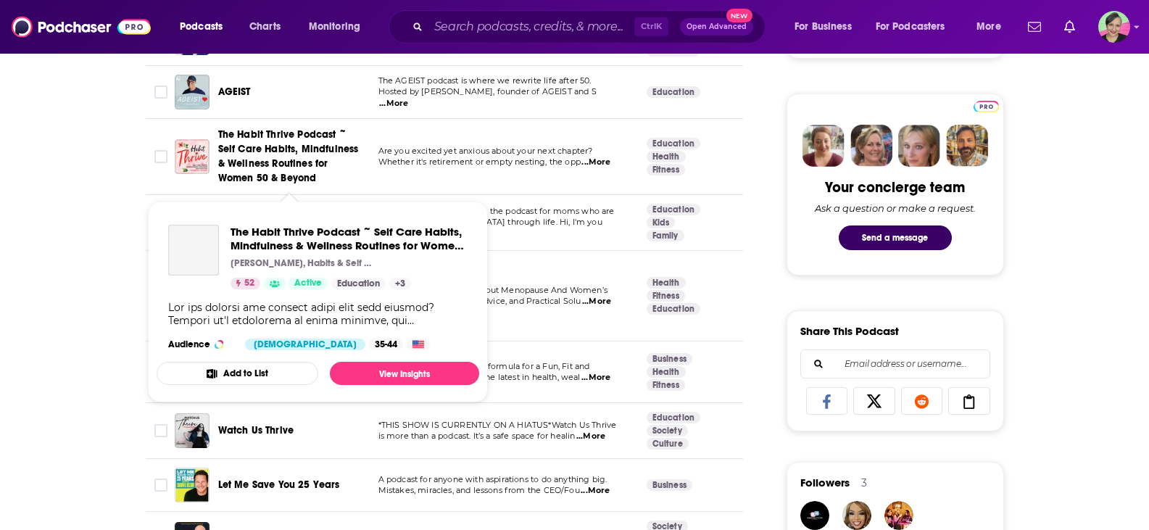
click at [249, 145] on span "The Habit Thrive Podcast ~ Self Care Habits, Mindfulness & Wellness Routines fo…" at bounding box center [288, 156] width 141 height 56
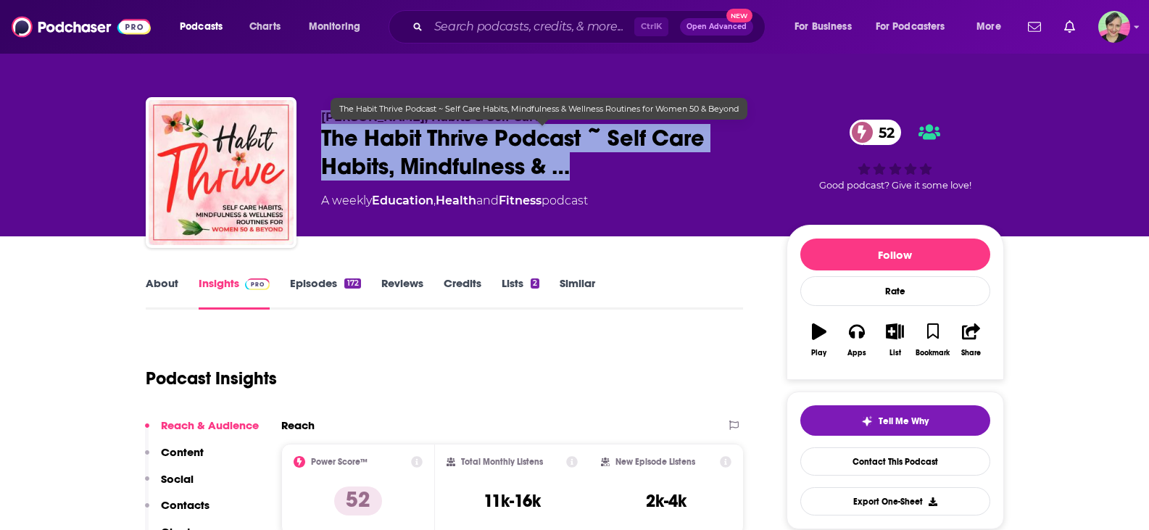
drag, startPoint x: 320, startPoint y: 96, endPoint x: 593, endPoint y: 171, distance: 282.8
click at [593, 171] on div "Lorrie Mickelson, Habits & Self Care The Habit Thrive Podcast ~ Self Care Habit…" at bounding box center [575, 158] width 880 height 157
copy div "Lorrie Mickelson, Habits & Self Care The Habit Thrive Podcast ~ Self Care Habit…"
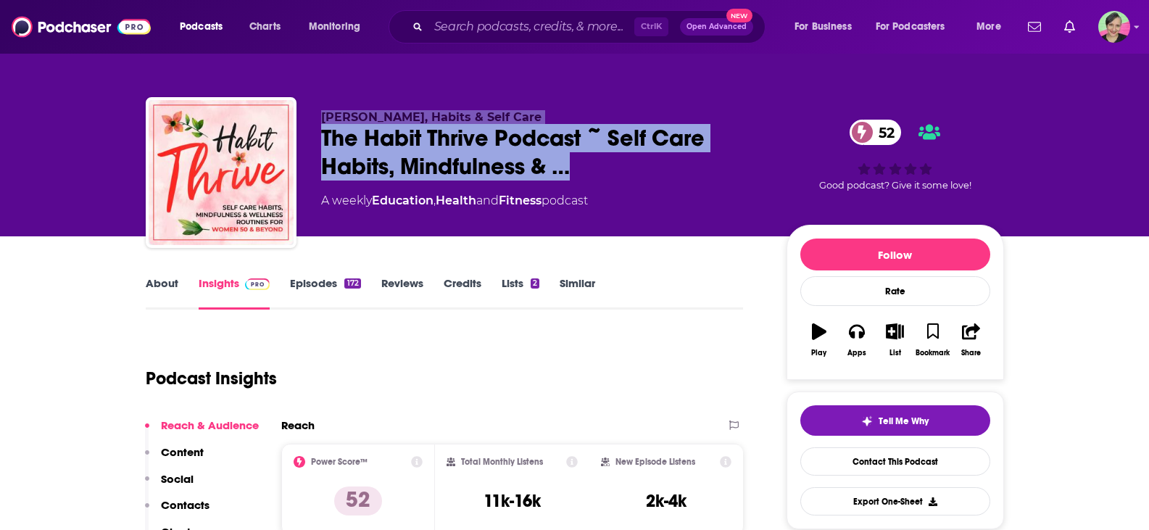
click at [164, 290] on link "About" at bounding box center [162, 292] width 33 height 33
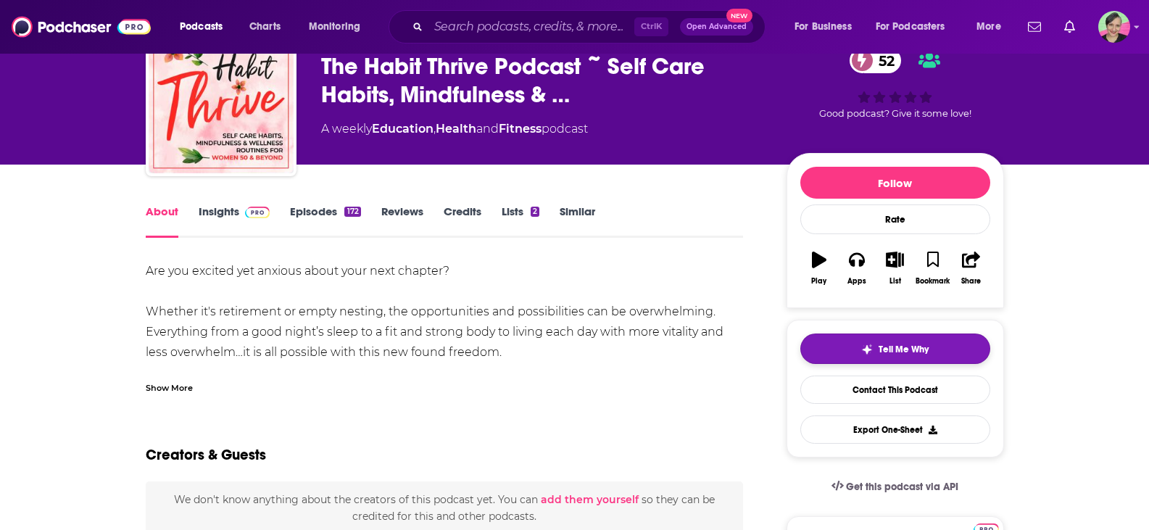
scroll to position [72, 0]
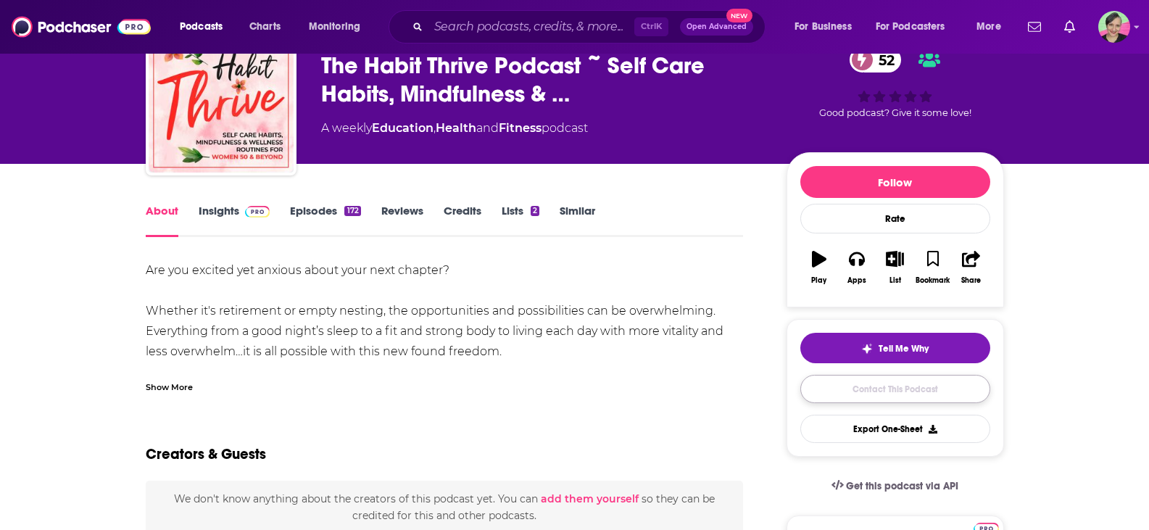
click at [887, 389] on link "Contact This Podcast" at bounding box center [895, 389] width 190 height 28
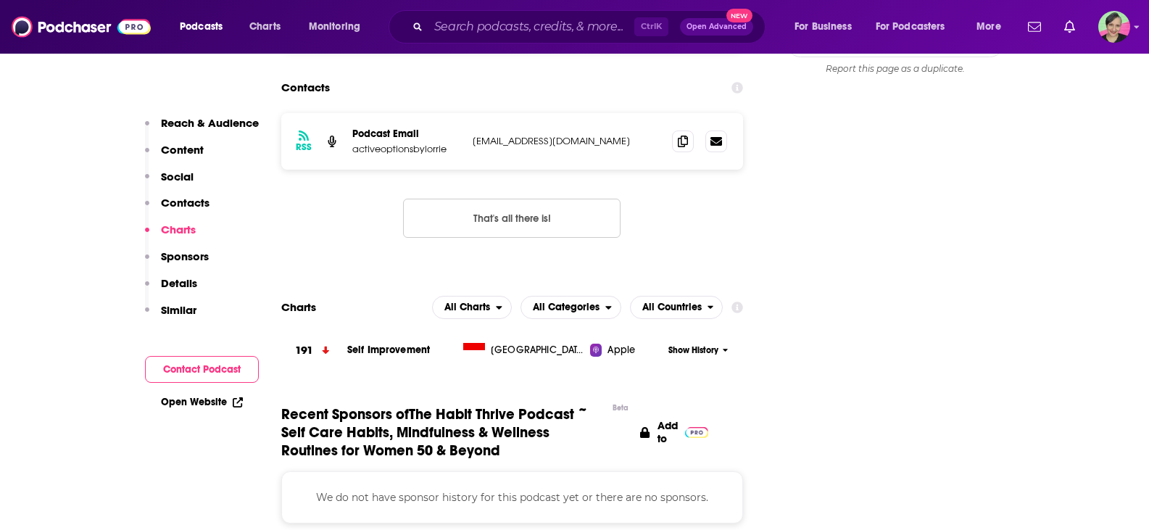
scroll to position [1222, 0]
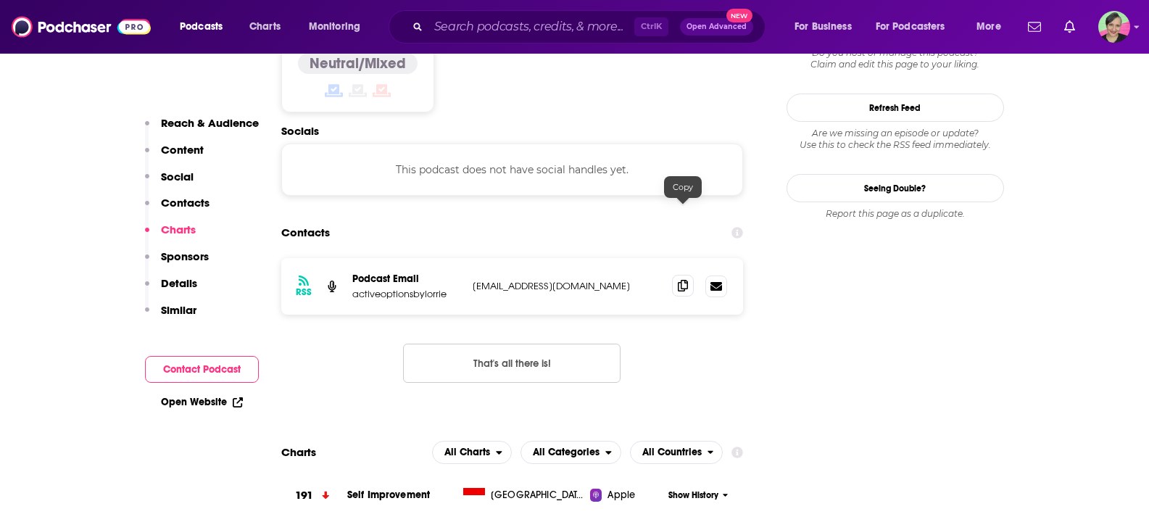
click at [685, 280] on icon at bounding box center [683, 286] width 10 height 12
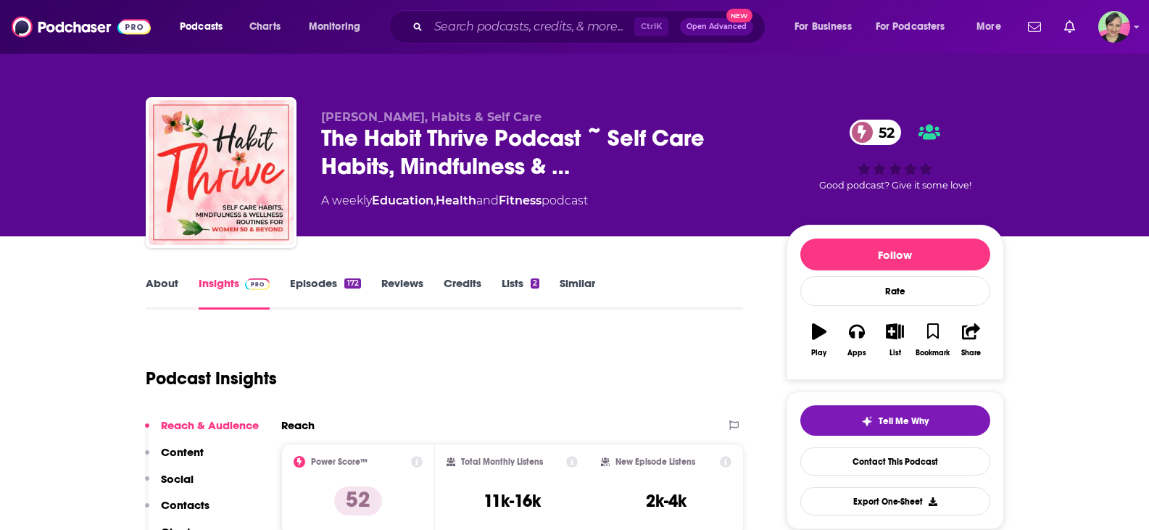
scroll to position [290, 0]
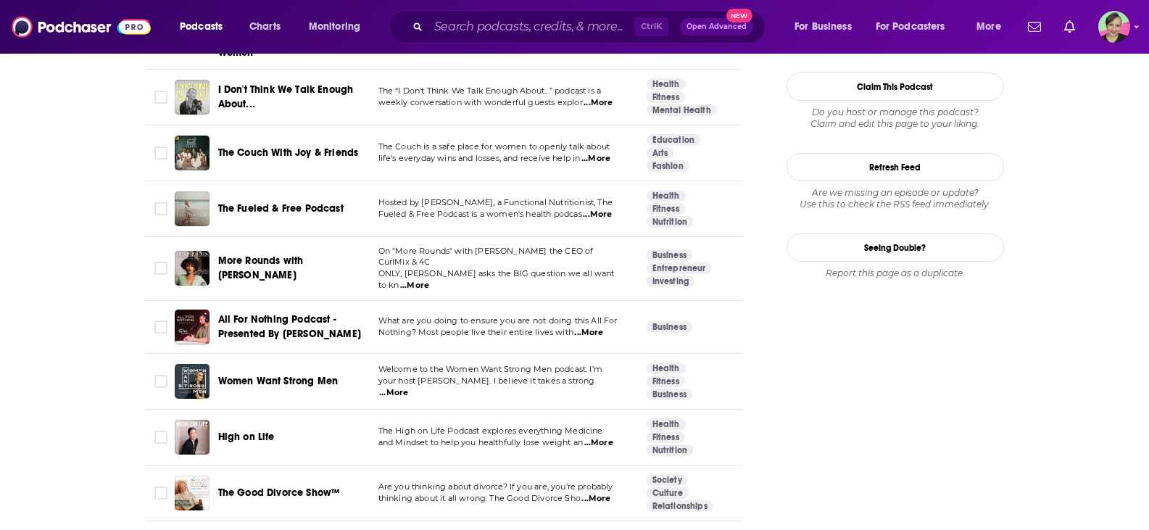
scroll to position [1812, 0]
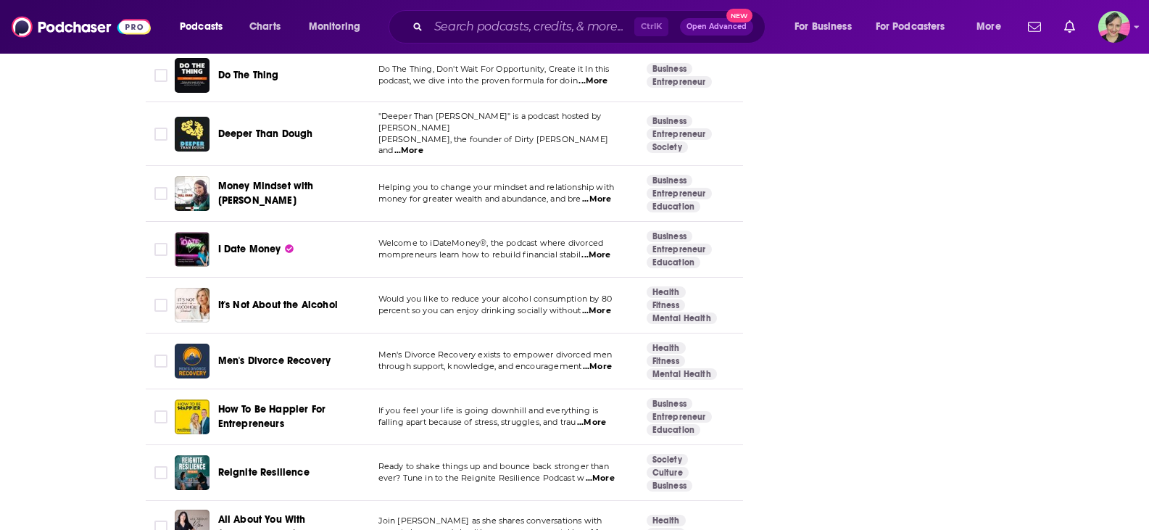
scroll to position [3262, 0]
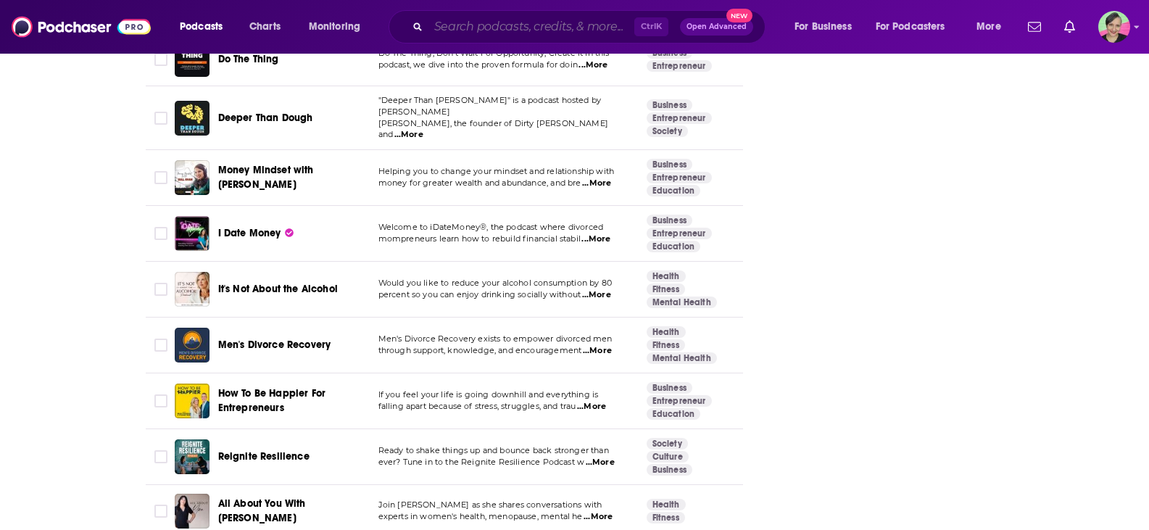
click at [559, 24] on input "Search podcasts, credits, & more..." at bounding box center [531, 26] width 206 height 23
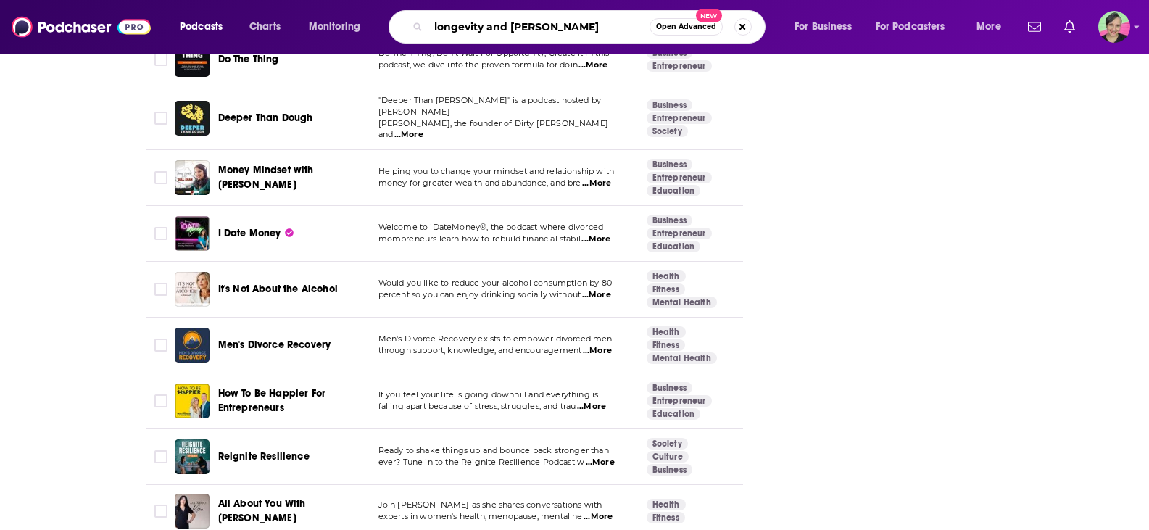
type input "longevity and musc"
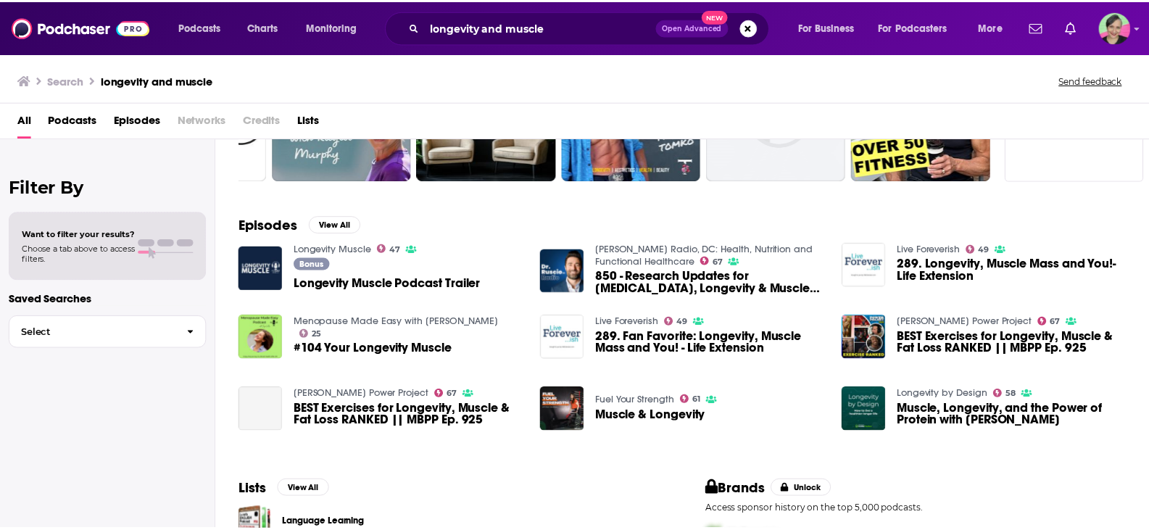
scroll to position [145, 0]
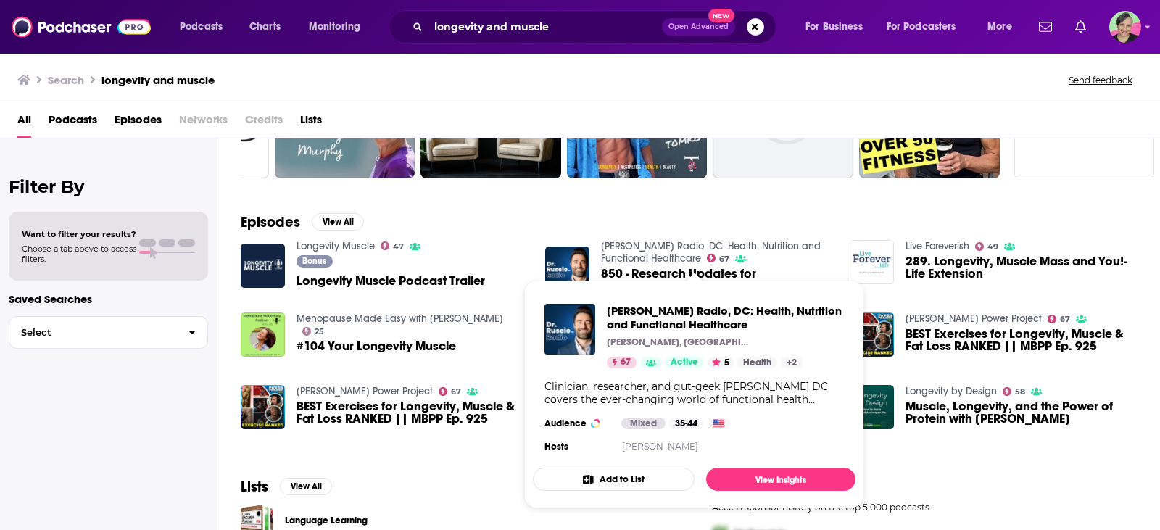
click at [663, 254] on link "Dr. Ruscio Radio, DC: Health, Nutrition and Functional Healthcare" at bounding box center [711, 252] width 220 height 25
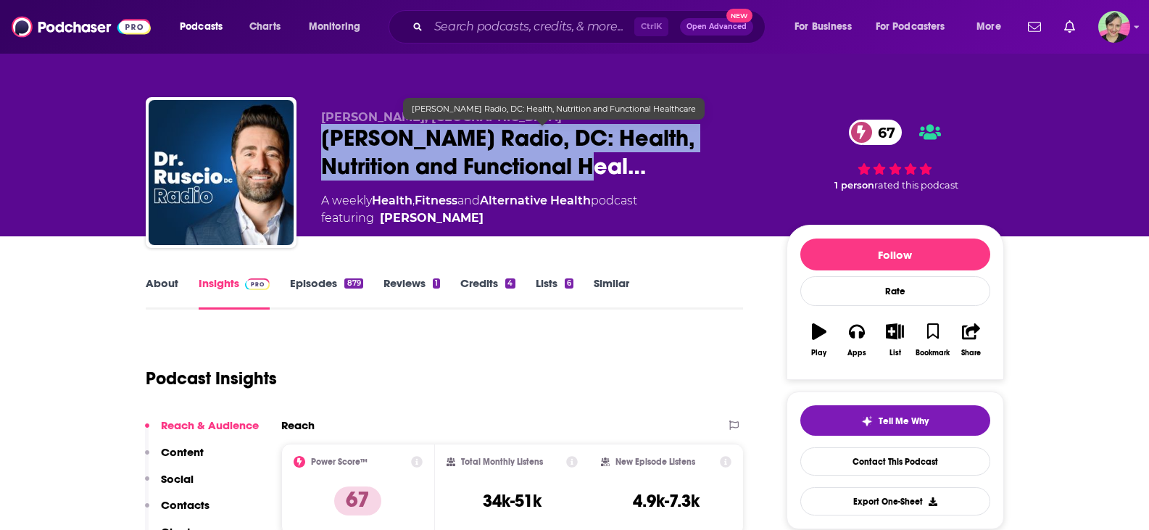
drag, startPoint x: 319, startPoint y: 133, endPoint x: 538, endPoint y: 174, distance: 222.8
click at [540, 173] on div "Dr. Michael Ruscio, DC Dr. Ruscio Radio, DC: Health, Nutrition and Functional H…" at bounding box center [575, 175] width 858 height 157
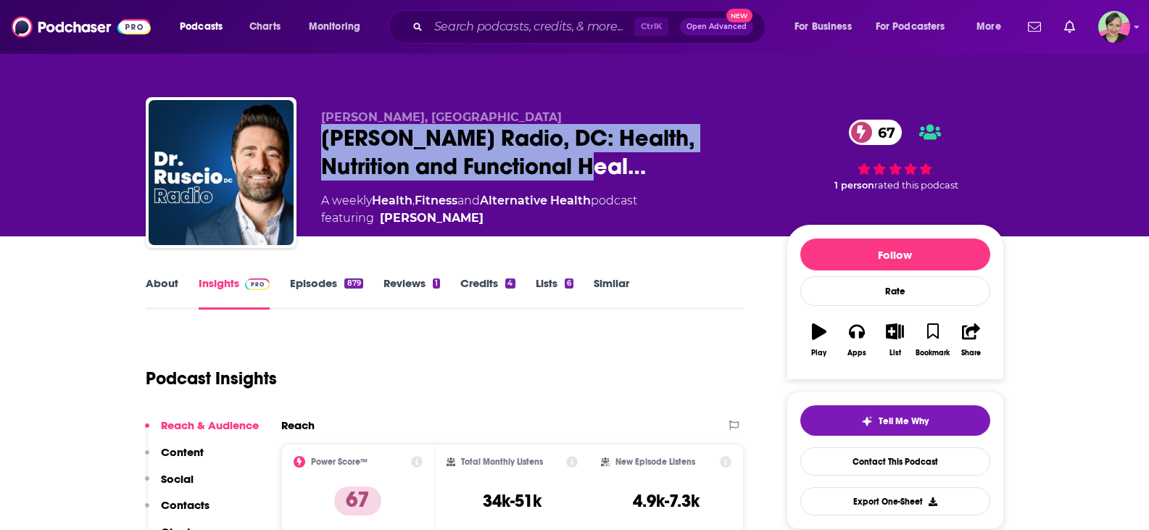
click at [159, 286] on link "About" at bounding box center [162, 292] width 33 height 33
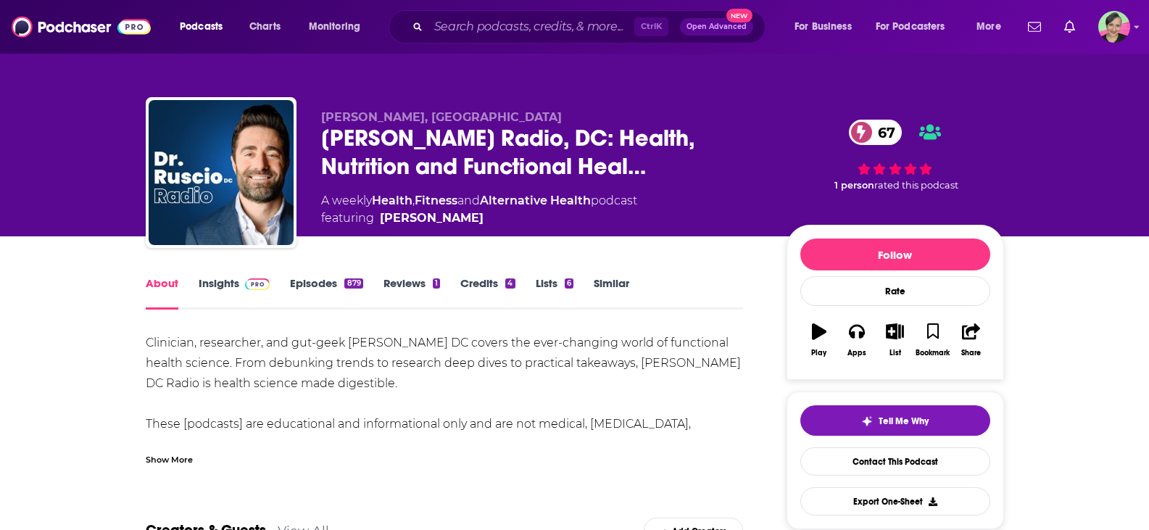
scroll to position [72, 0]
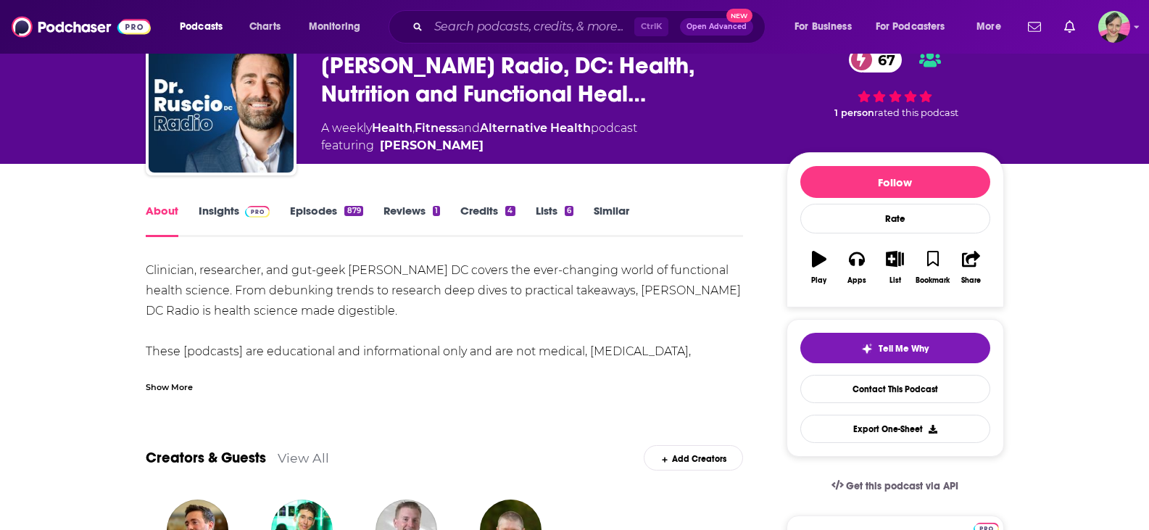
click at [174, 387] on div "Show More" at bounding box center [169, 386] width 47 height 14
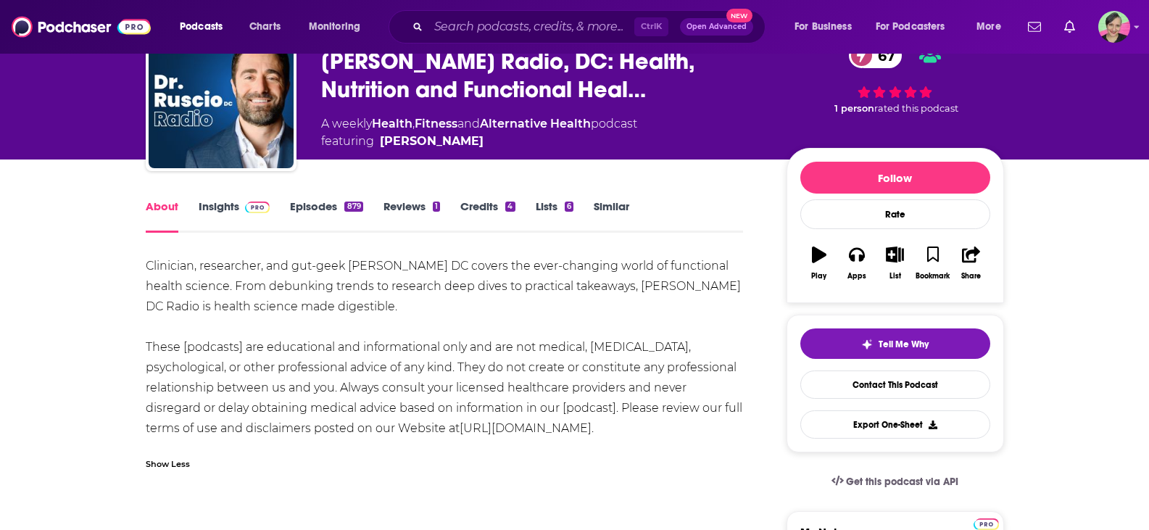
scroll to position [0, 0]
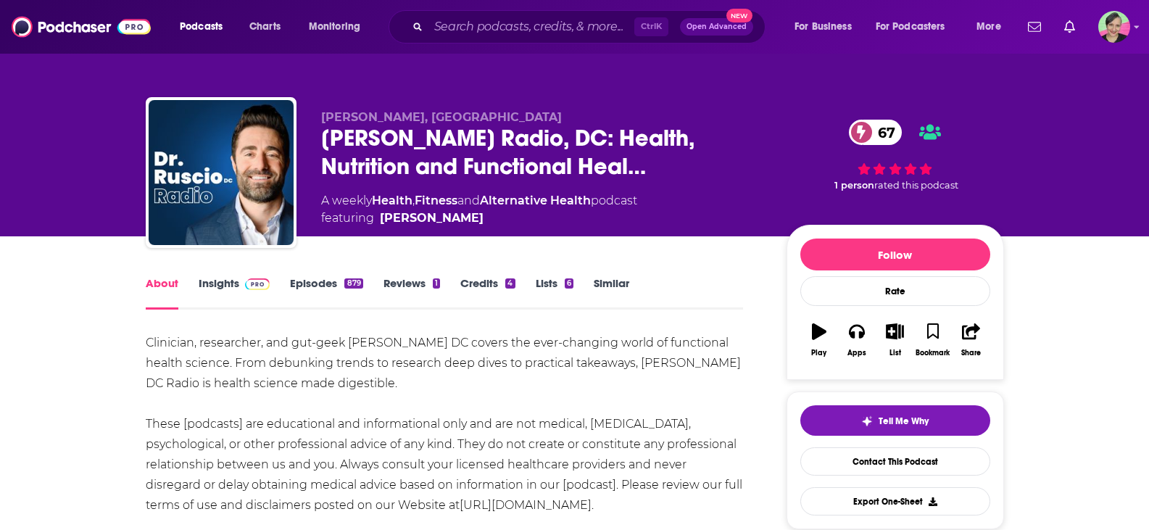
click at [314, 284] on link "Episodes 879" at bounding box center [326, 292] width 72 height 33
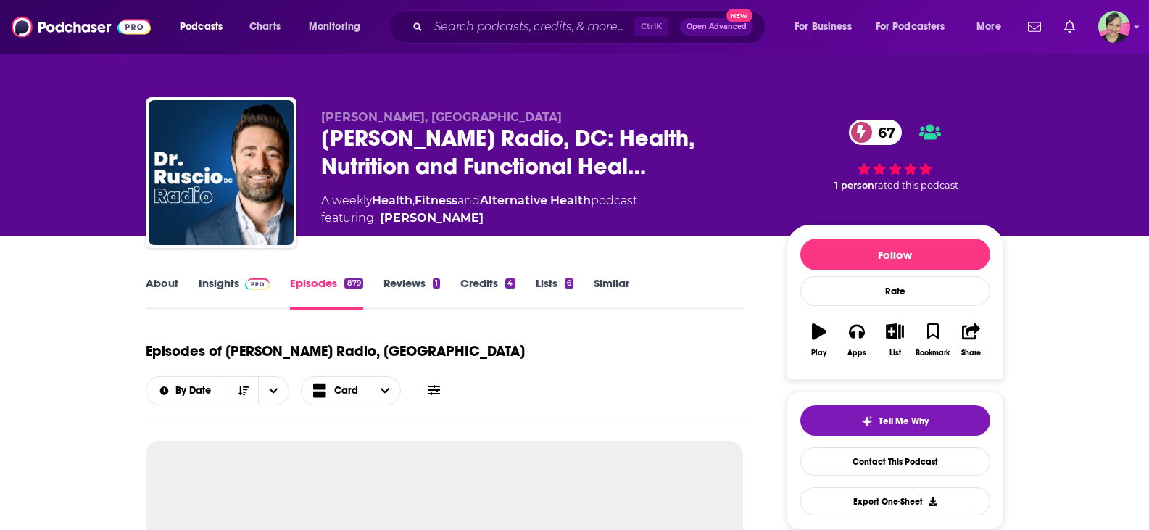
click at [440, 384] on icon at bounding box center [434, 390] width 12 height 12
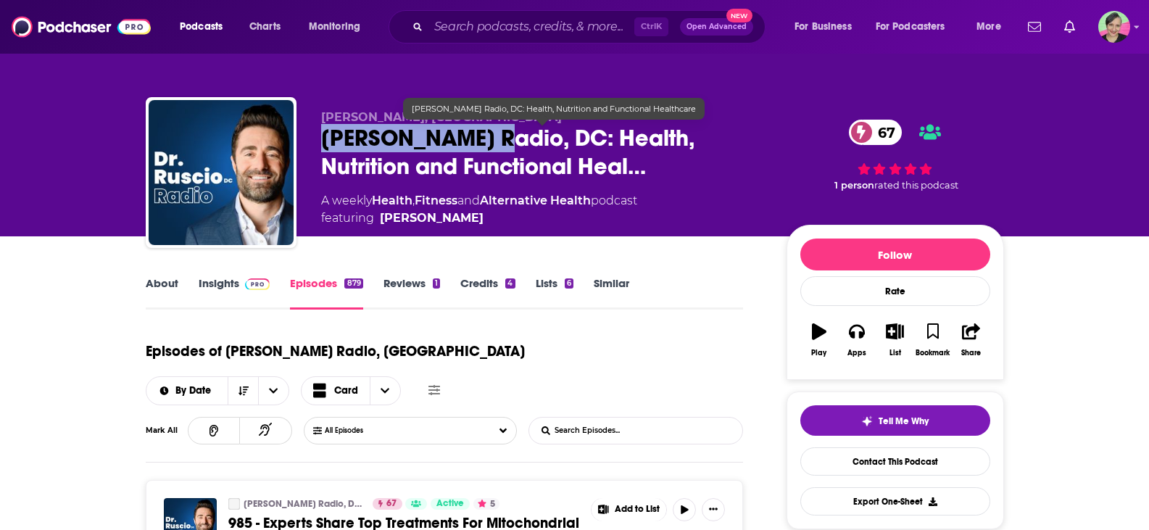
drag, startPoint x: 323, startPoint y: 133, endPoint x: 468, endPoint y: 139, distance: 145.1
click at [468, 139] on span "Dr. Ruscio Radio, DC: Health, Nutrition and Functional Heal…" at bounding box center [542, 152] width 442 height 57
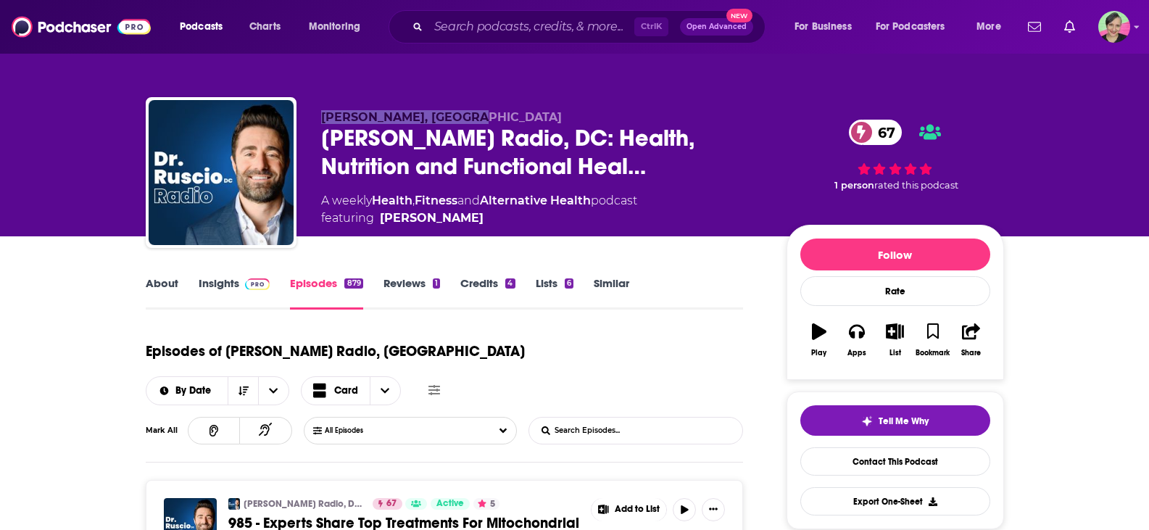
drag, startPoint x: 320, startPoint y: 104, endPoint x: 481, endPoint y: 119, distance: 160.8
click at [481, 119] on div "Dr. Michael Ruscio, DC Dr. Ruscio Radio, DC: Health, Nutrition and Functional H…" at bounding box center [575, 175] width 858 height 157
copy span "Dr. Michael Ruscio, DC"
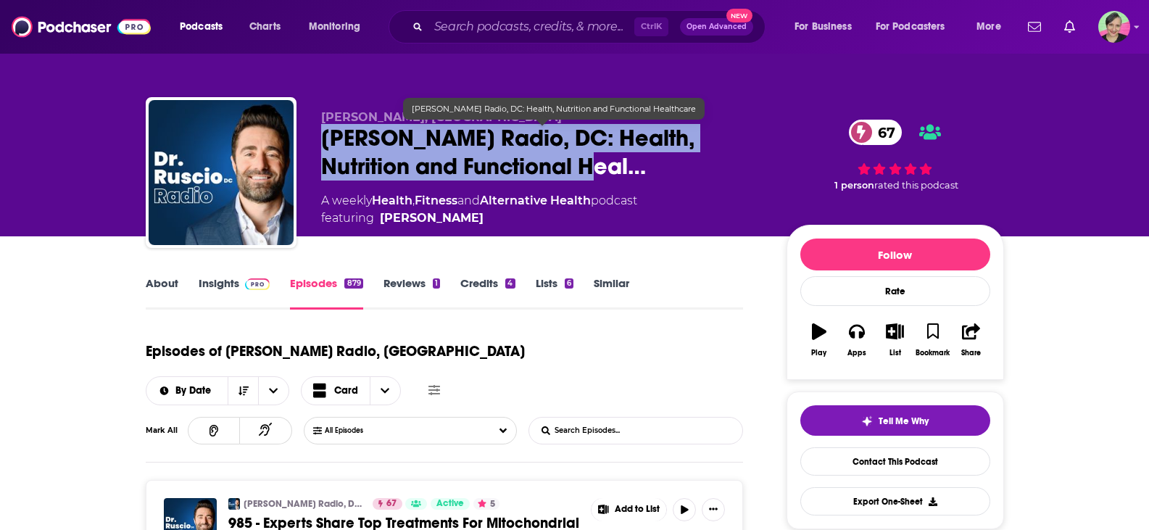
drag, startPoint x: 323, startPoint y: 136, endPoint x: 540, endPoint y: 165, distance: 218.7
click at [540, 165] on div "Dr. Michael Ruscio, DC Dr. Ruscio Radio, DC: Health, Nutrition and Functional H…" at bounding box center [575, 175] width 858 height 157
copy h2 "Dr. Ruscio Radio, DC: Health, Nutrition and Functional Heal"
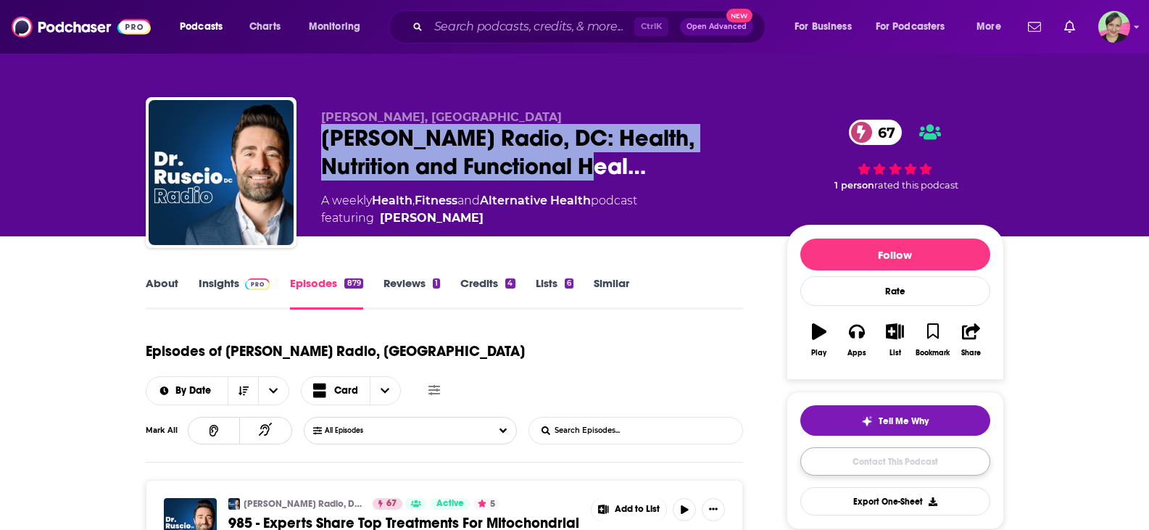
click at [879, 456] on link "Contact This Podcast" at bounding box center [895, 461] width 190 height 28
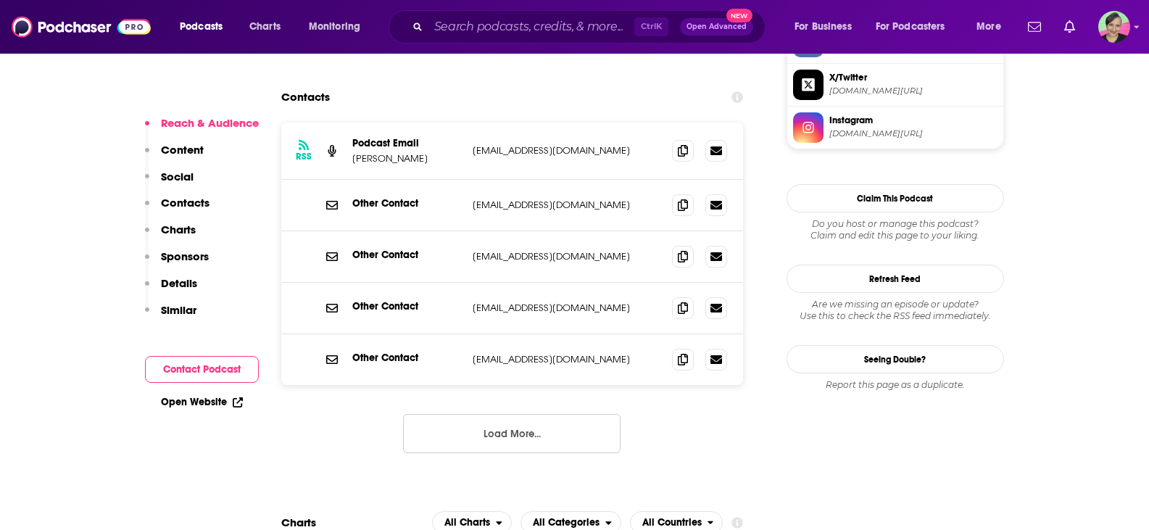
scroll to position [1355, 0]
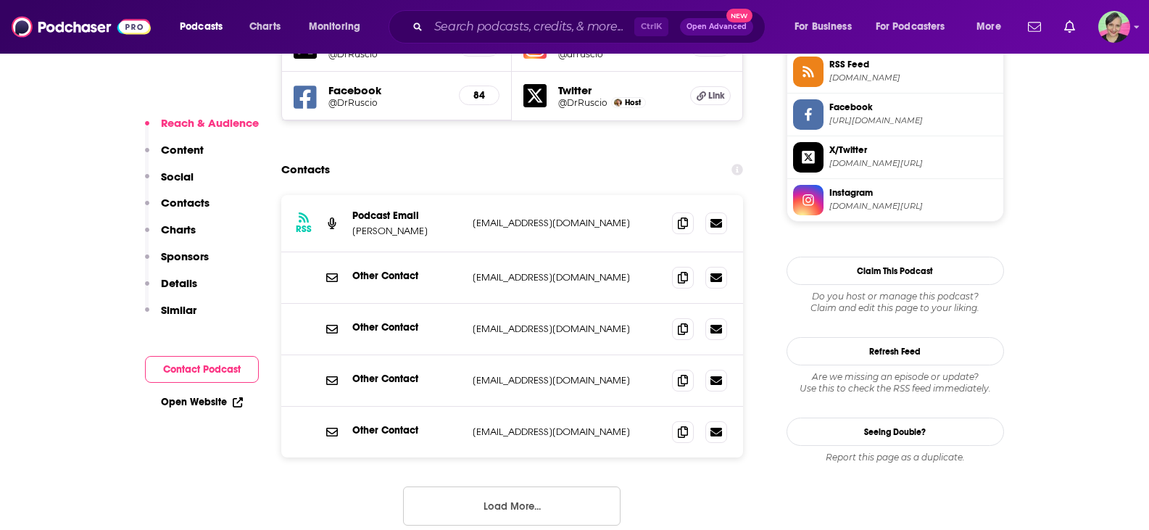
click at [515, 486] on button "Load More..." at bounding box center [511, 505] width 217 height 39
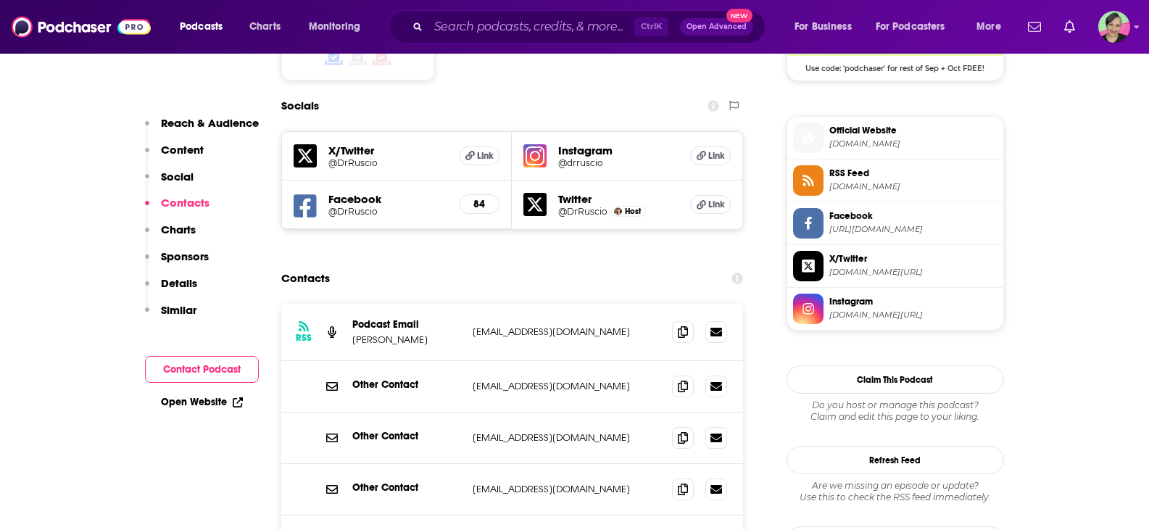
scroll to position [1283, 0]
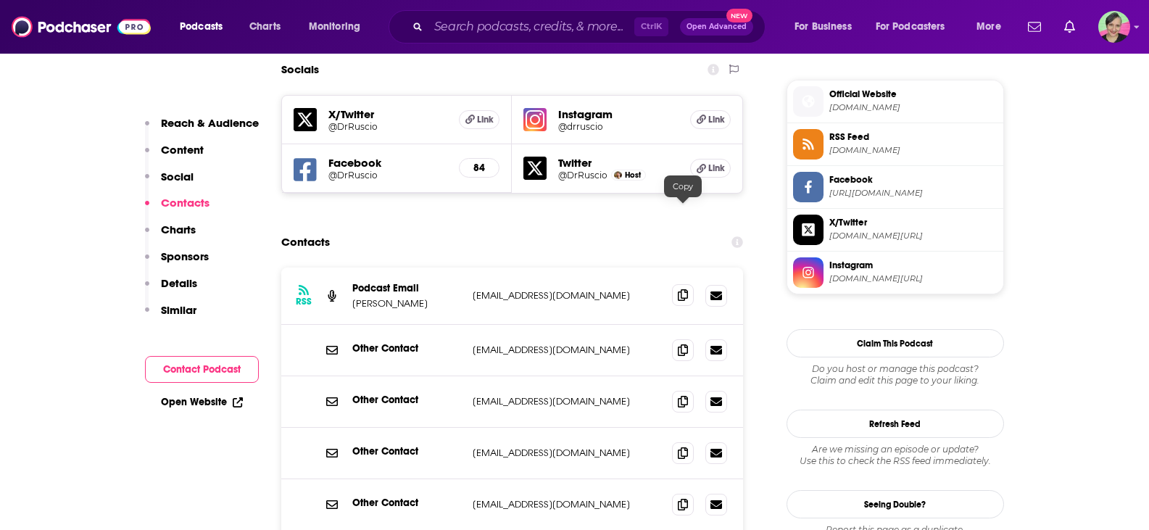
click at [684, 289] on icon at bounding box center [683, 295] width 10 height 12
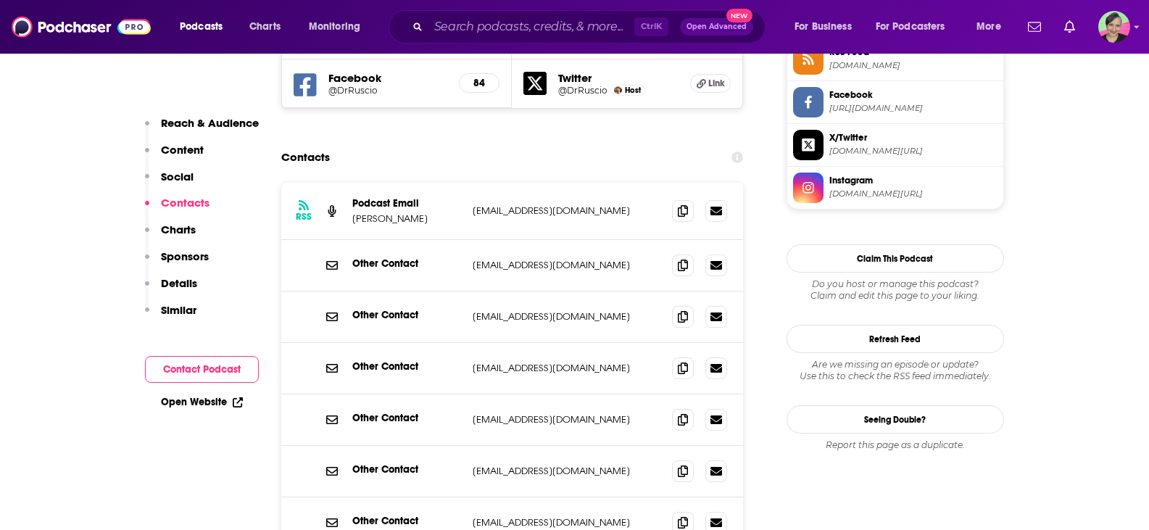
scroll to position [1355, 0]
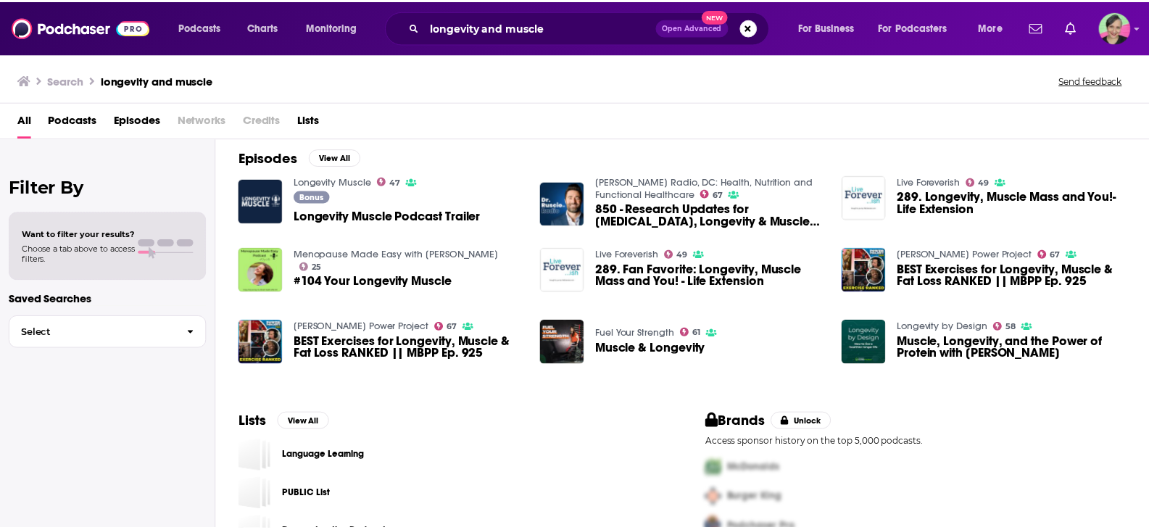
scroll to position [217, 0]
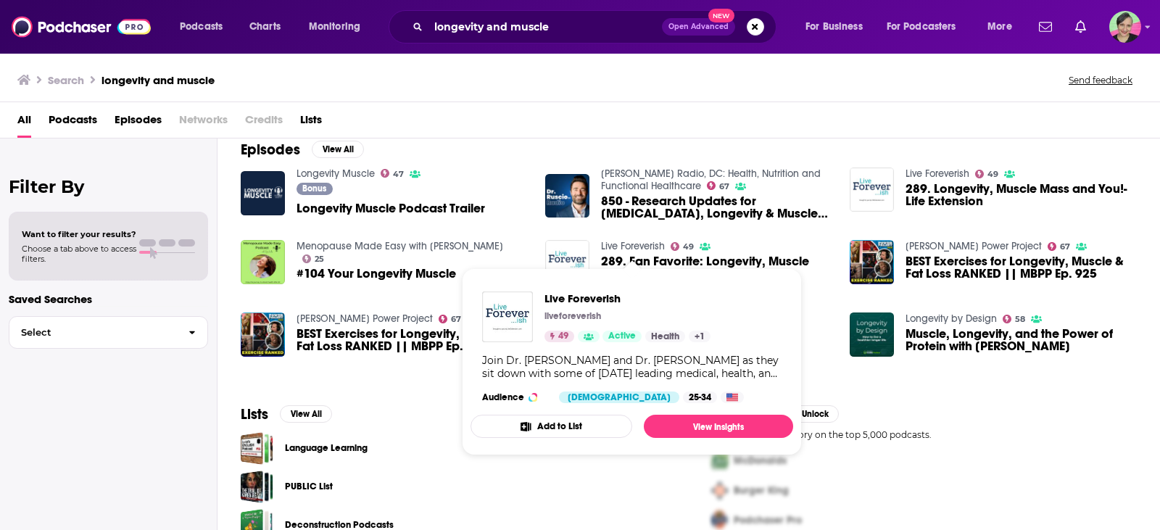
click at [647, 242] on link "Live Foreverish" at bounding box center [633, 246] width 64 height 12
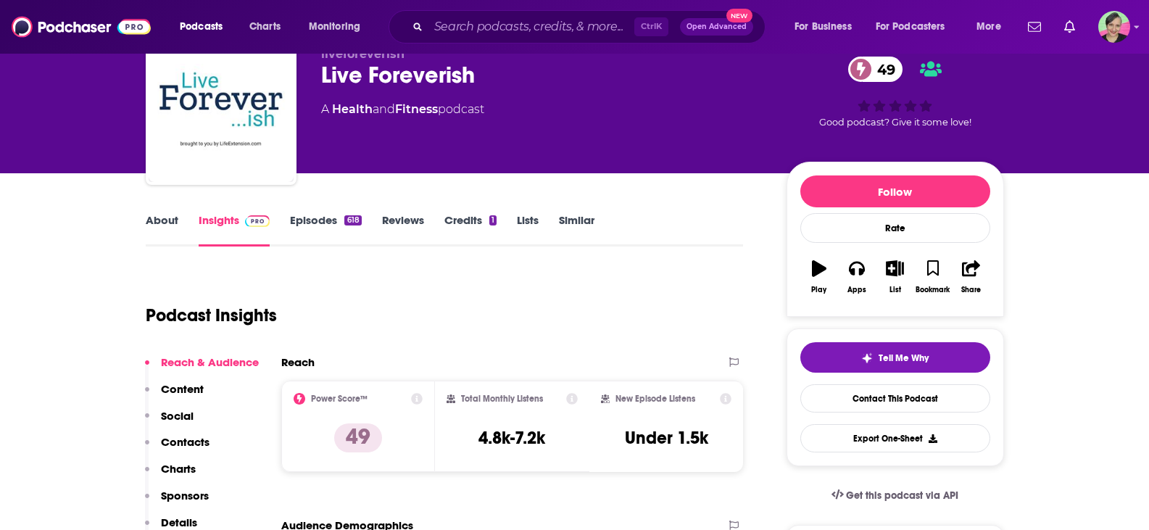
scroll to position [72, 0]
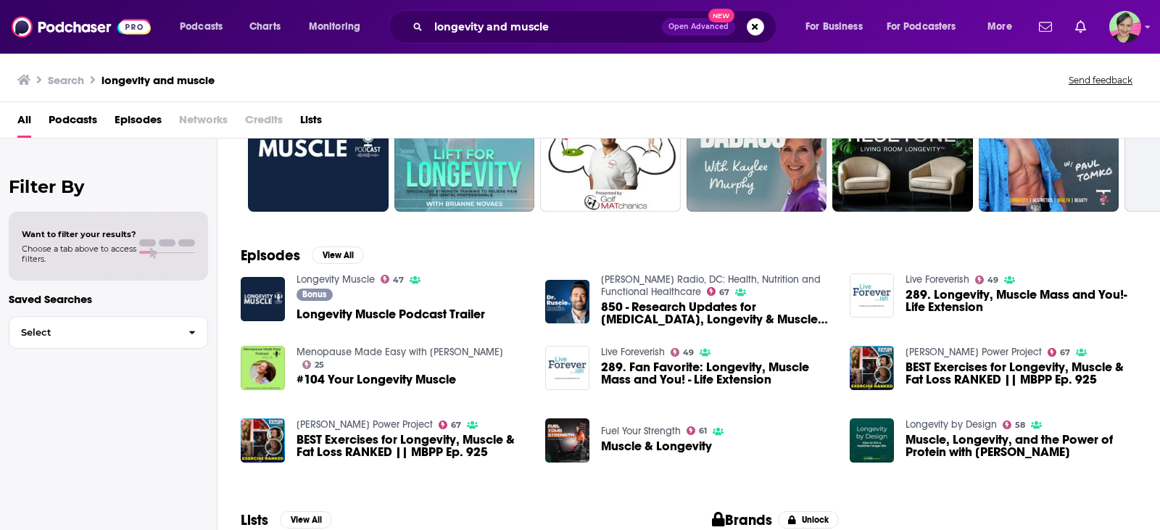
scroll to position [145, 0]
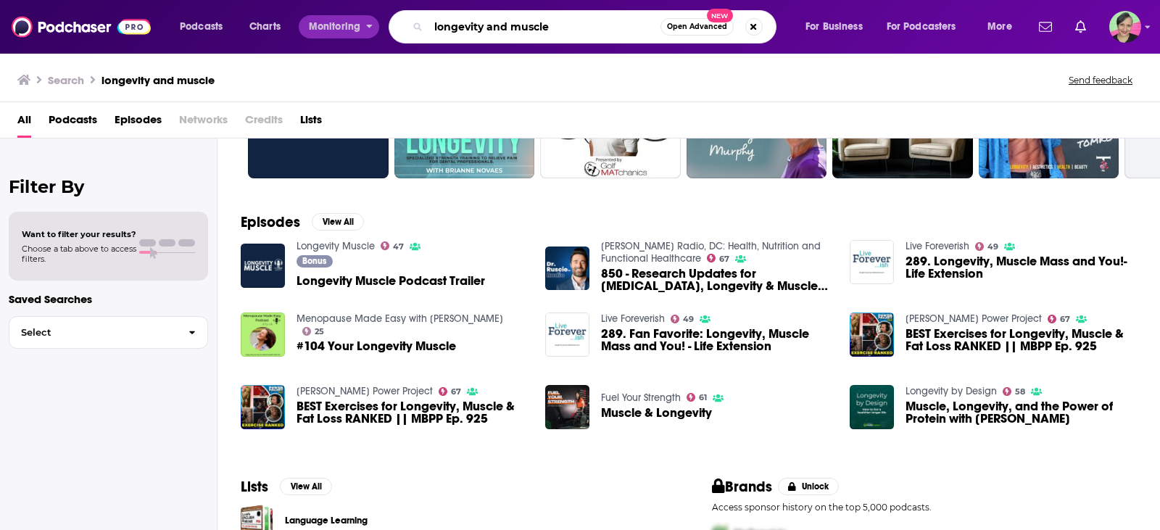
drag, startPoint x: 551, startPoint y: 20, endPoint x: 355, endPoint y: 29, distance: 195.9
click at [355, 29] on div "Podcasts Charts Monitoring longevity and muscle Open Advanced New For Business …" at bounding box center [598, 26] width 856 height 33
type input "health and nutrition and longevity"
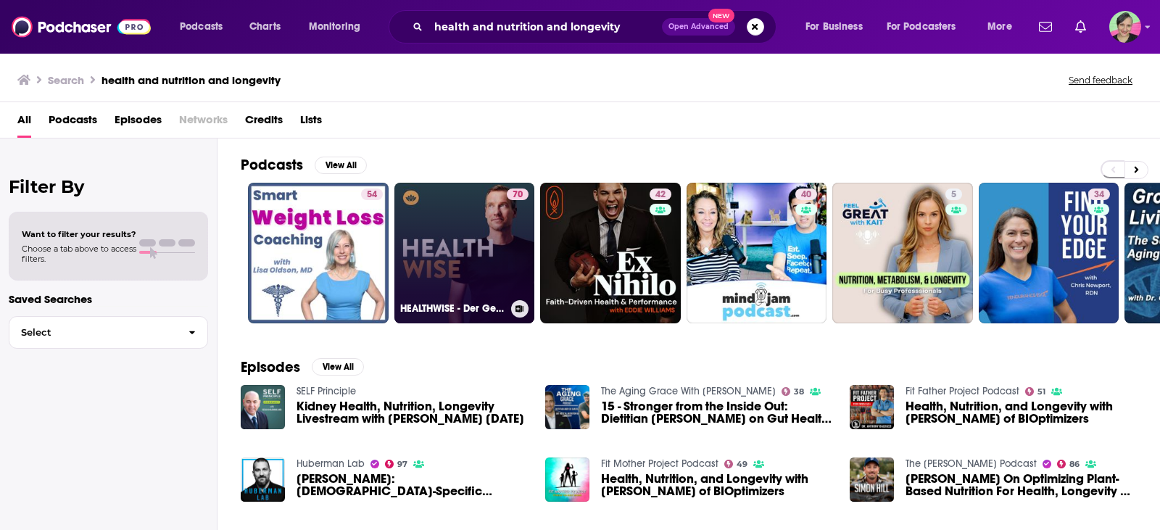
click at [449, 217] on link "70 HEALTHWISE - Der Gesundheits- und Longevitypodcast." at bounding box center [464, 253] width 141 height 141
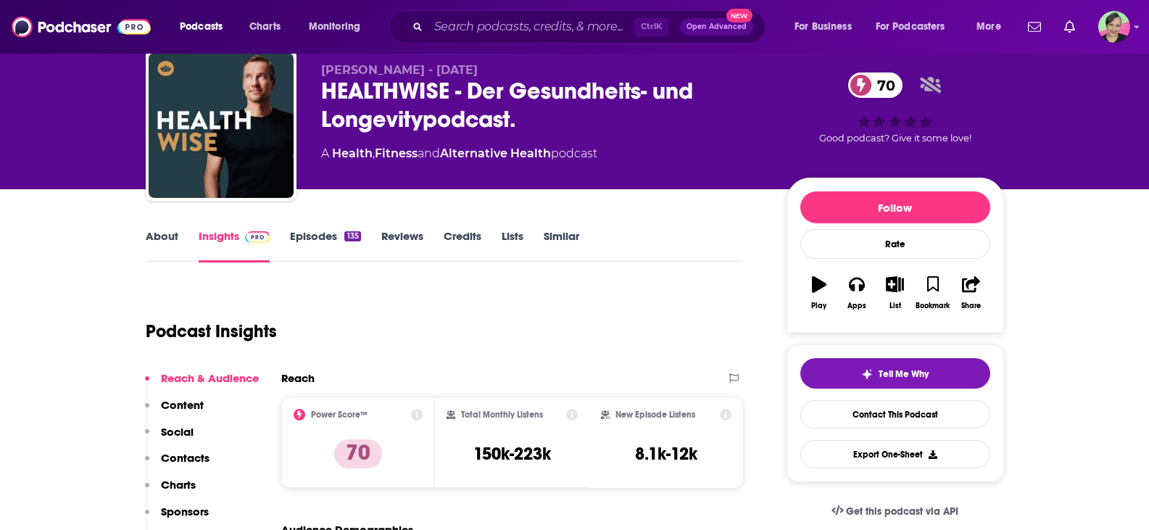
scroll to position [72, 0]
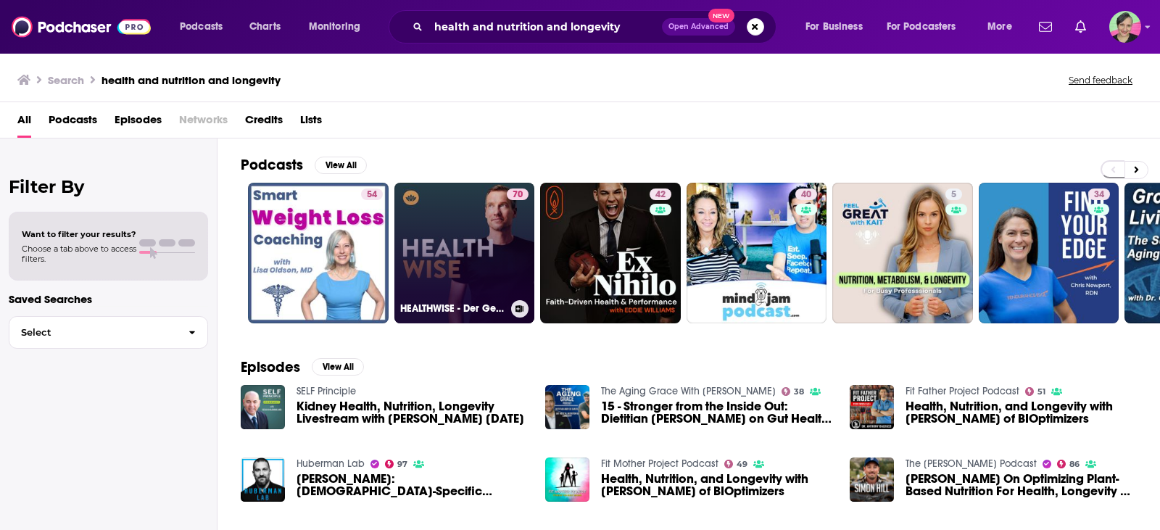
click at [464, 236] on link "70 HEALTHWISE - Der Gesundheits- und Longevitypodcast." at bounding box center [464, 253] width 141 height 141
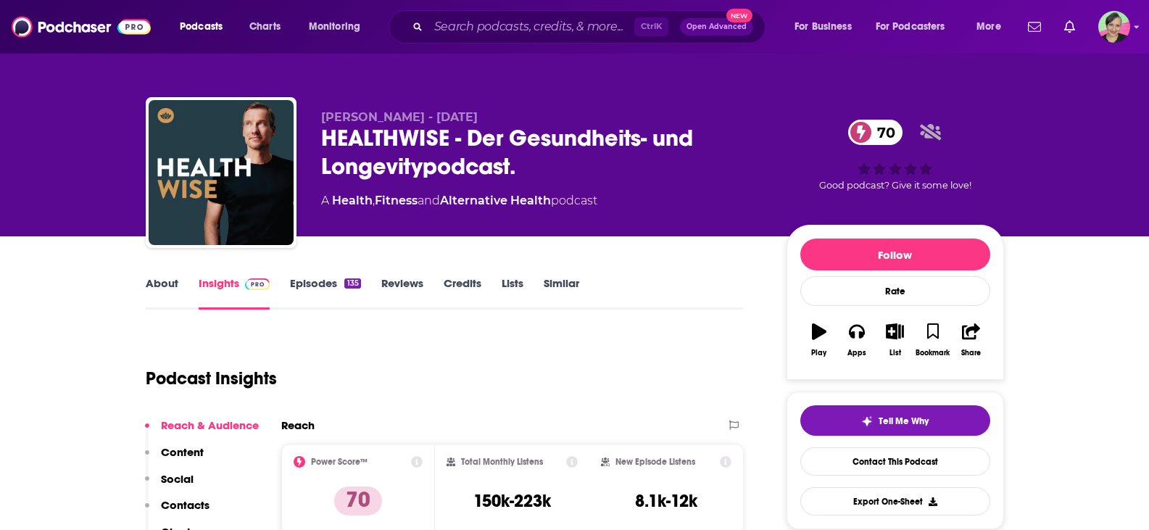
click at [171, 282] on link "About" at bounding box center [162, 292] width 33 height 33
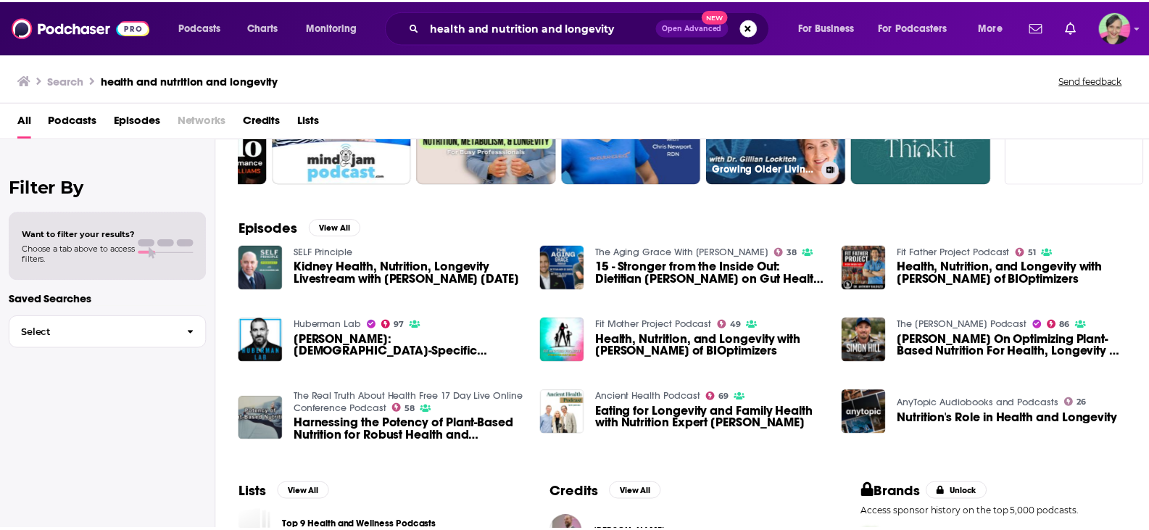
scroll to position [145, 0]
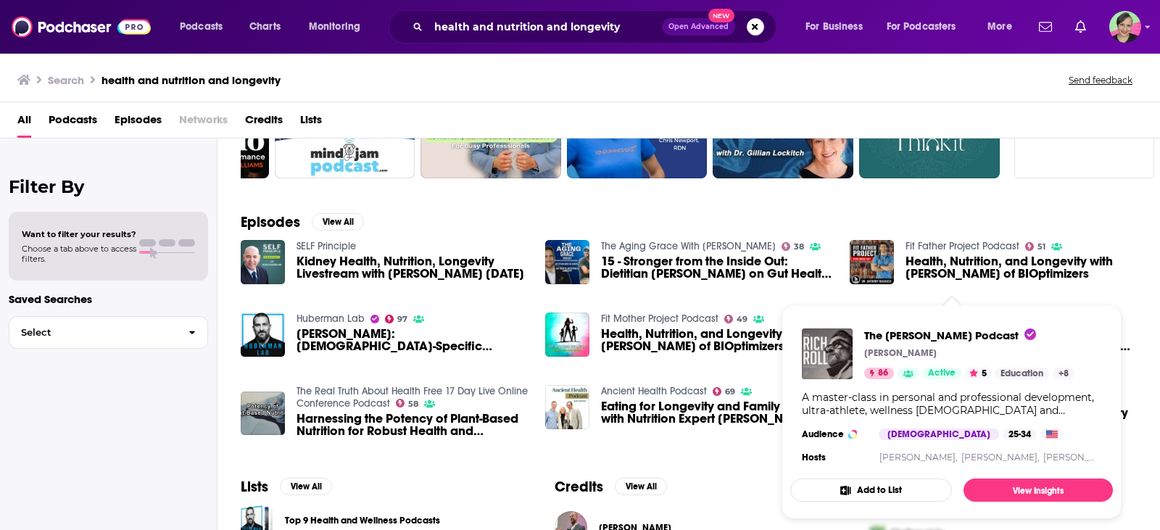
click at [1125, 306] on div "SELF Principle Kidney Health, Nutrition, Longevity Livestream with Dr. Sean Has…" at bounding box center [689, 341] width 896 height 203
click at [911, 334] on span "The Rich Roll Podcast" at bounding box center [950, 335] width 172 height 14
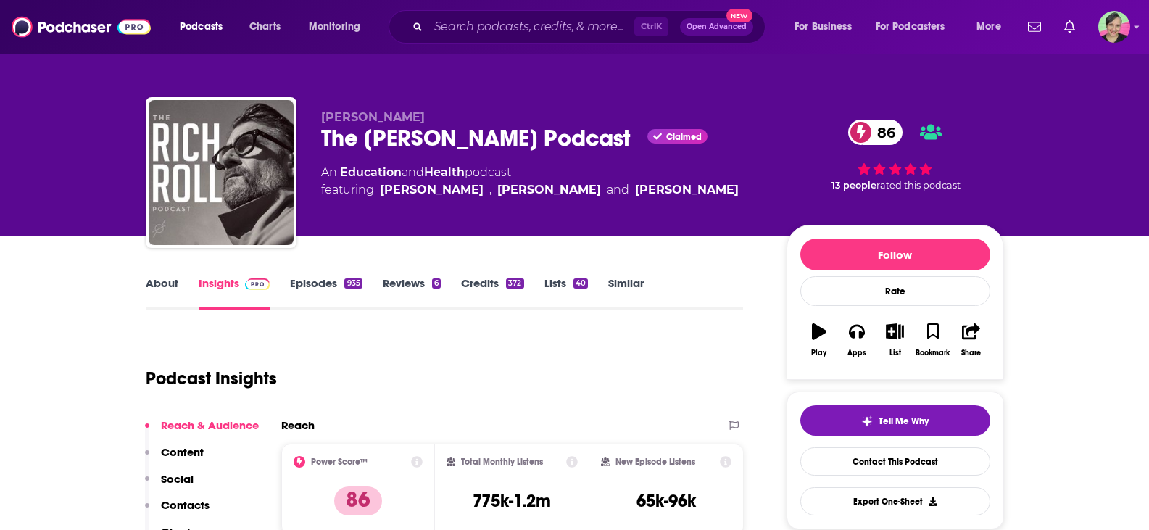
scroll to position [145, 0]
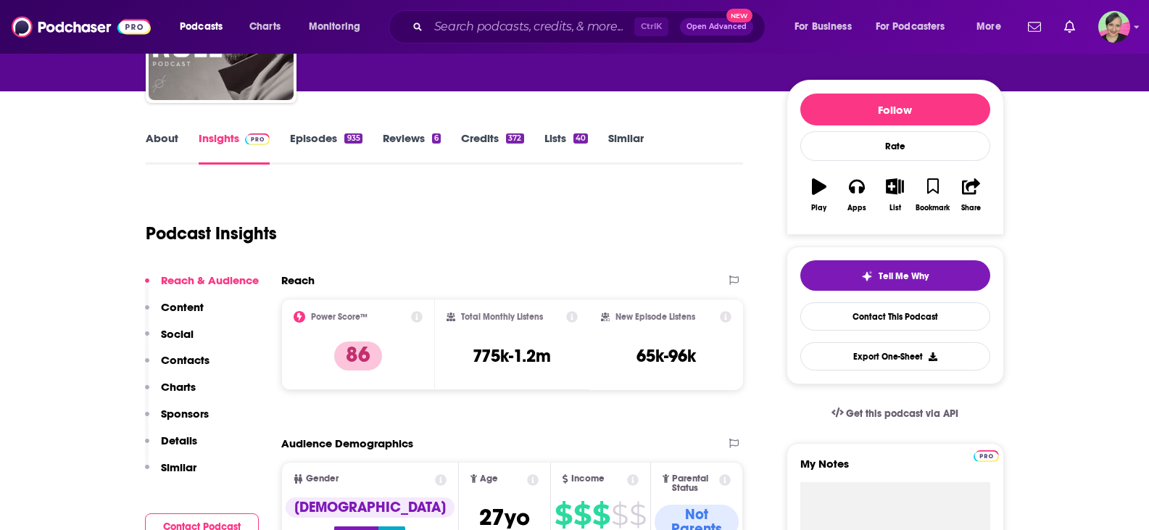
click at [168, 140] on link "About" at bounding box center [162, 147] width 33 height 33
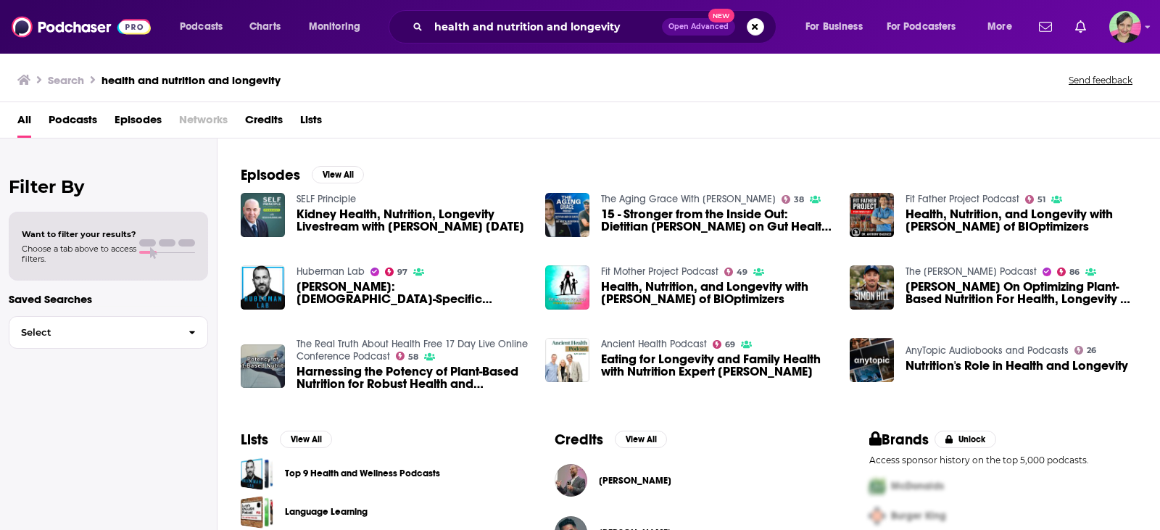
scroll to position [217, 0]
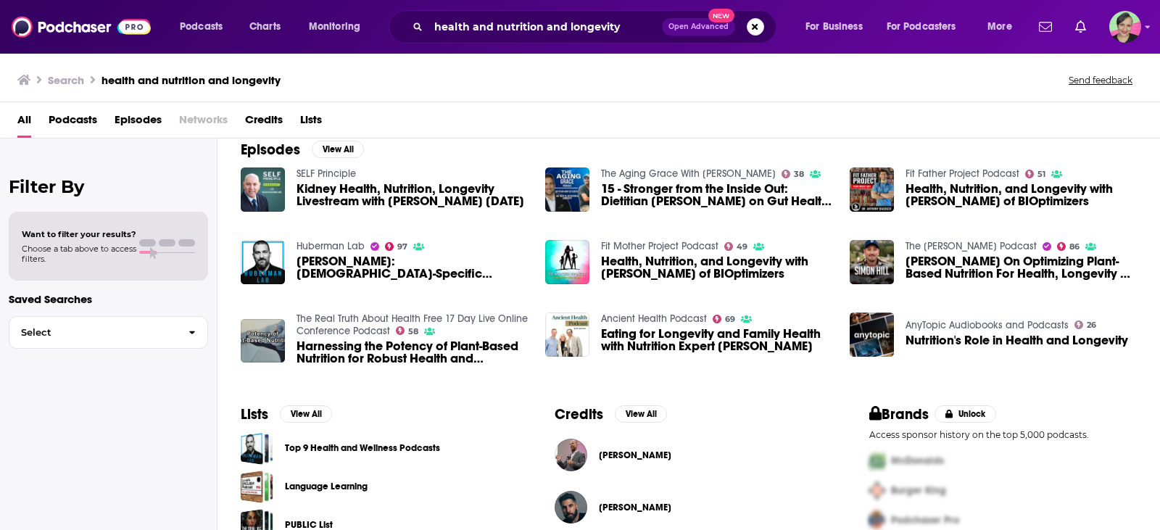
click at [0, 374] on div "Filter By Want to filter your results? Choose a tab above to access filters. Sa…" at bounding box center [108, 403] width 217 height 530
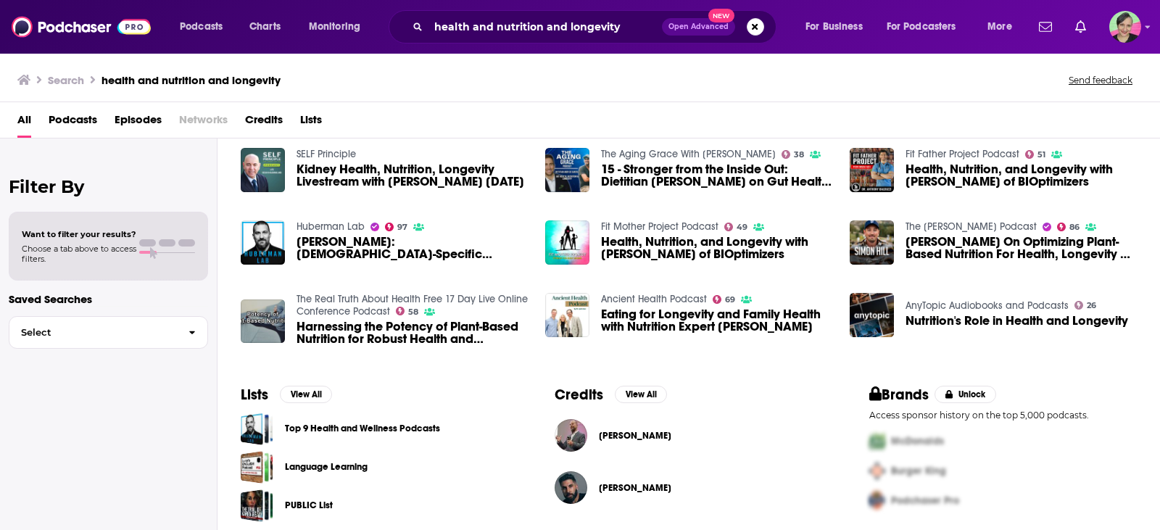
scroll to position [248, 0]
